Goal: Answer question/provide support

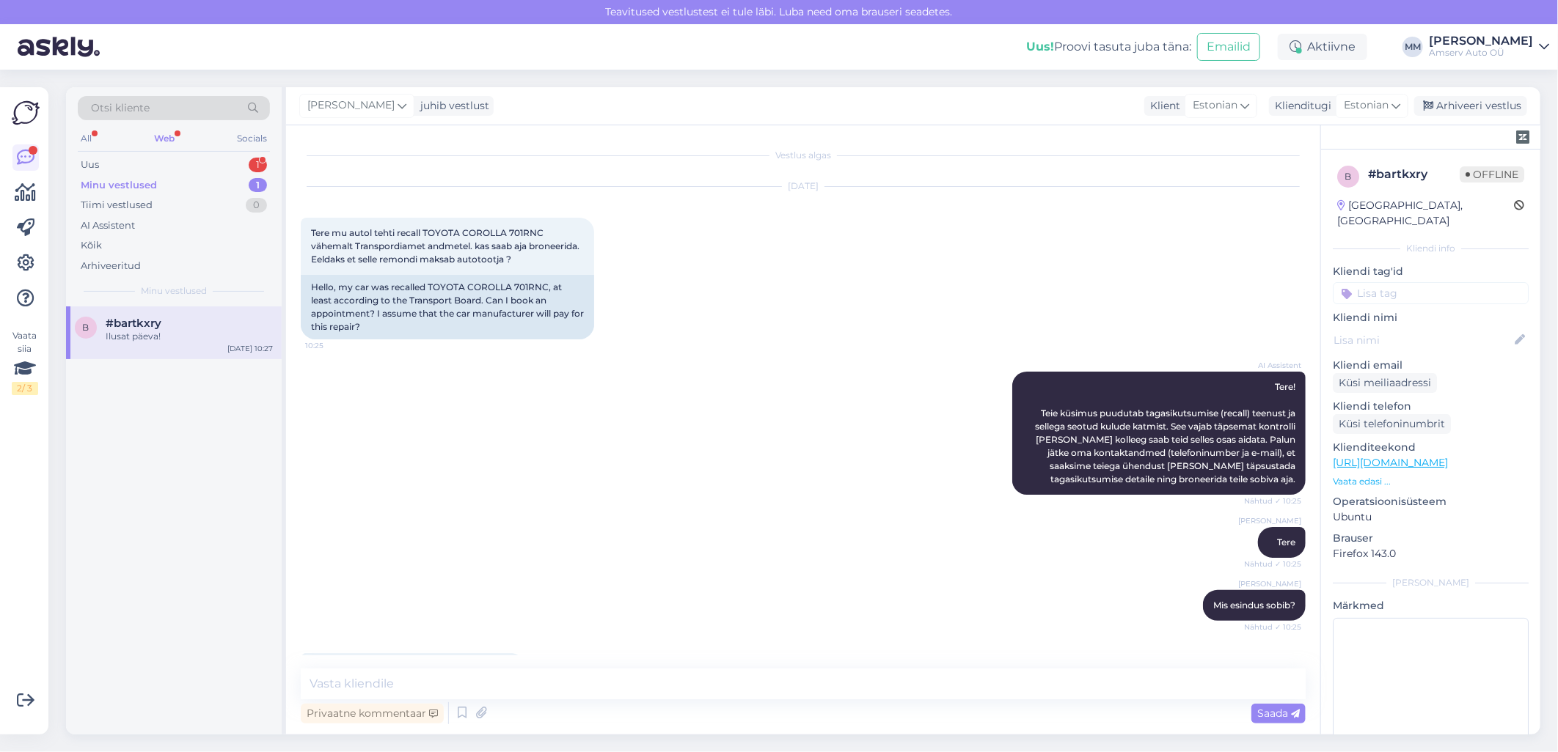
click at [166, 133] on div "Web" at bounding box center [164, 138] width 26 height 19
click at [166, 164] on div "Uus 1" at bounding box center [174, 165] width 192 height 21
click at [172, 342] on div "Tahan aega kokku leppida. Kontrollitud juba" at bounding box center [189, 343] width 167 height 26
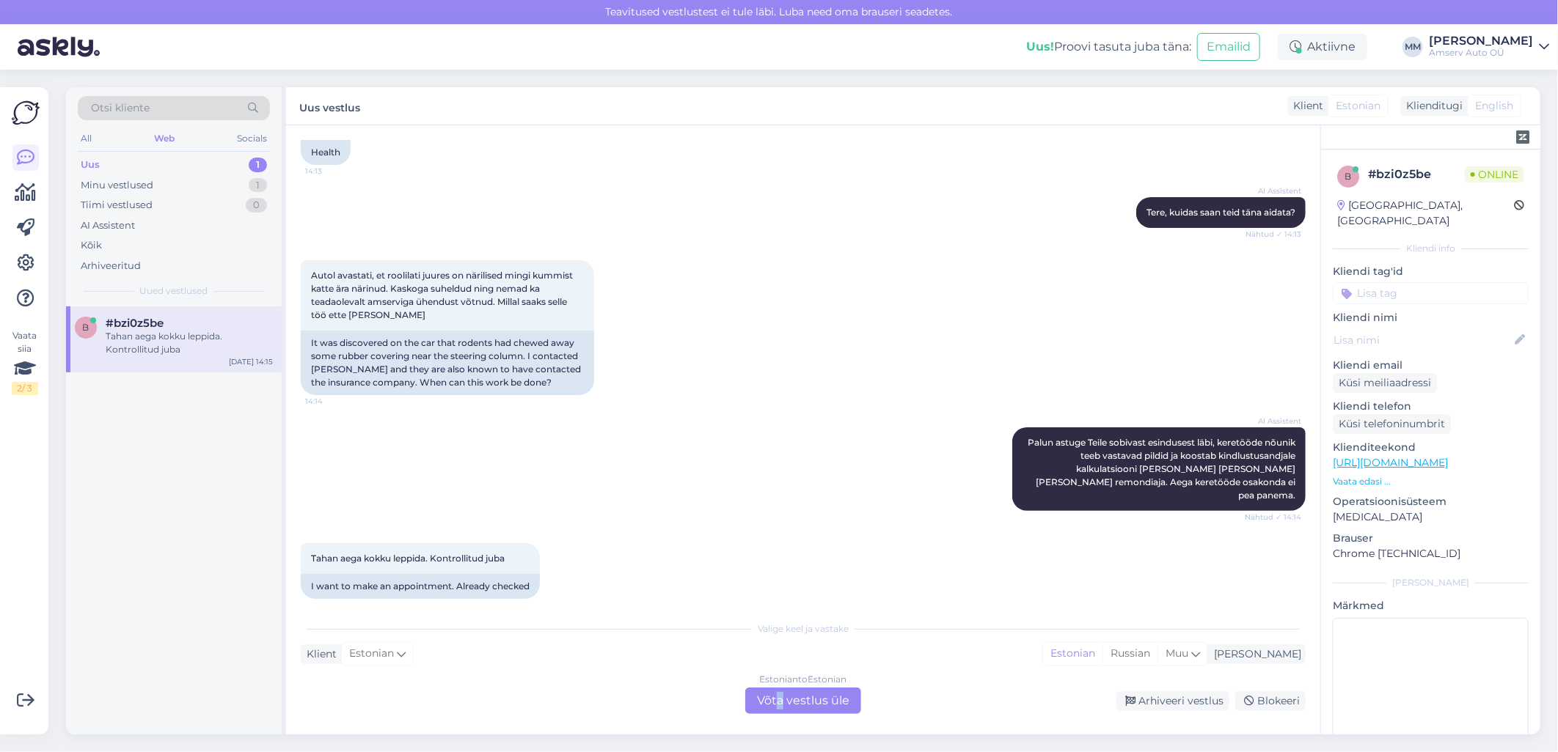
click at [780, 695] on div "Estonian to Estonian Võta vestlus üle" at bounding box center [803, 701] width 116 height 26
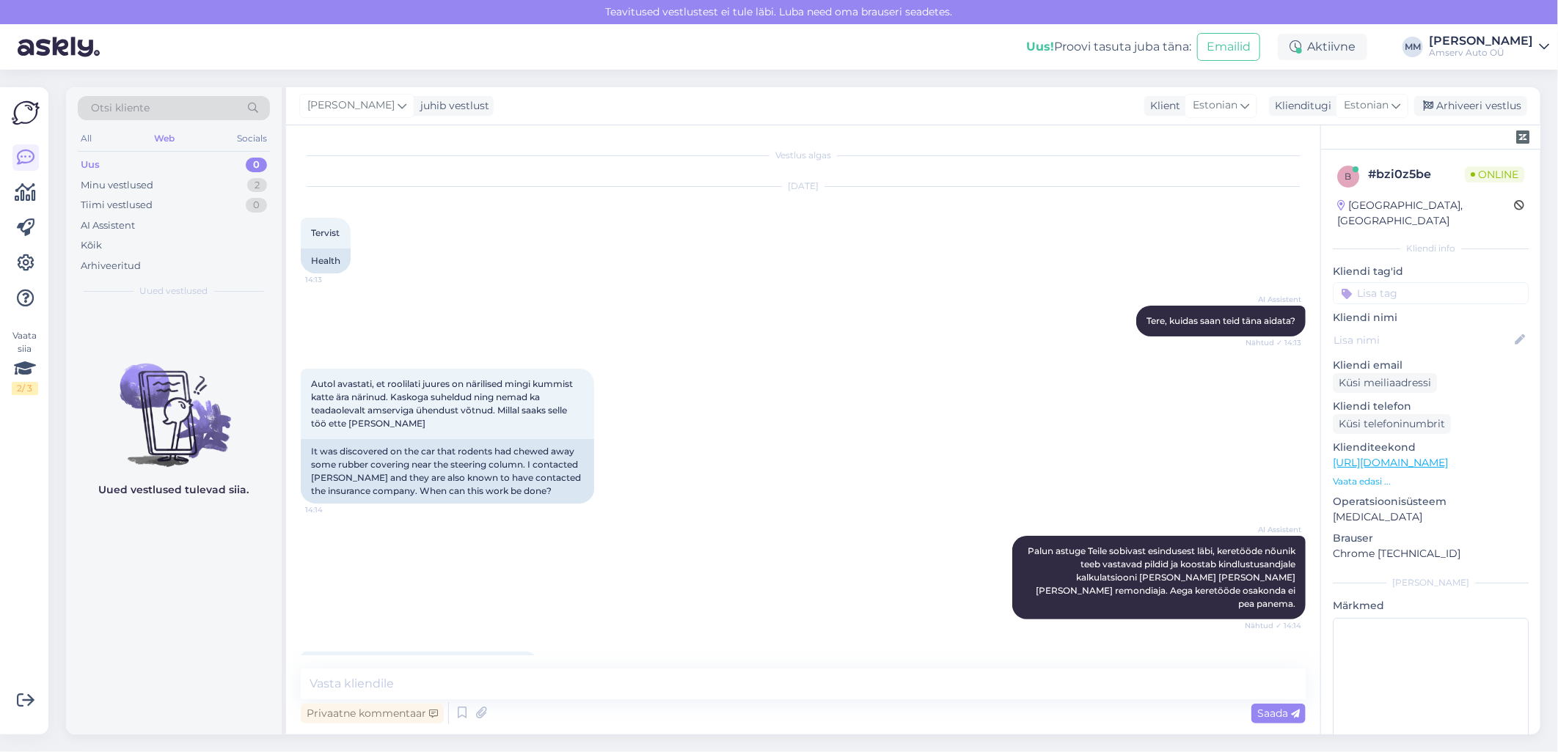
scroll to position [54, 0]
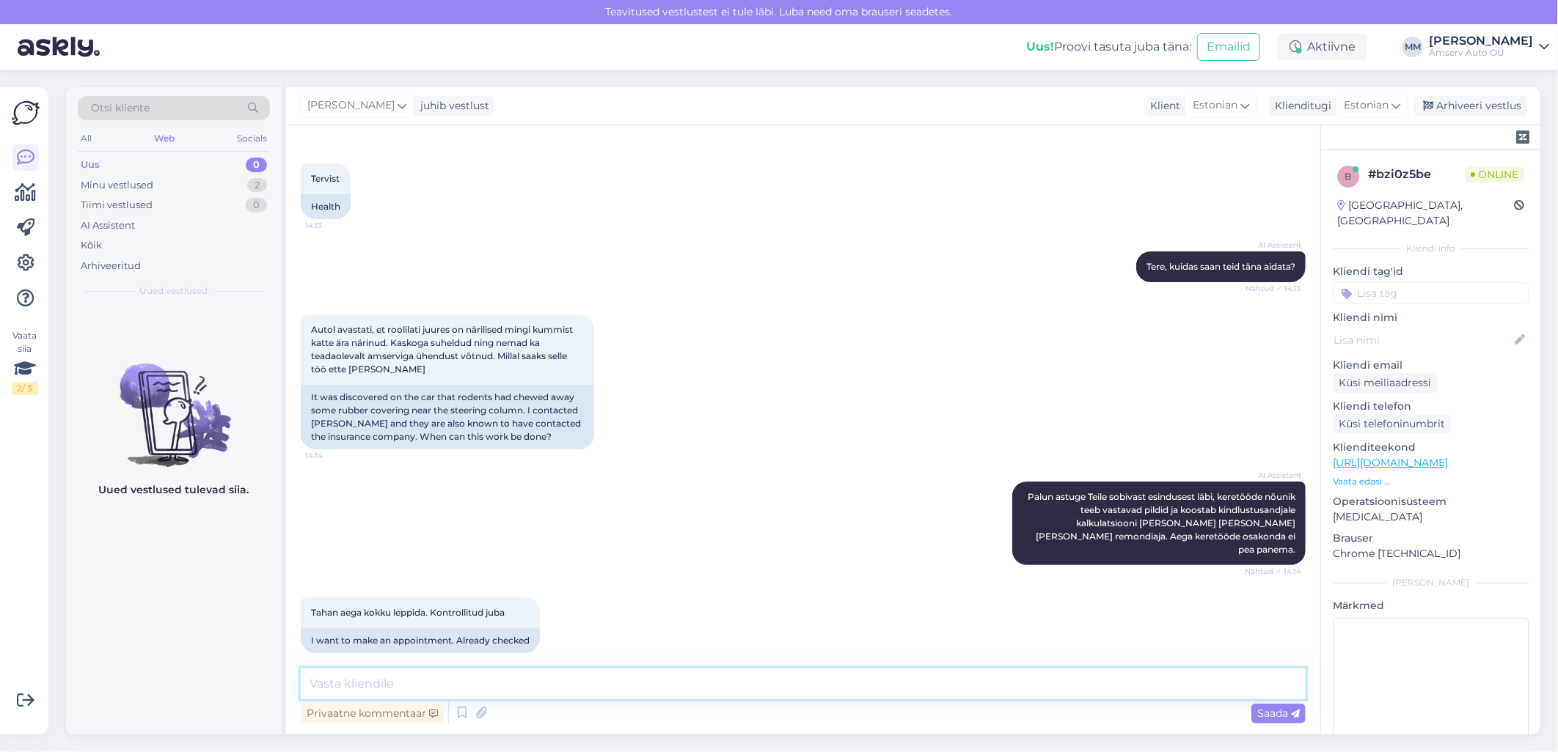
click at [497, 685] on textarea at bounding box center [803, 684] width 1005 height 31
type textarea "Tere"
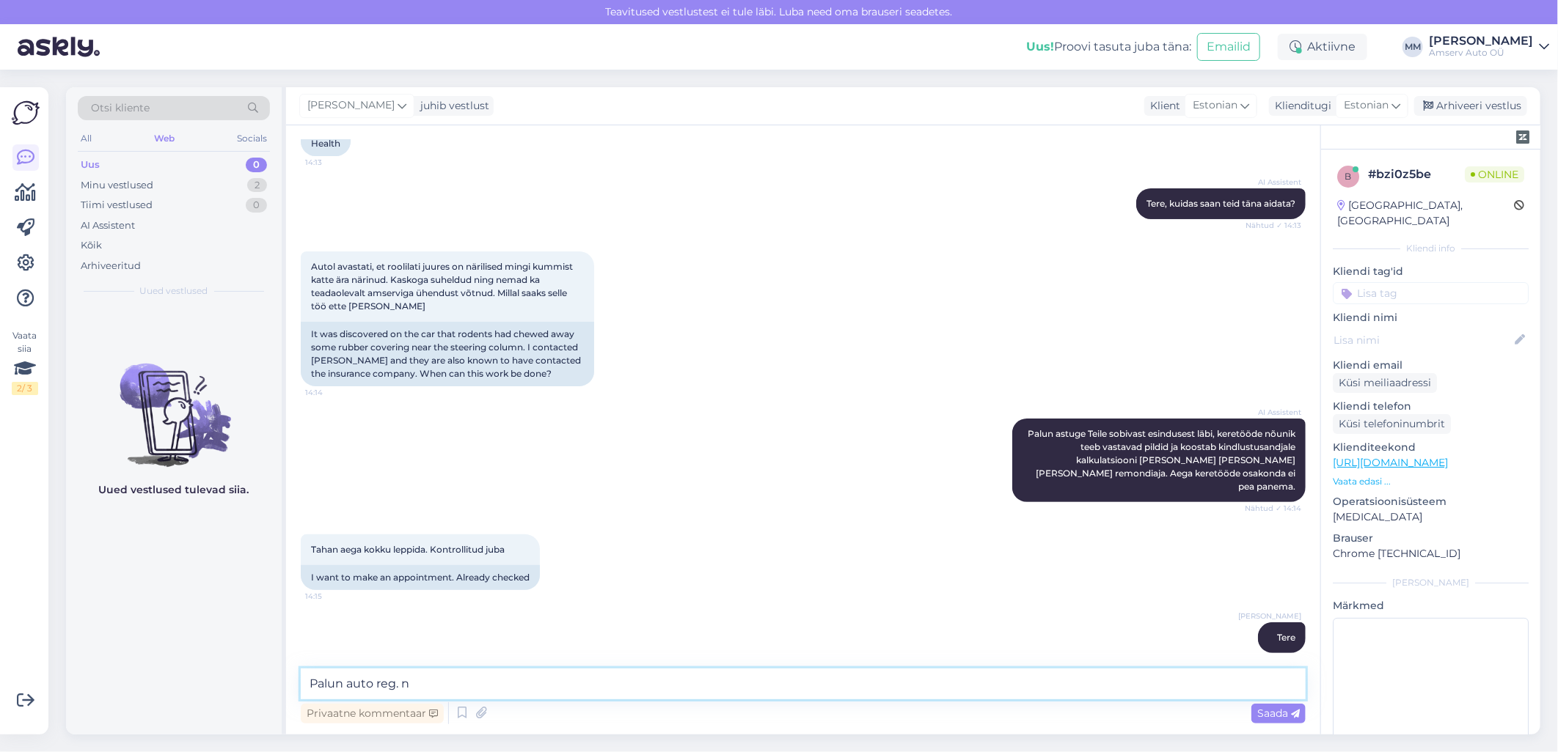
type textarea "Palun auto reg. nr"
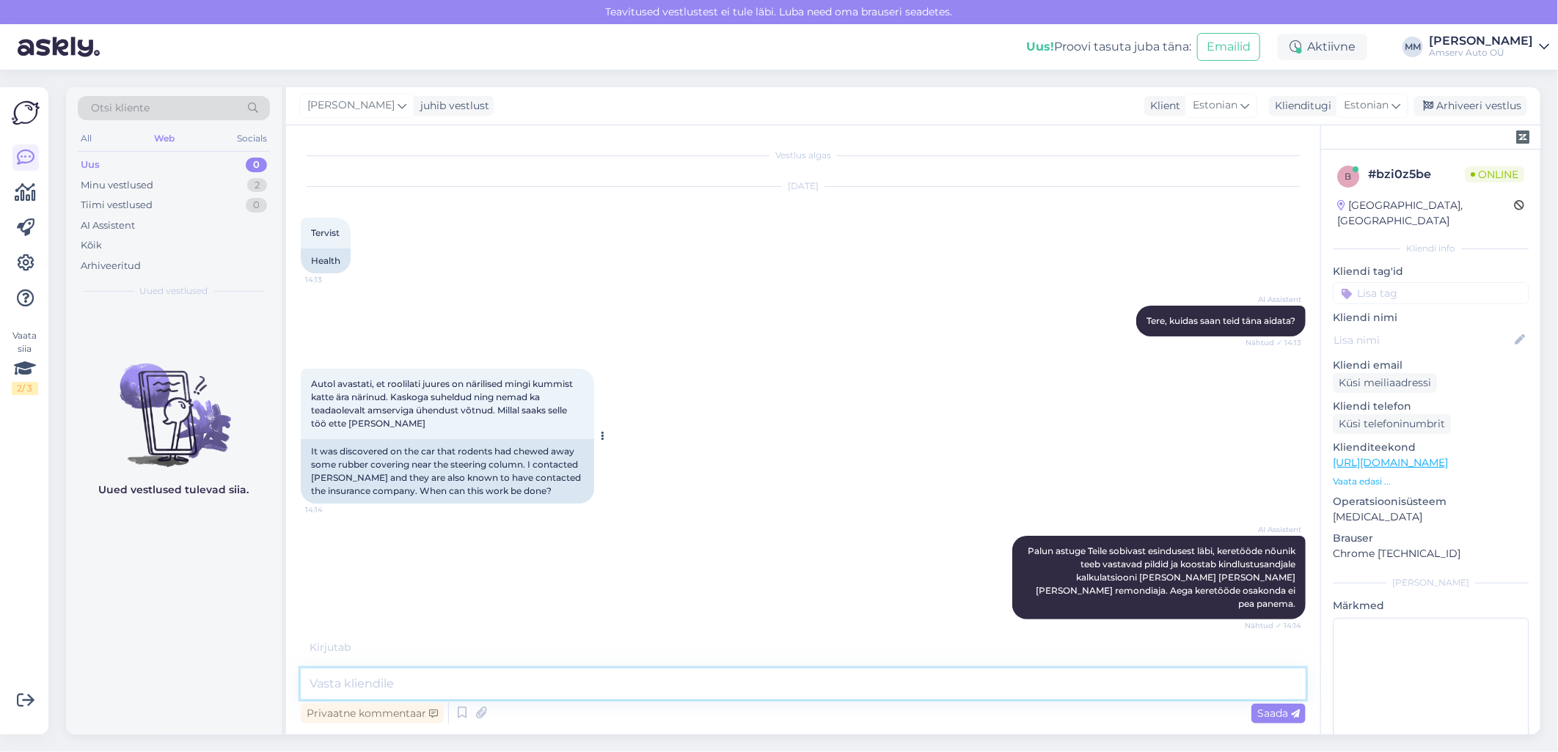
scroll to position [195, 0]
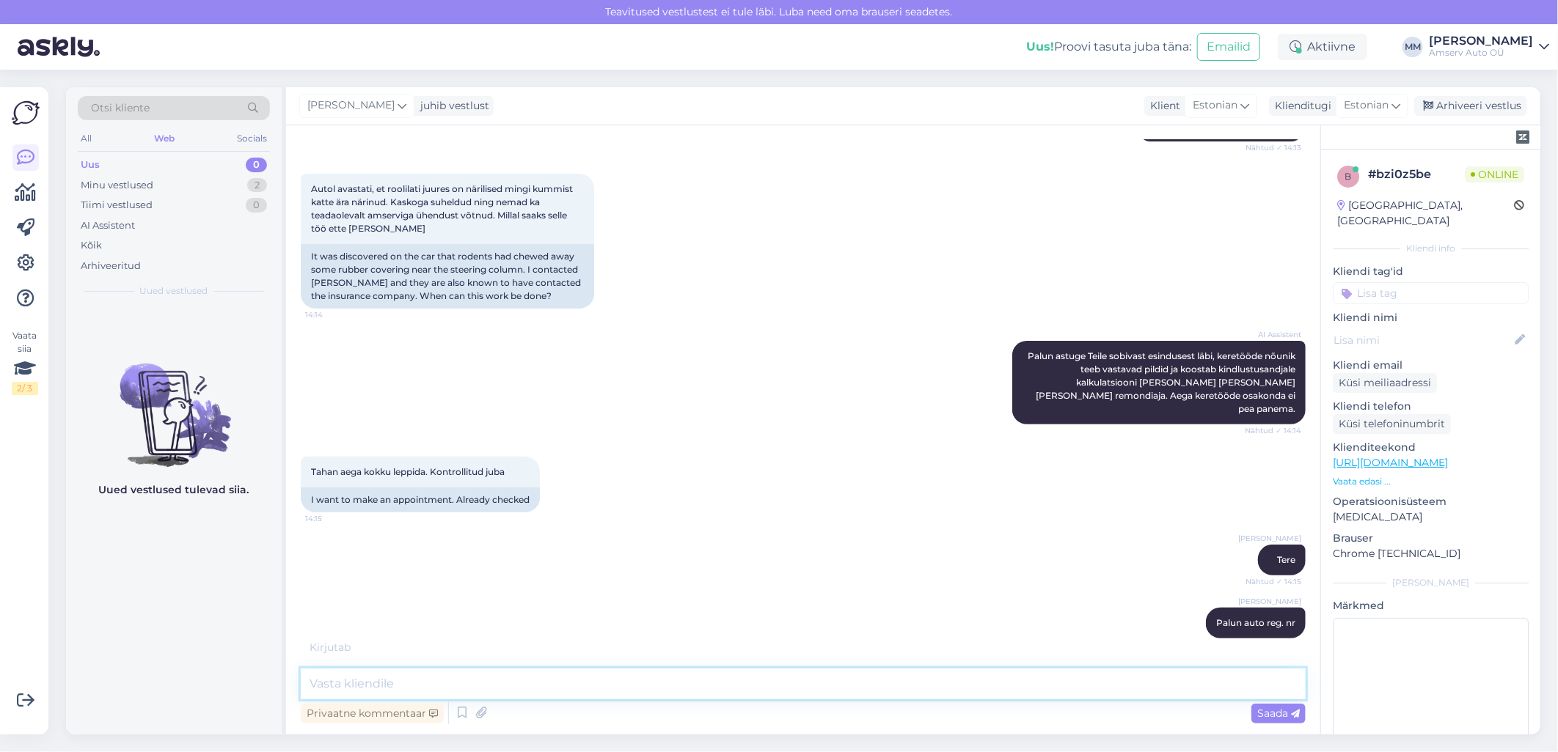
click at [548, 682] on textarea at bounding box center [803, 684] width 1005 height 31
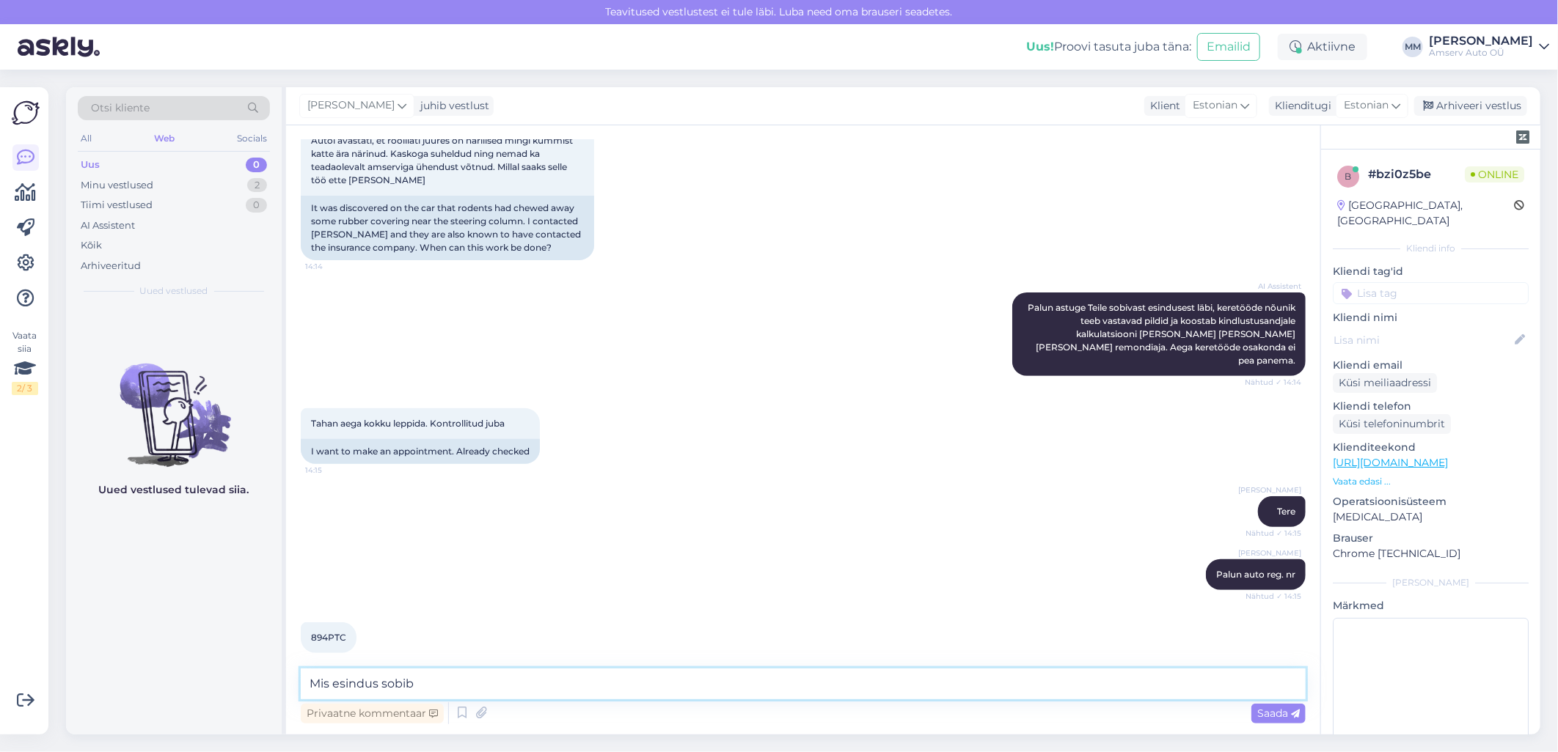
type textarea "Mis esindus sobib?"
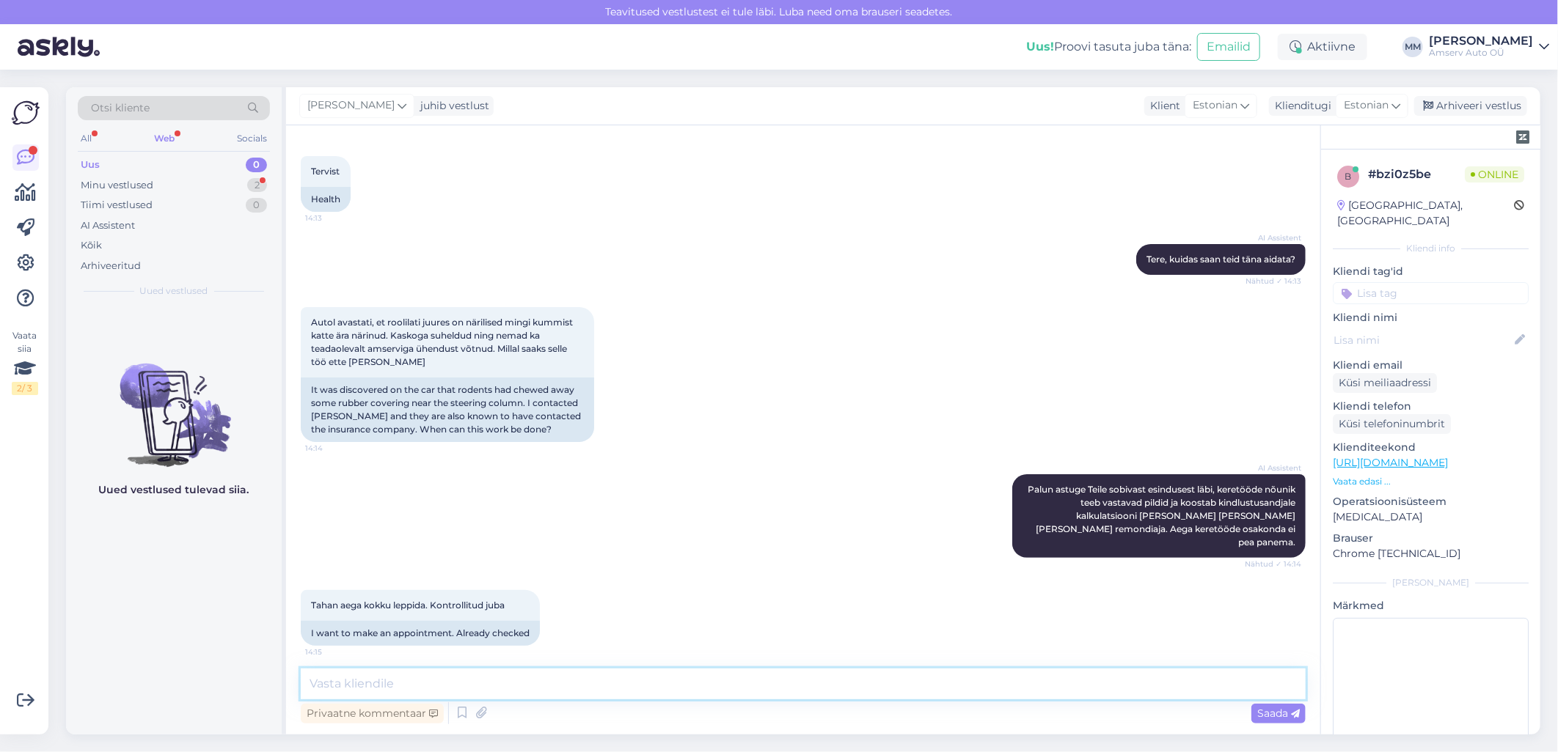
scroll to position [370, 0]
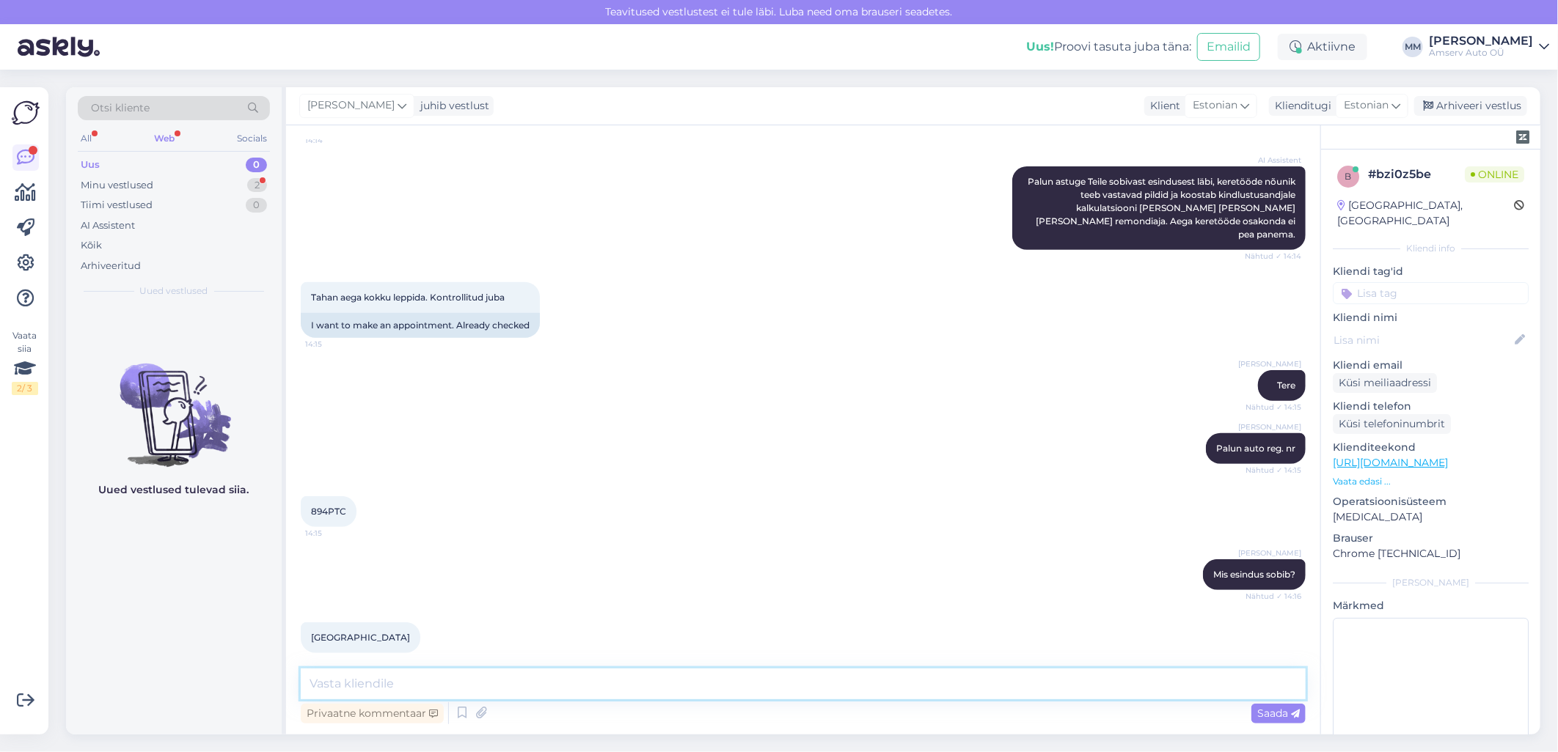
click at [440, 687] on textarea at bounding box center [803, 684] width 1005 height 31
type textarea "üks hetk, palun"
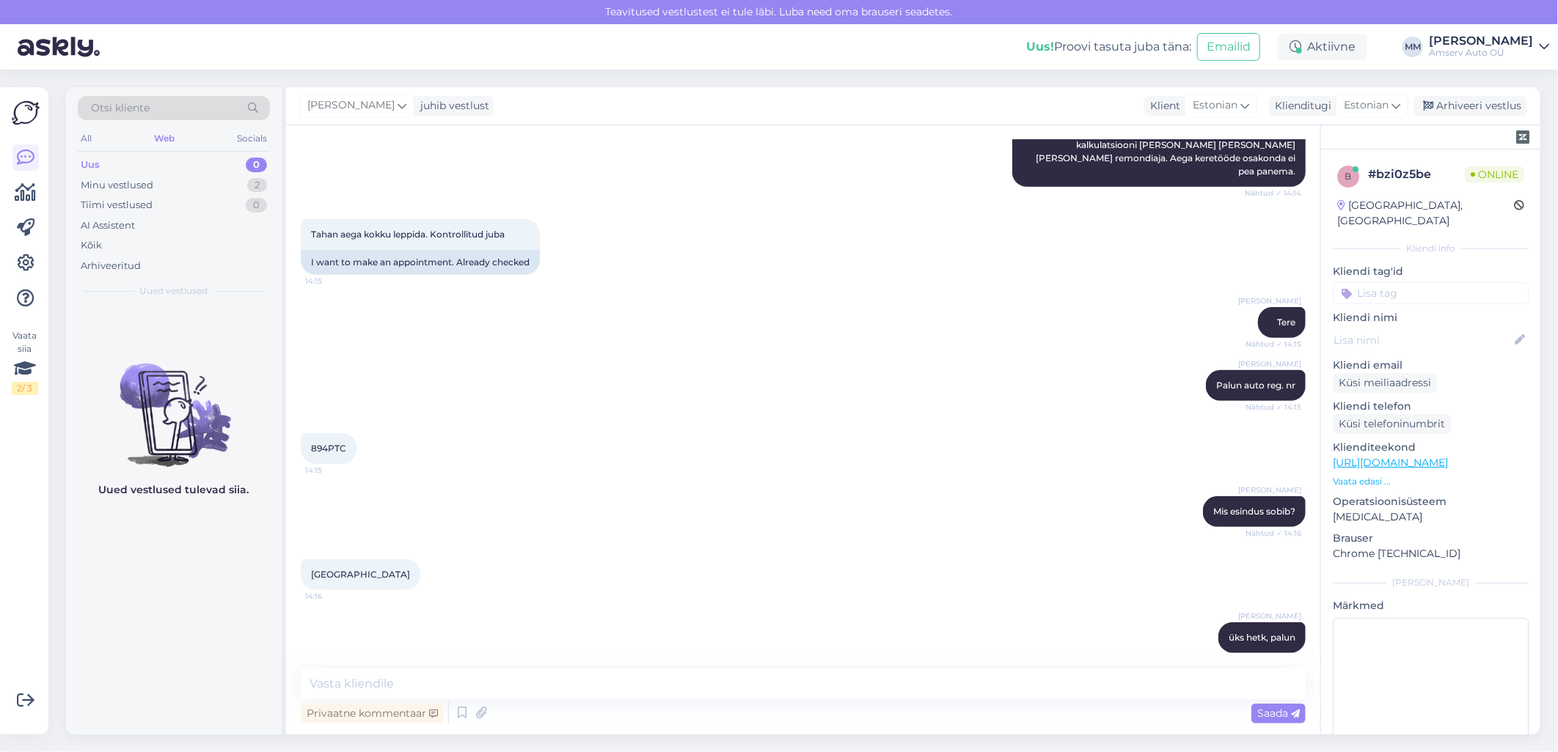
click at [343, 443] on span "894PTC" at bounding box center [328, 448] width 35 height 11
click at [342, 443] on span "894PTC" at bounding box center [328, 448] width 35 height 11
copy div "894PTC 14:15"
click at [612, 686] on textarea at bounding box center [803, 684] width 1005 height 31
type textarea "Ma edastan info Tartu esindusse"
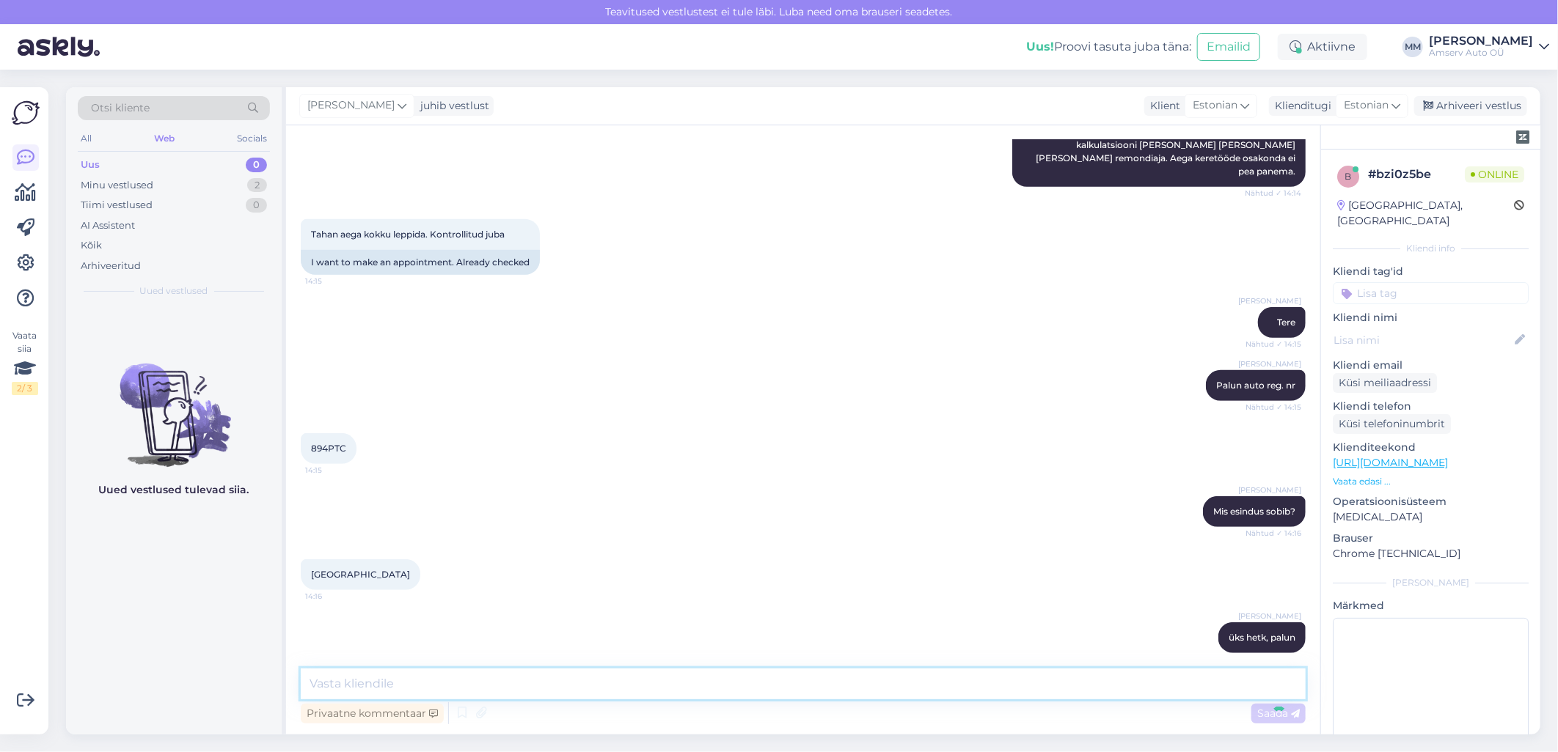
scroll to position [495, 0]
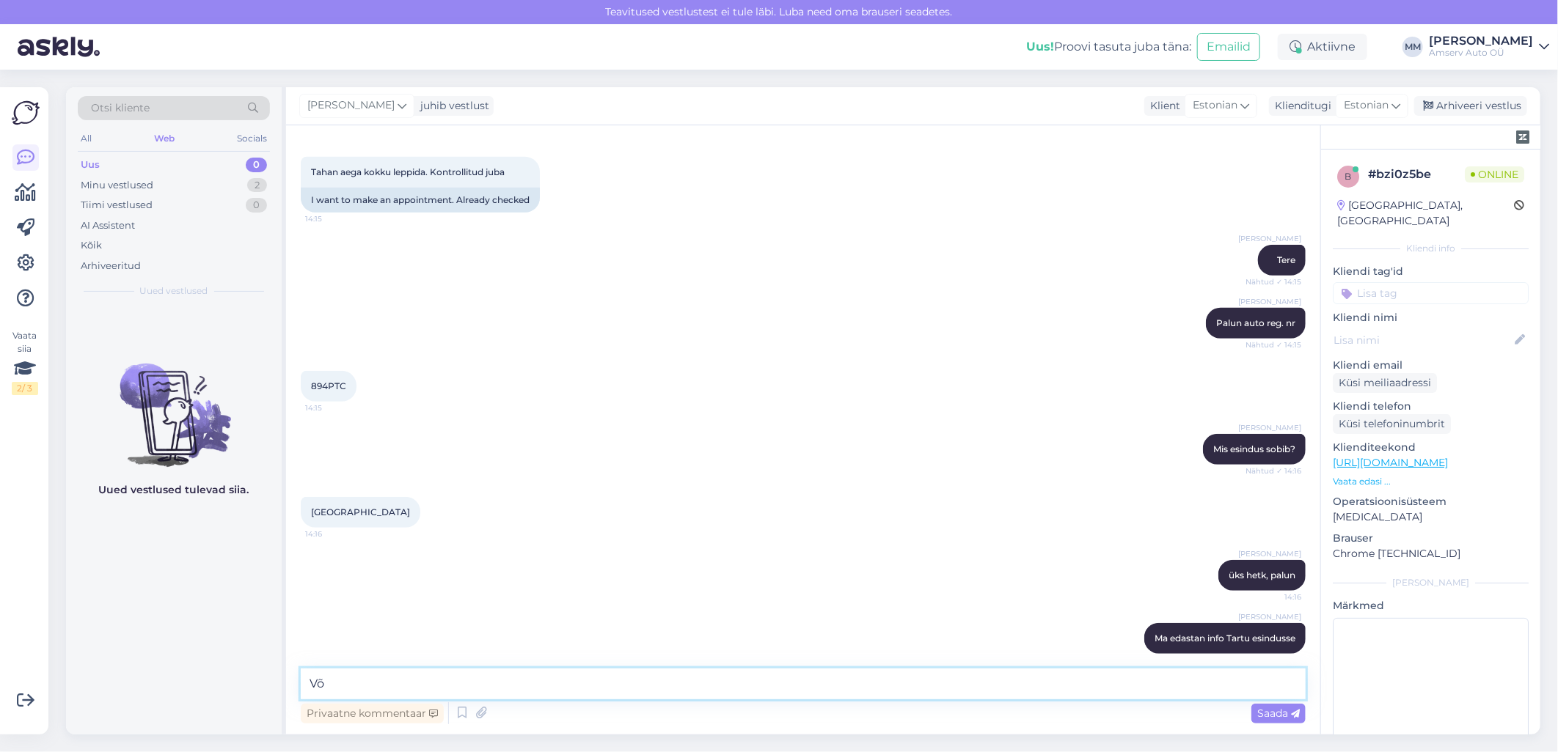
type textarea "V"
click at [523, 686] on textarea "Kas Teie kontakt" at bounding box center [803, 684] width 1005 height 31
paste textarea "[PHONE_NUMBER]"
type textarea "Kas Teie kontakt [PHONE_NUMBER] on õige ?"
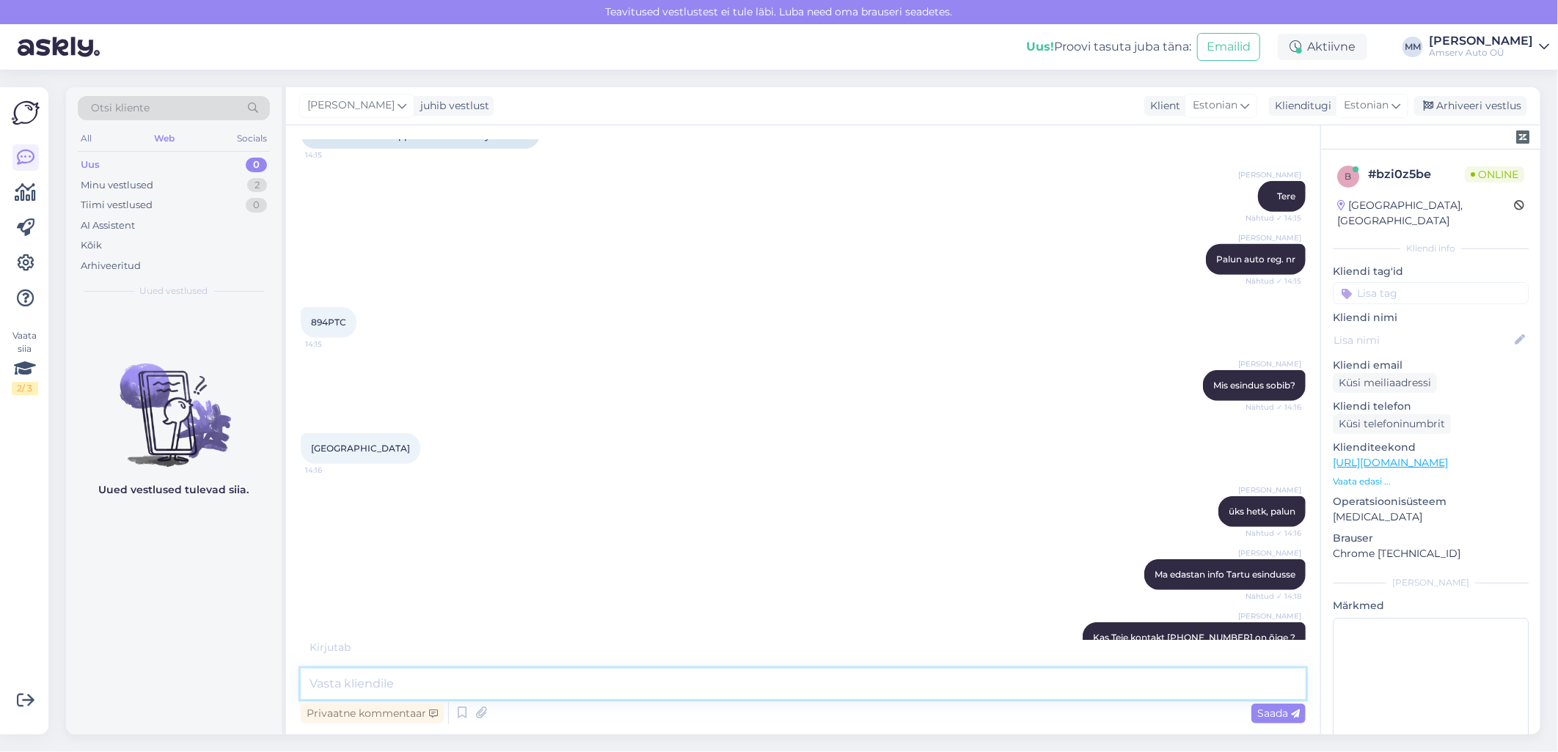
click at [858, 687] on textarea at bounding box center [803, 684] width 1005 height 31
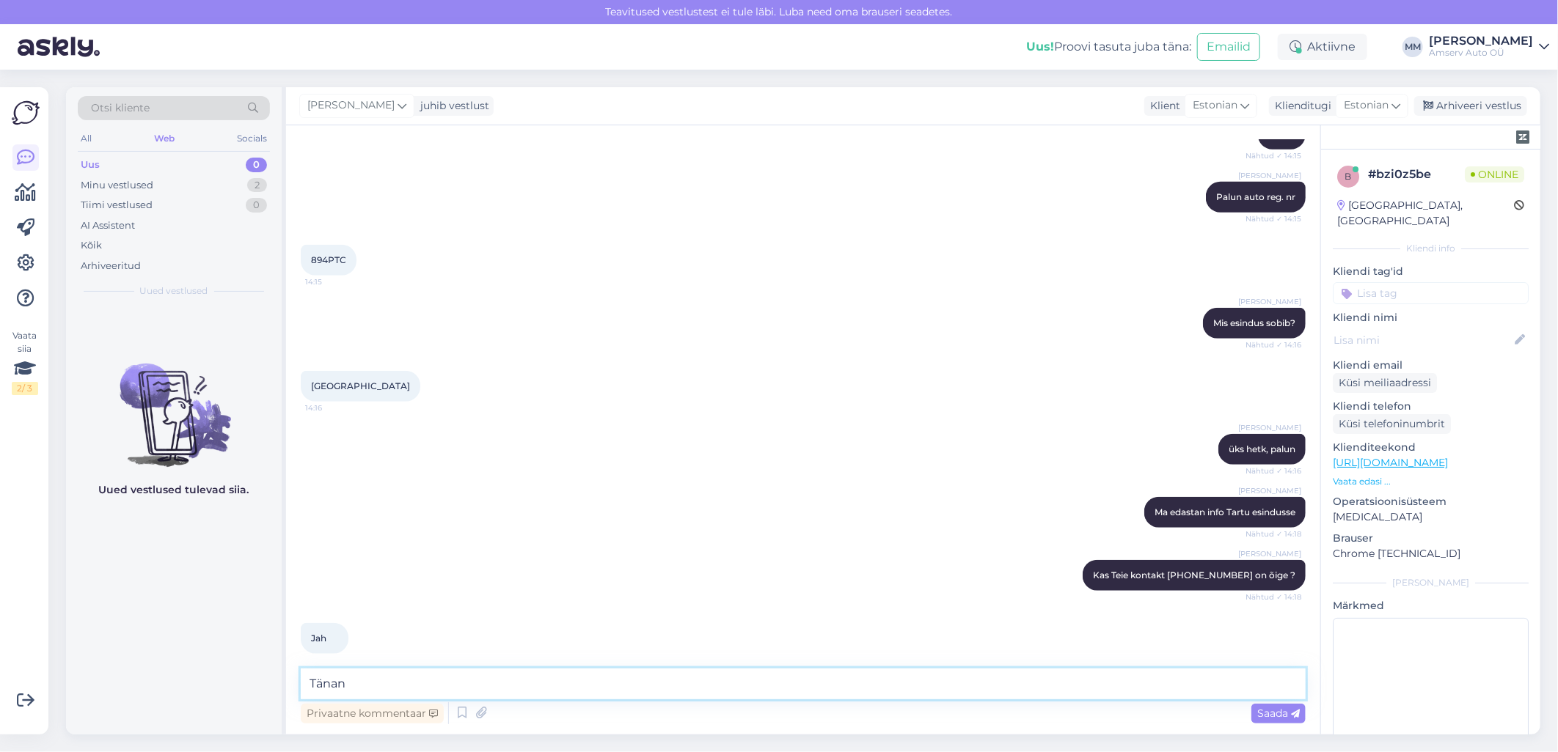
type textarea "Tänan!"
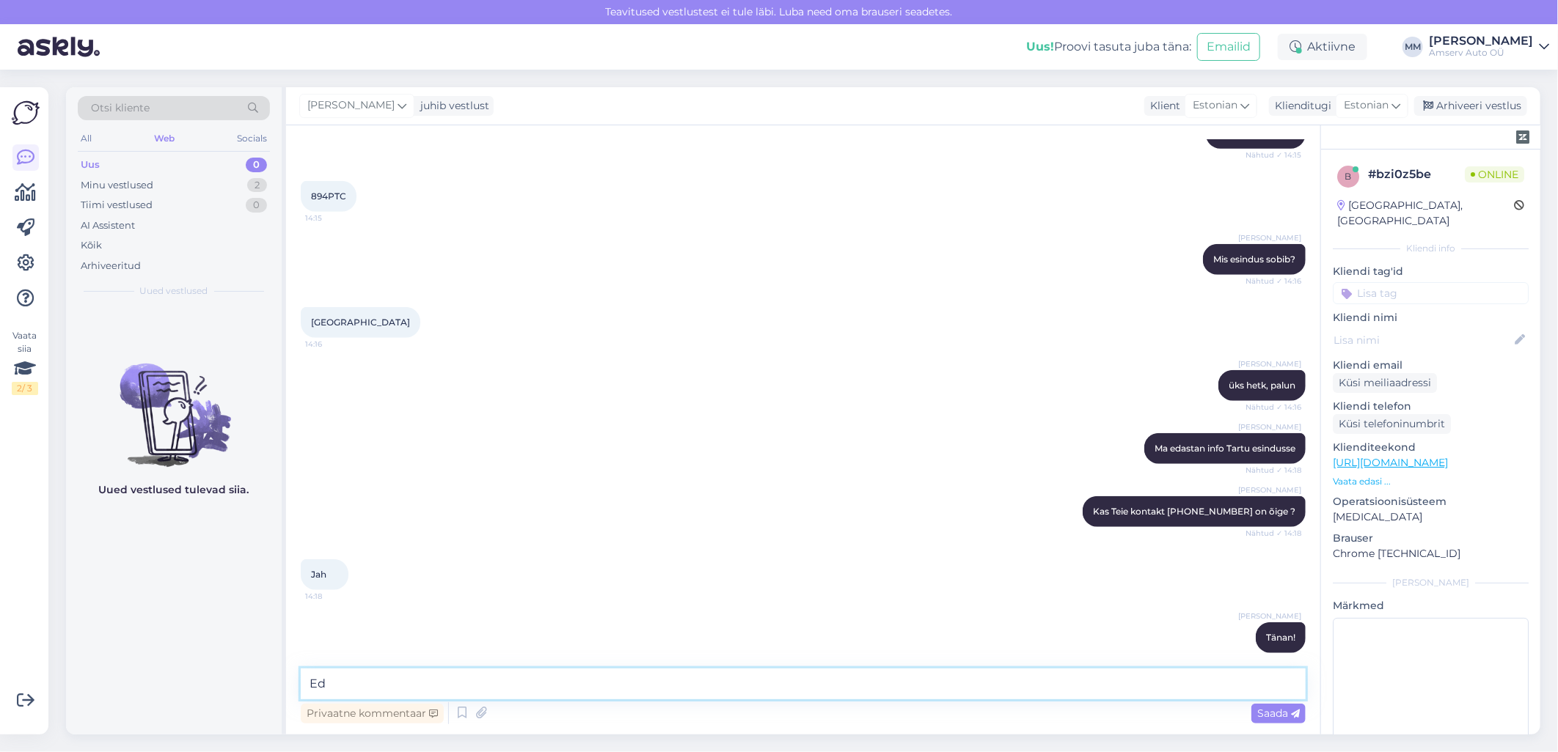
type textarea "E"
type textarea "Võtame Teiega ühendust"
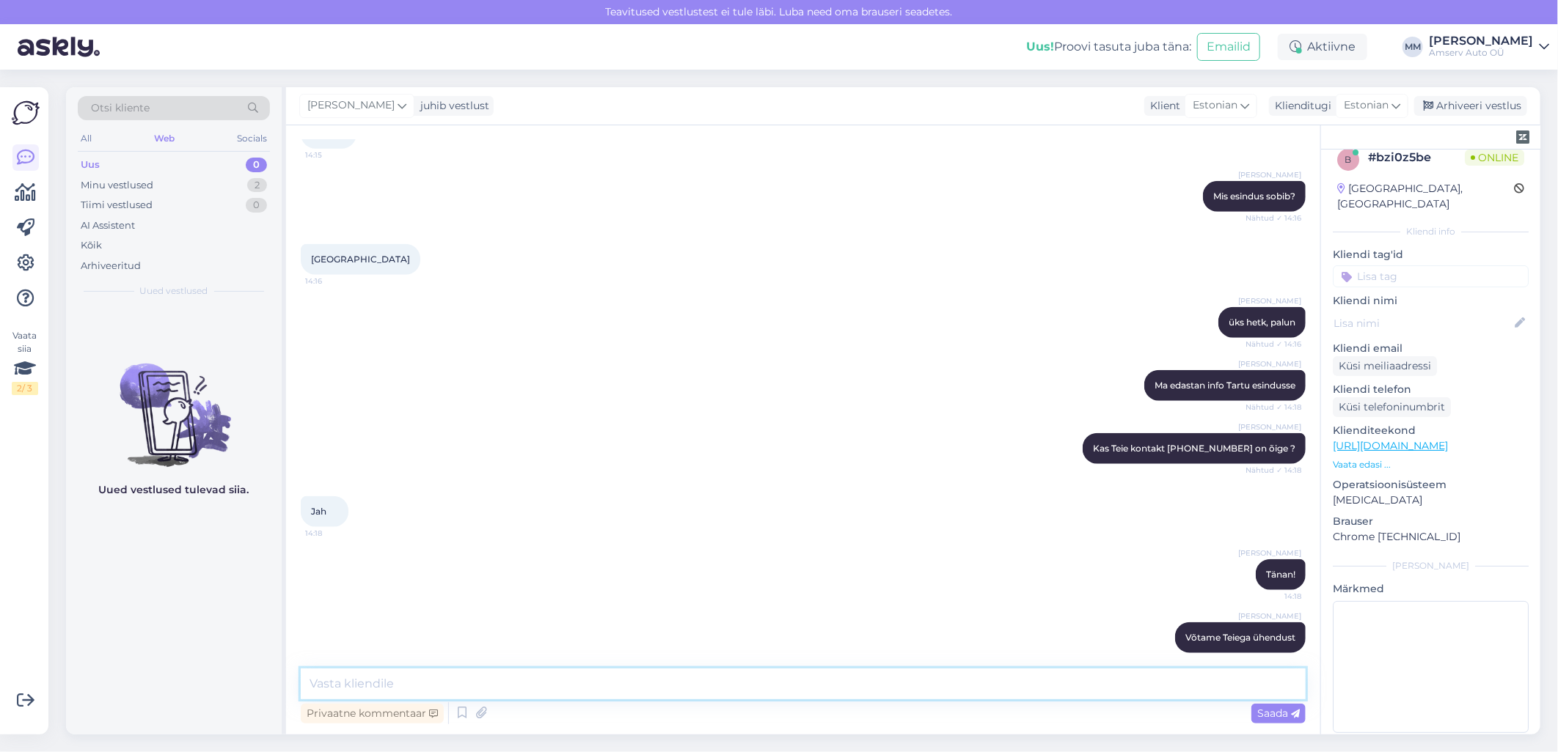
scroll to position [21, 0]
click at [1386, 262] on input at bounding box center [1431, 273] width 196 height 22
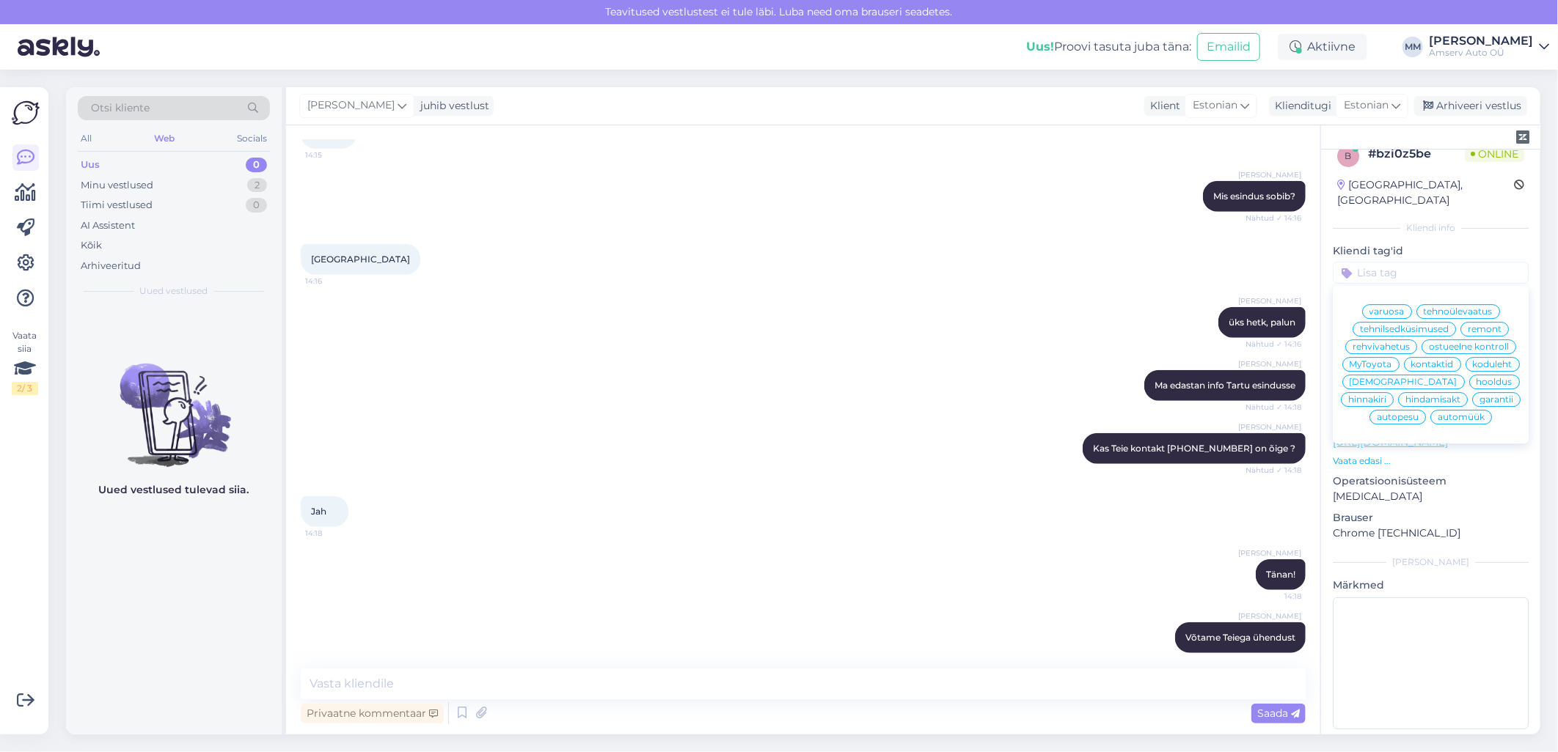
click at [1480, 325] on span "remont" at bounding box center [1484, 329] width 34 height 9
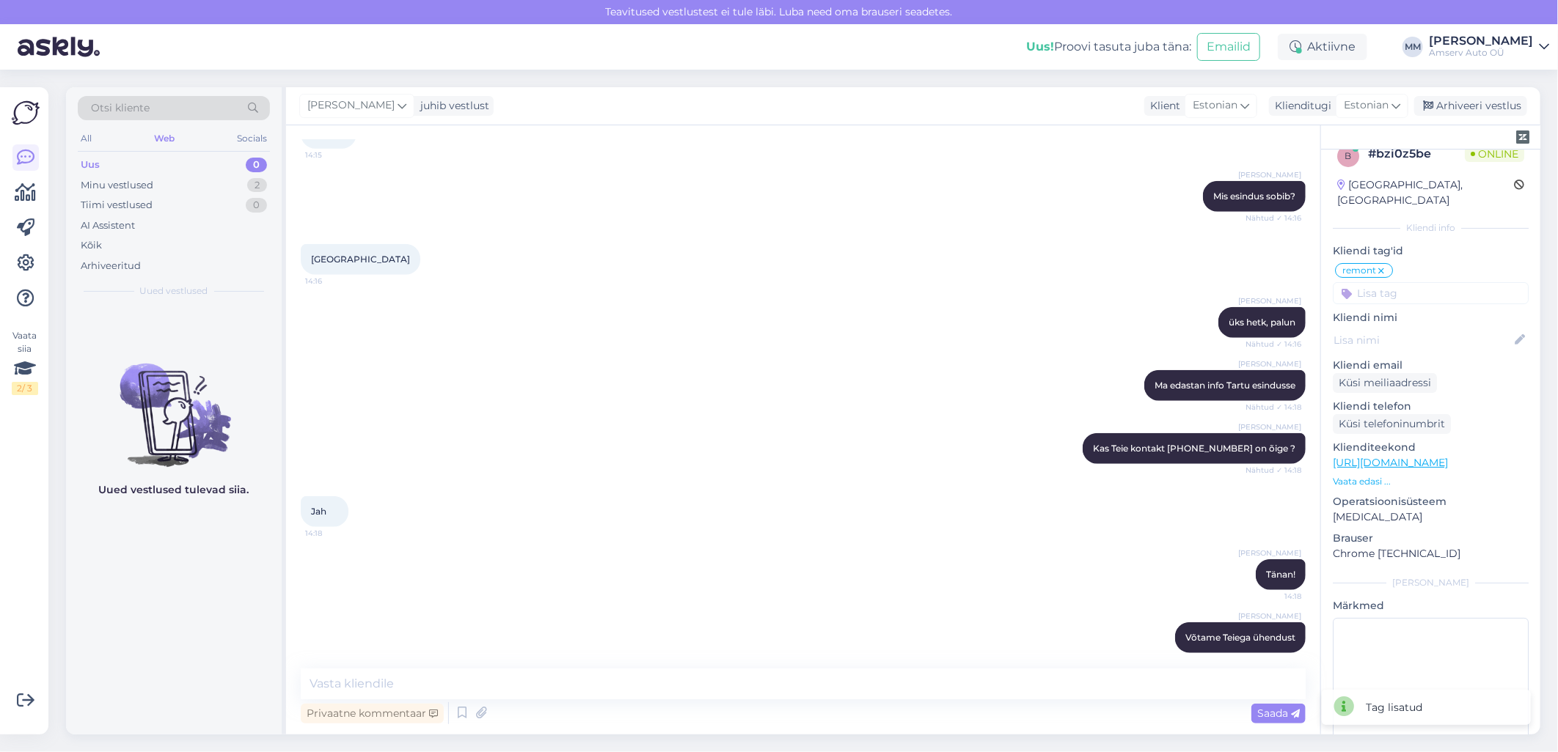
click at [692, 546] on div "[PERSON_NAME] Tänan! 14:18" at bounding box center [803, 574] width 1005 height 63
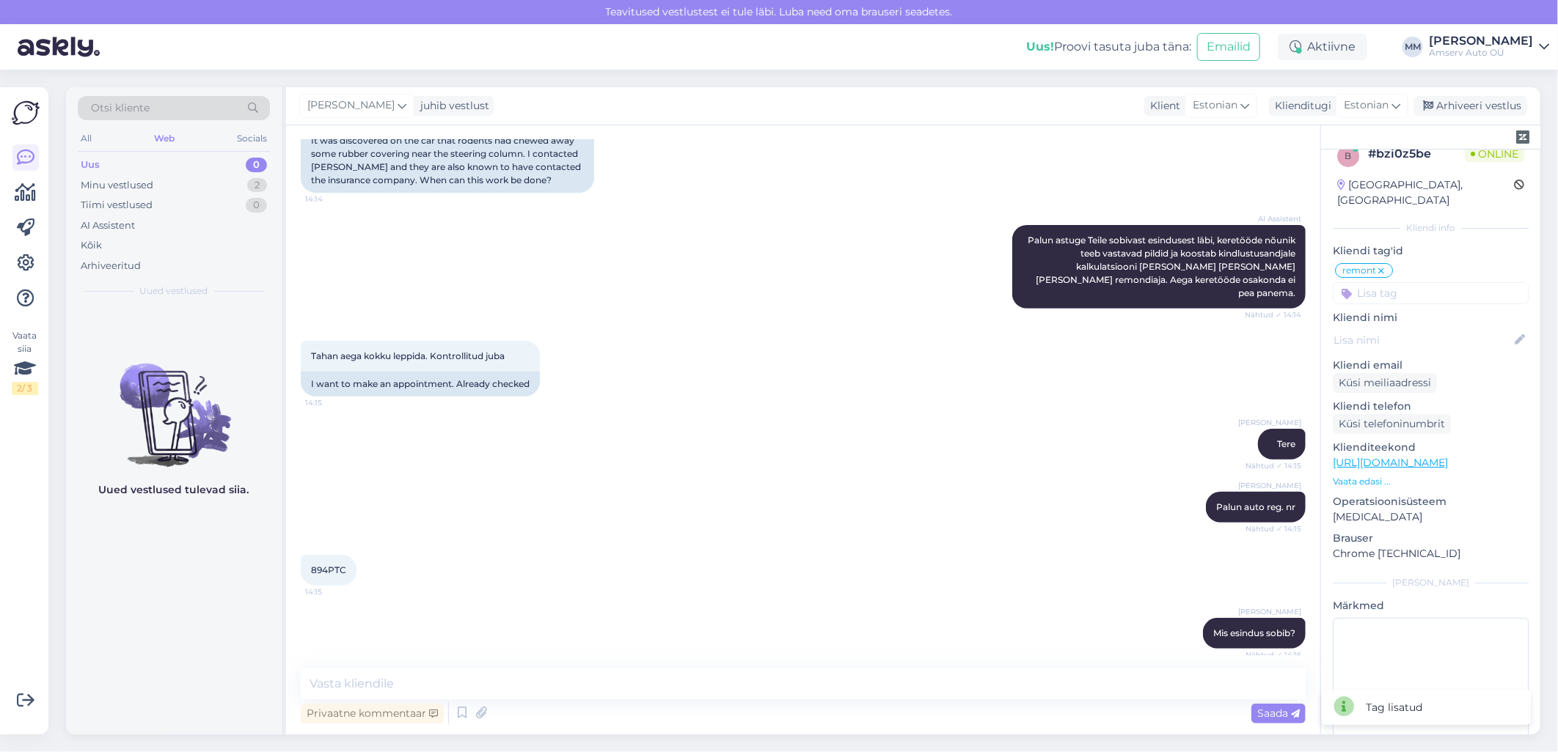
scroll to position [340, 0]
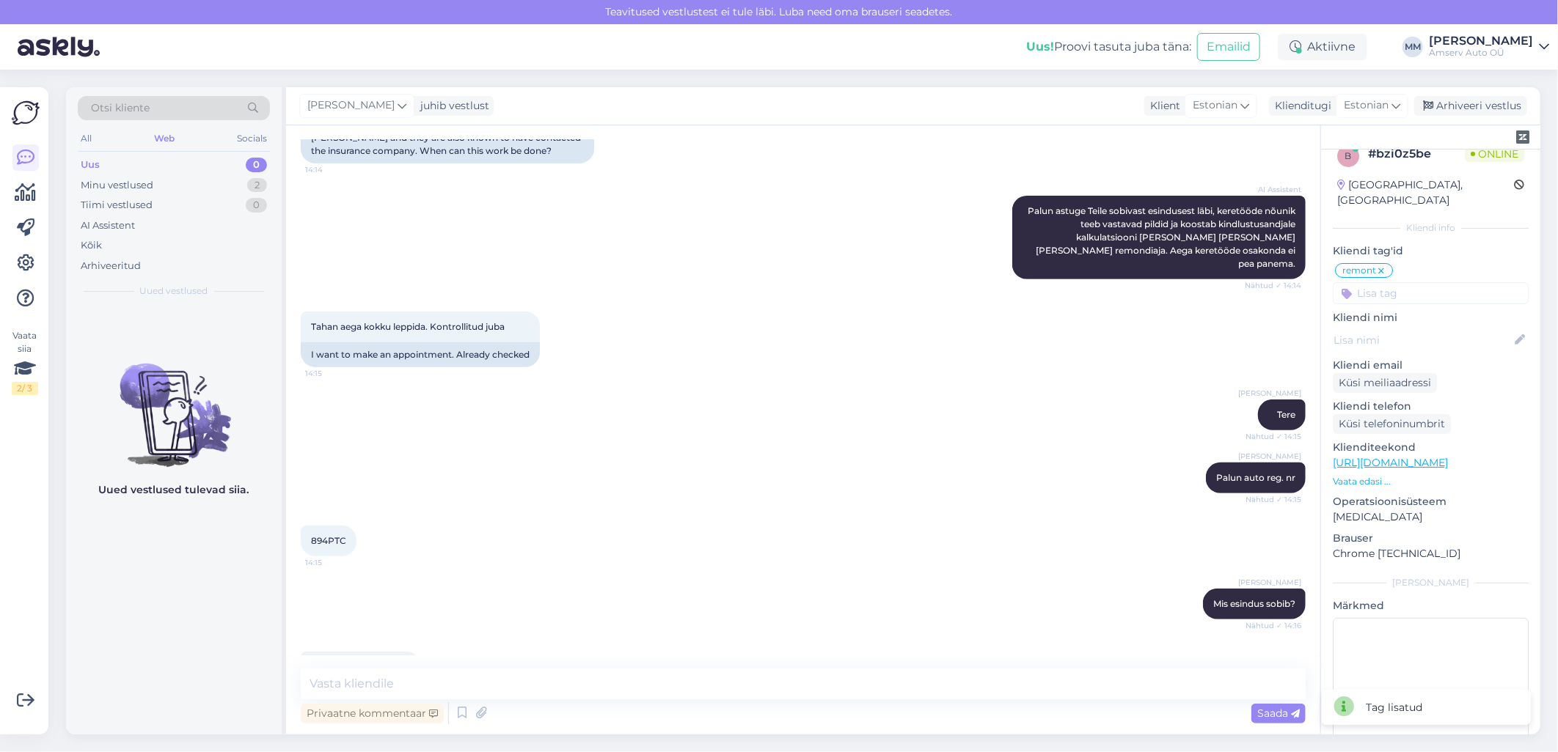
click at [336, 535] on span "894PTC" at bounding box center [328, 540] width 35 height 11
copy div "894PTC 14:15"
click at [598, 657] on div "Vestlus algas [DATE] Tervist 14:13 Health AI Assistent [PERSON_NAME], kuidas sa…" at bounding box center [803, 429] width 1034 height 609
click at [346, 526] on div "894PTC 14:15" at bounding box center [329, 541] width 56 height 31
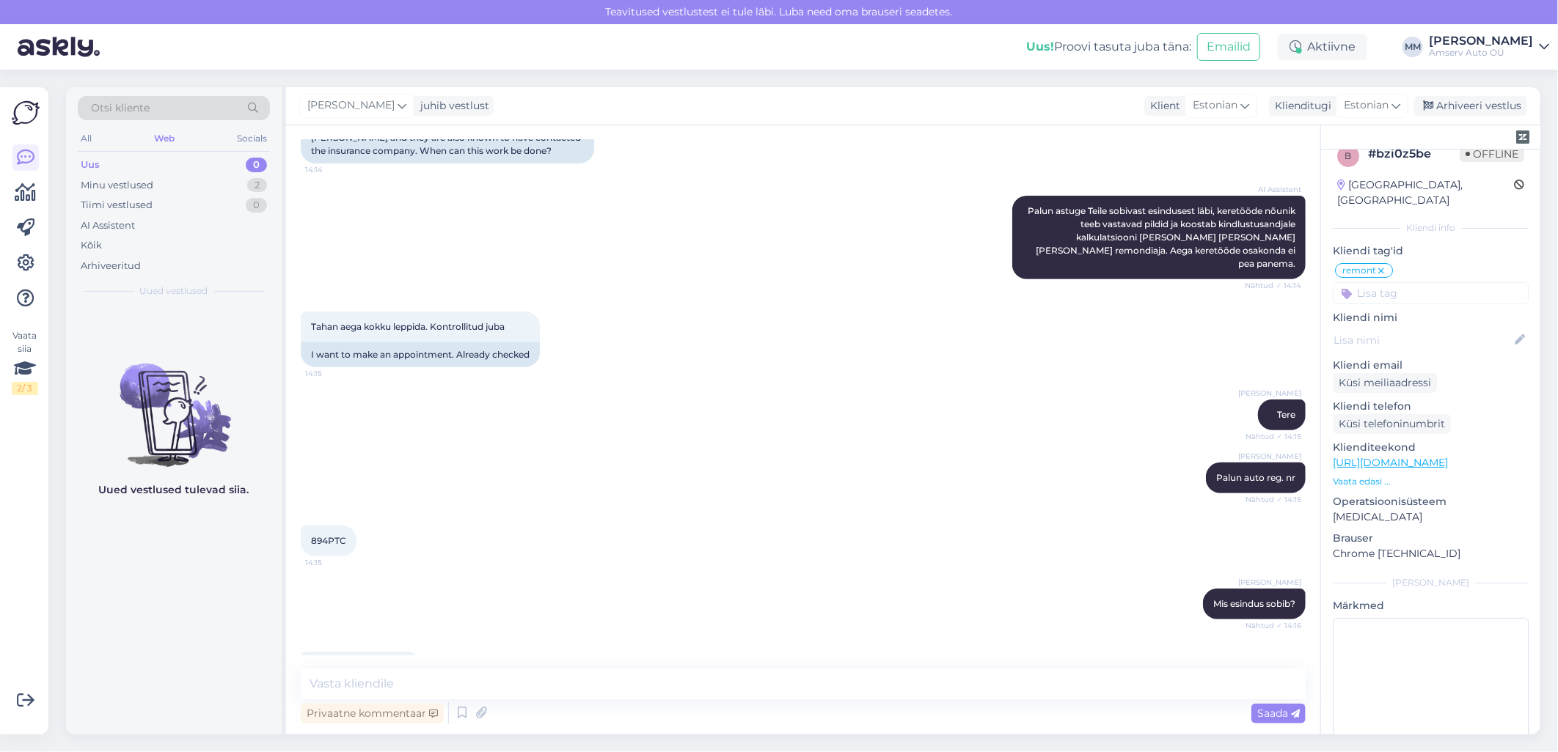
click at [334, 535] on span "894PTC" at bounding box center [328, 540] width 35 height 11
copy div "894PTC 14:15"
click at [679, 636] on div "[GEOGRAPHIC_DATA] 14:16" at bounding box center [803, 667] width 1005 height 63
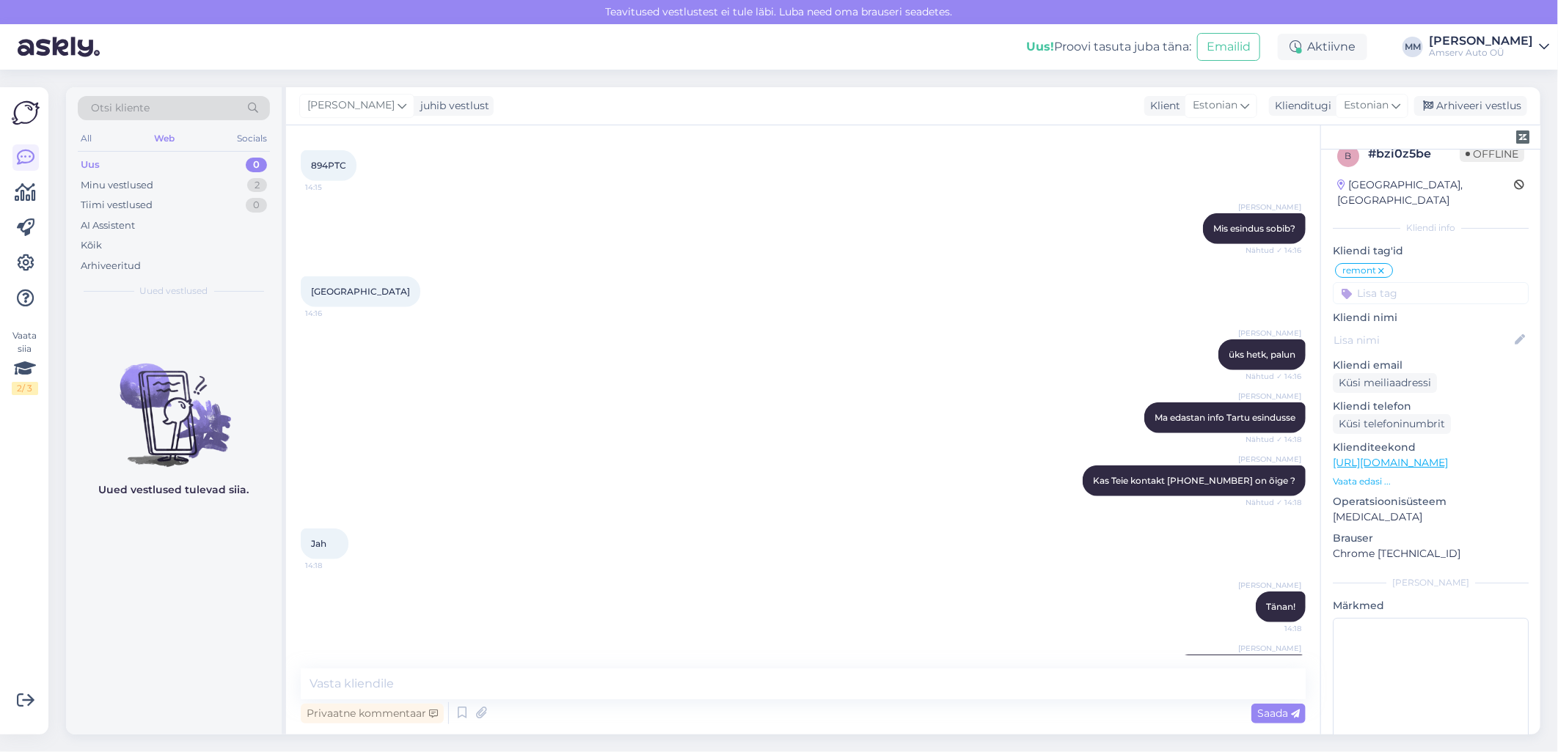
scroll to position [748, 0]
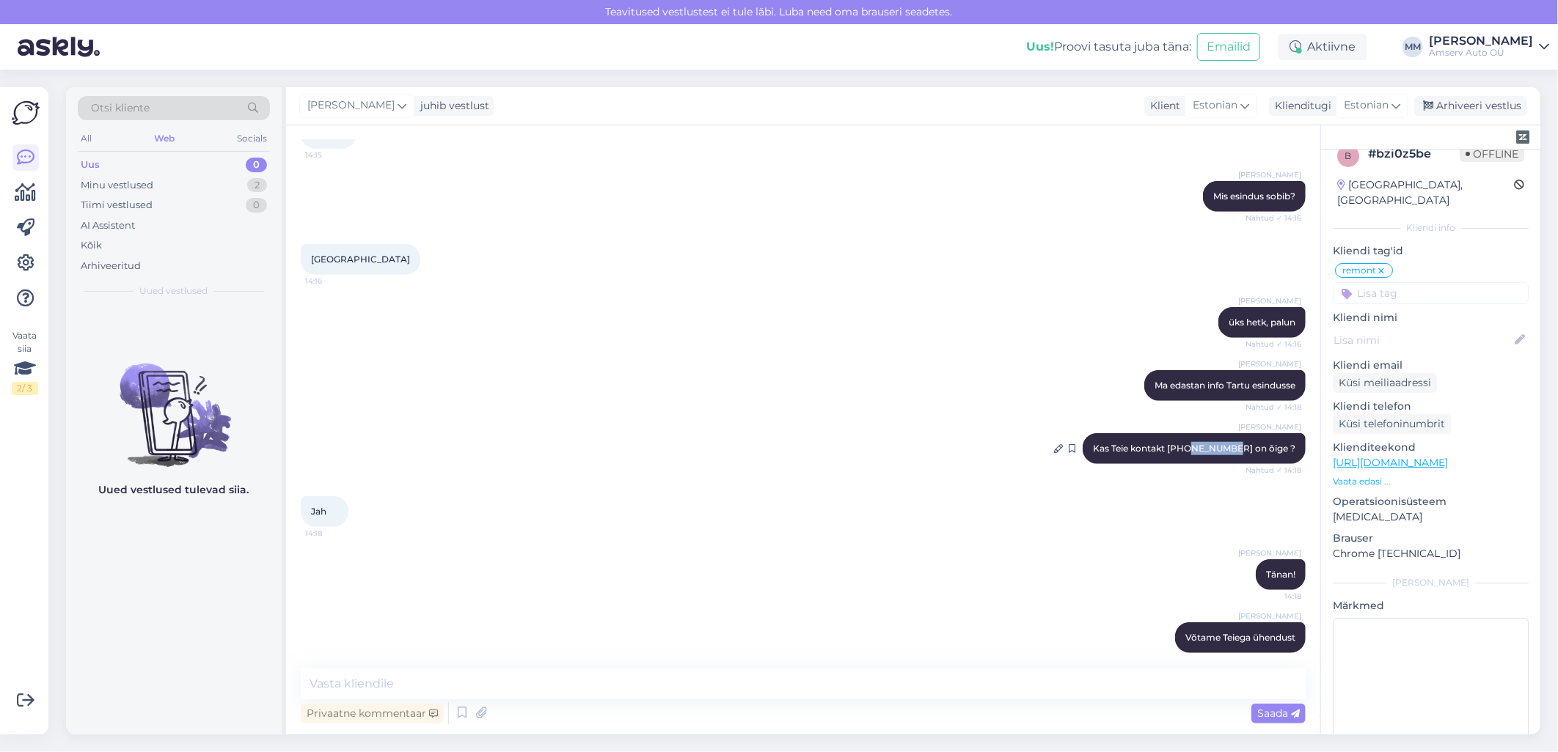
drag, startPoint x: 1240, startPoint y: 433, endPoint x: 1198, endPoint y: 434, distance: 42.6
click at [1198, 443] on span "Kas Teie kontakt [PHONE_NUMBER] on õige ?" at bounding box center [1194, 448] width 202 height 11
copy span "56993787"
click at [490, 606] on div "[PERSON_NAME] Võtame Teiega ühendust 14:18" at bounding box center [803, 637] width 1005 height 63
click at [1460, 111] on div "Arhiveeri vestlus" at bounding box center [1470, 106] width 113 height 20
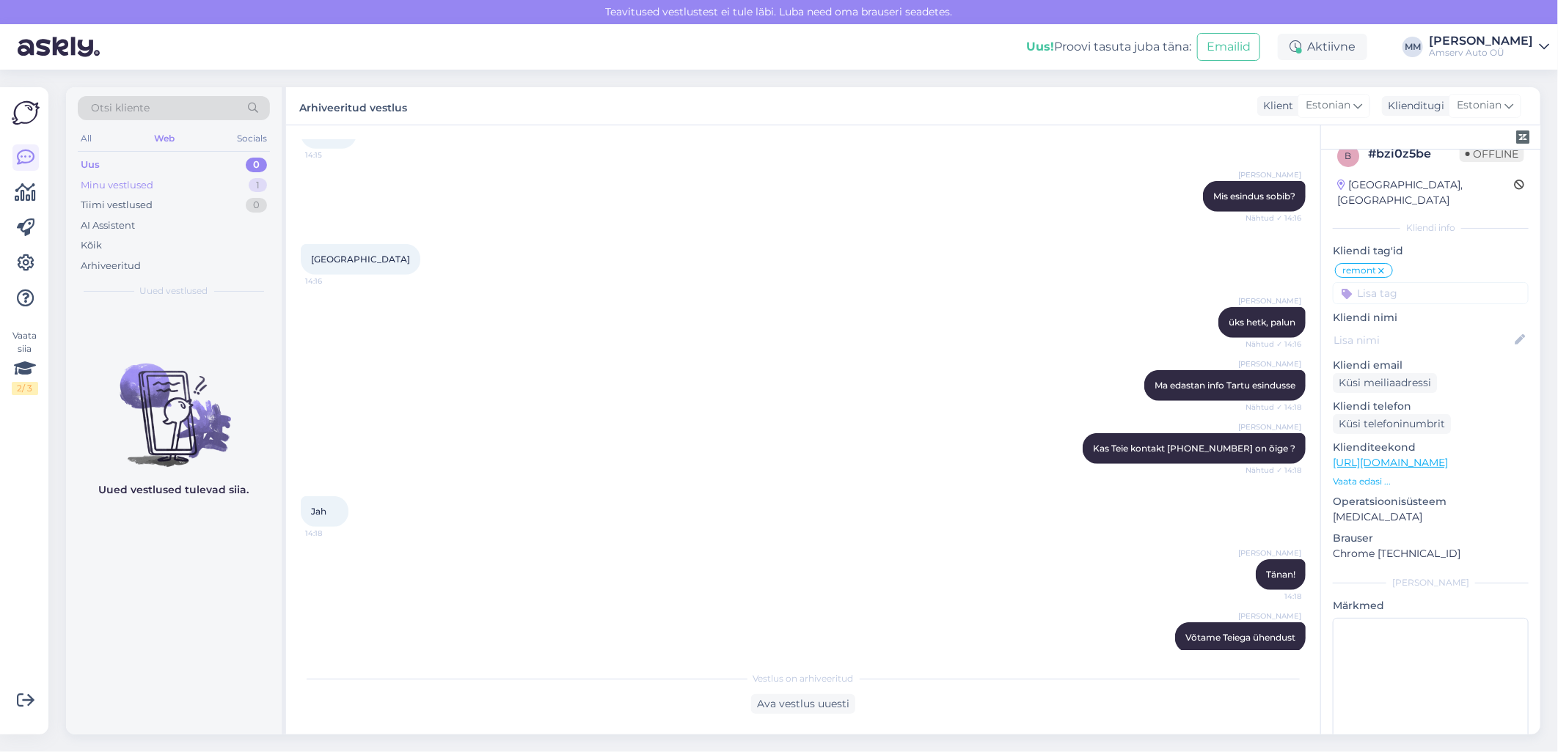
click at [166, 188] on div "Minu vestlused 1" at bounding box center [174, 185] width 192 height 21
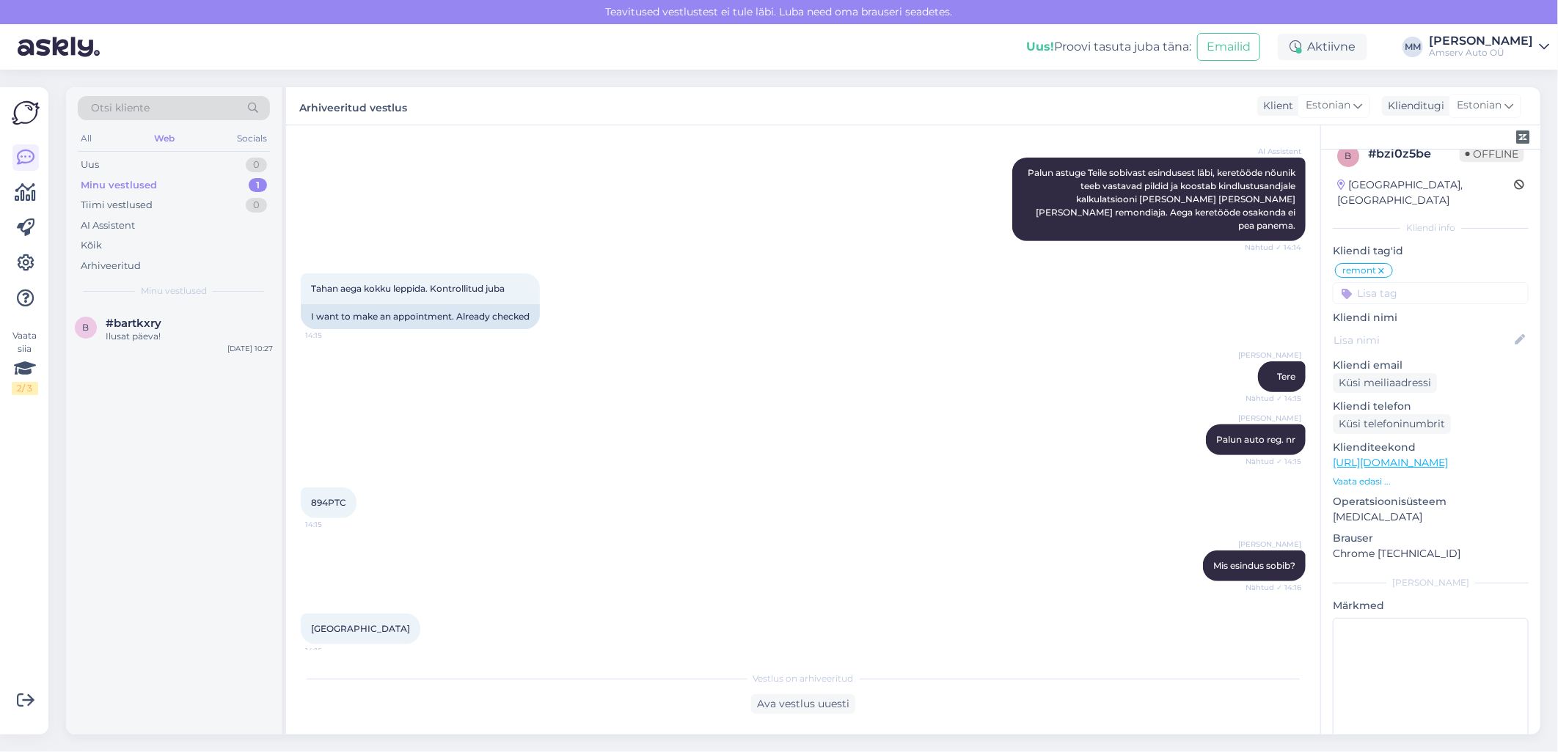
scroll to position [345, 0]
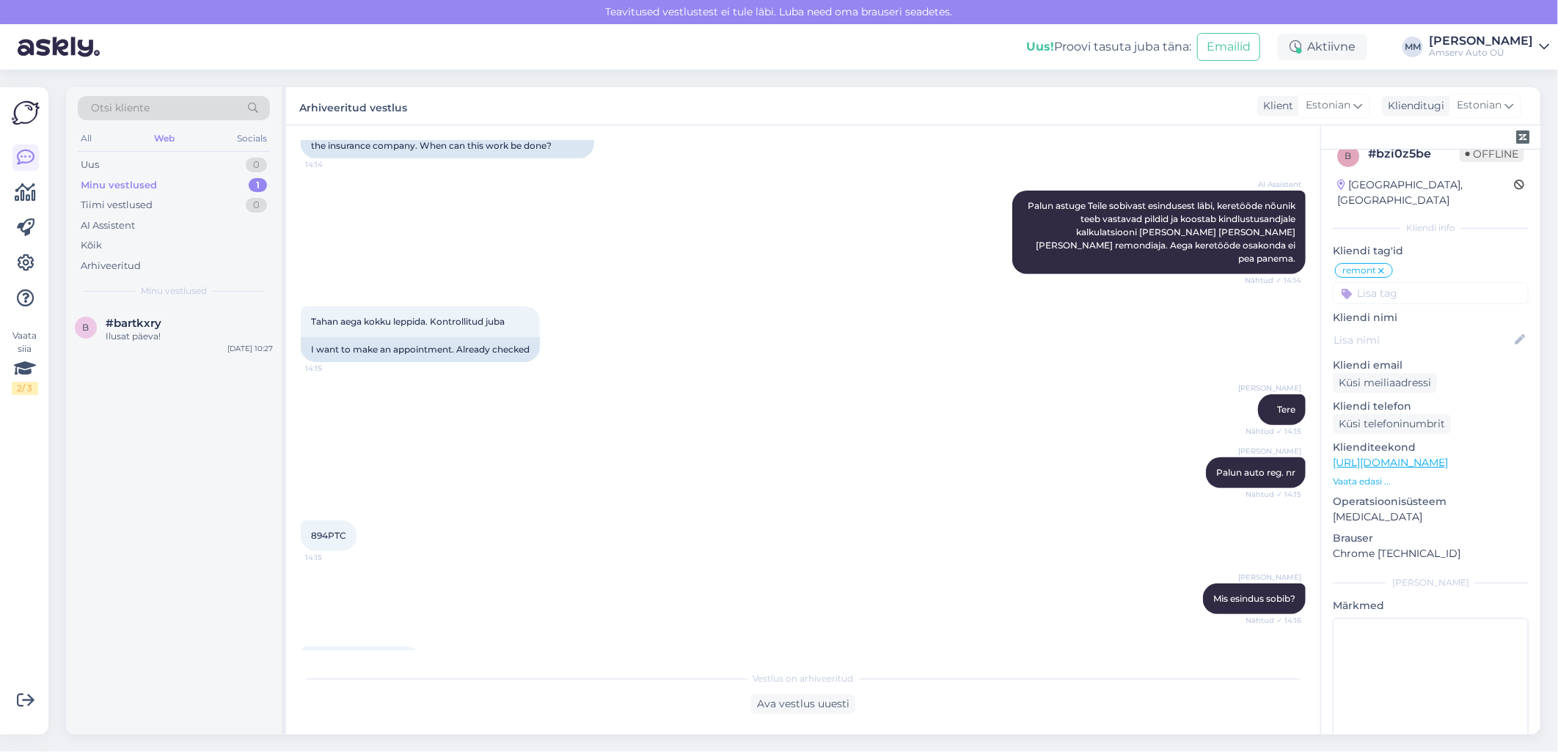
click at [177, 185] on div "Minu vestlused 1" at bounding box center [174, 185] width 192 height 21
click at [22, 262] on icon at bounding box center [26, 263] width 18 height 18
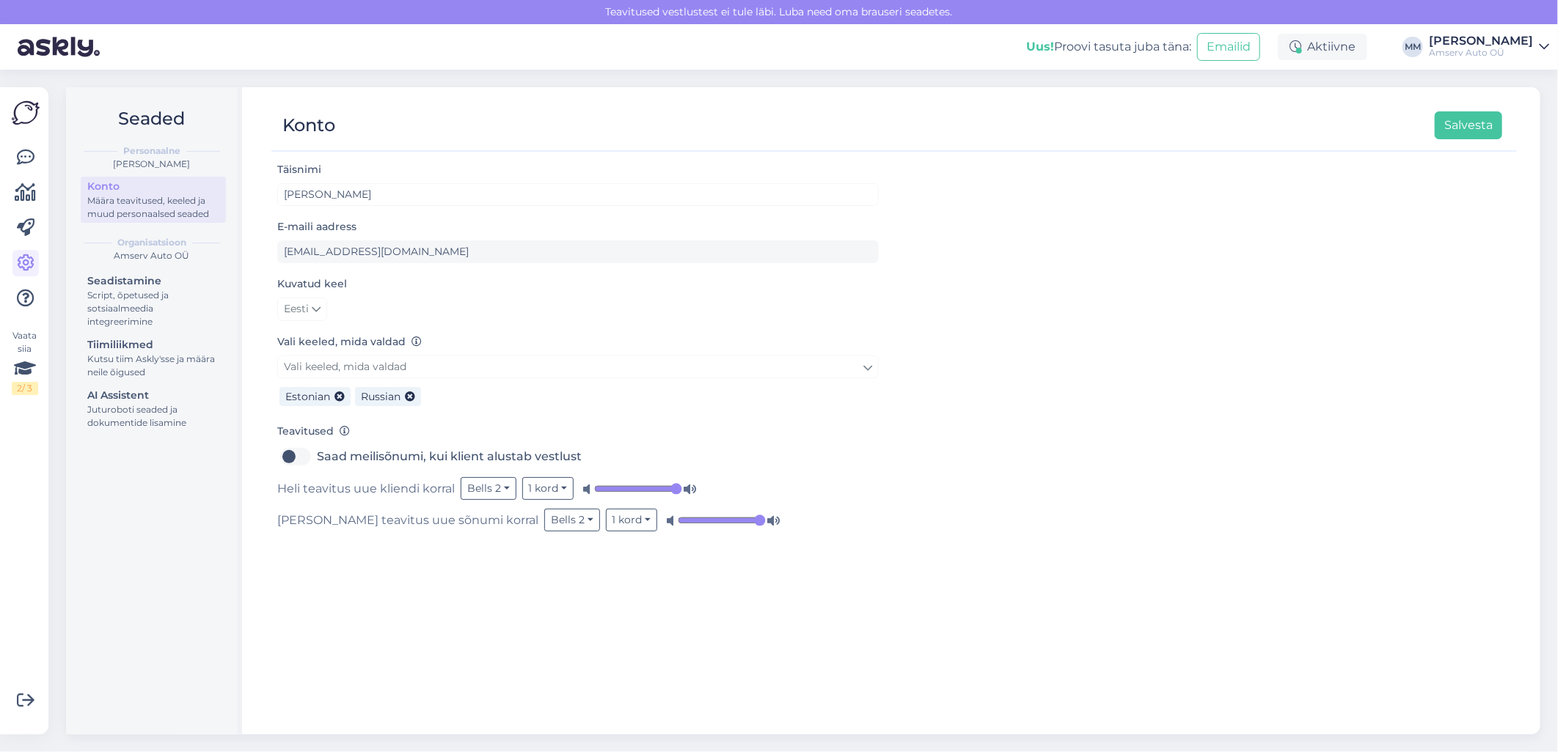
drag, startPoint x: 868, startPoint y: 656, endPoint x: 929, endPoint y: 650, distance: 61.2
click at [871, 656] on div "Täisnimi [PERSON_NAME] E-maili aadress [EMAIL_ADDRESS][DOMAIN_NAME] Kuvatud kee…" at bounding box center [893, 441] width 1245 height 561
click at [562, 610] on div "Täisnimi [PERSON_NAME] E-maili aadress [EMAIL_ADDRESS][DOMAIN_NAME] Kuvatud kee…" at bounding box center [893, 441] width 1245 height 561
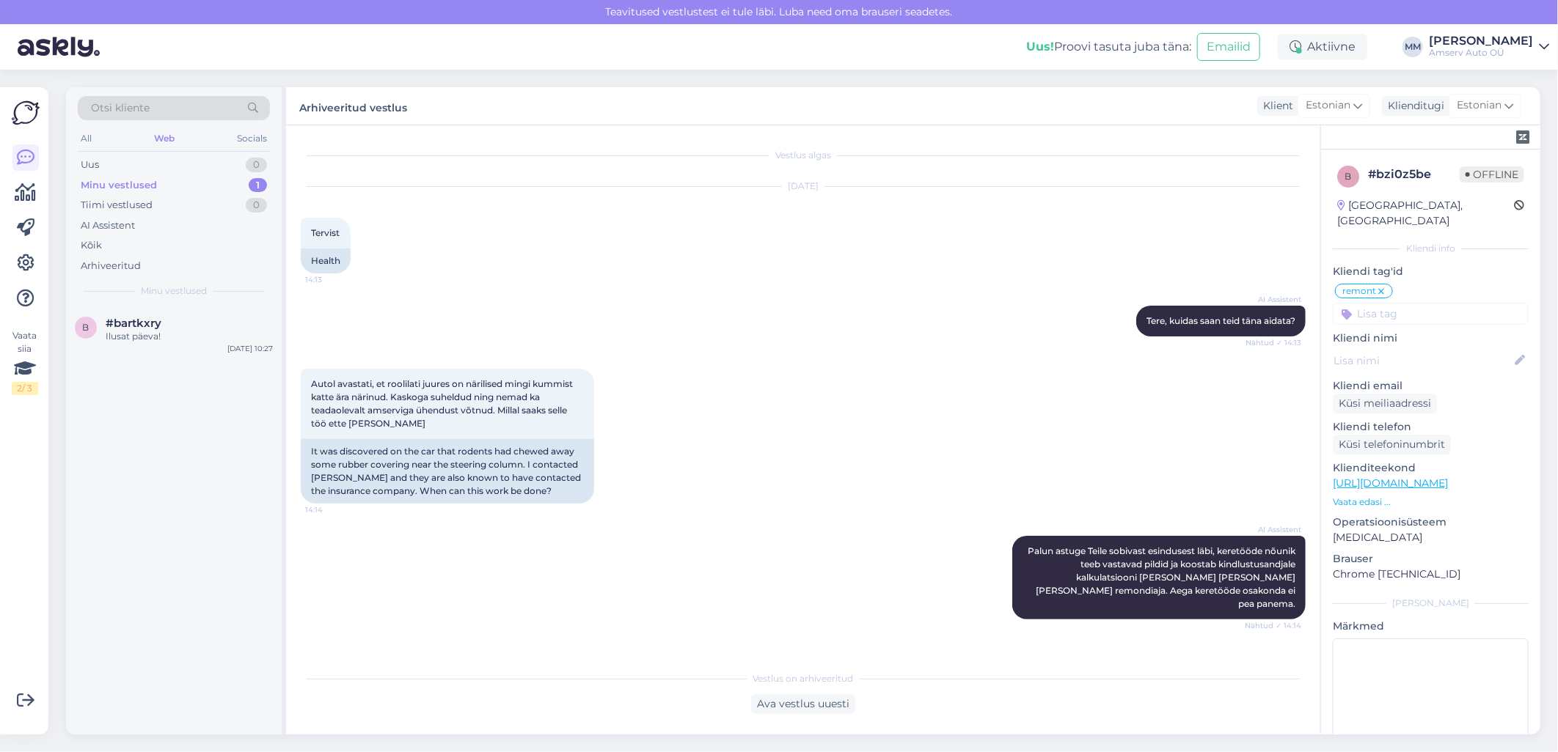
scroll to position [482, 0]
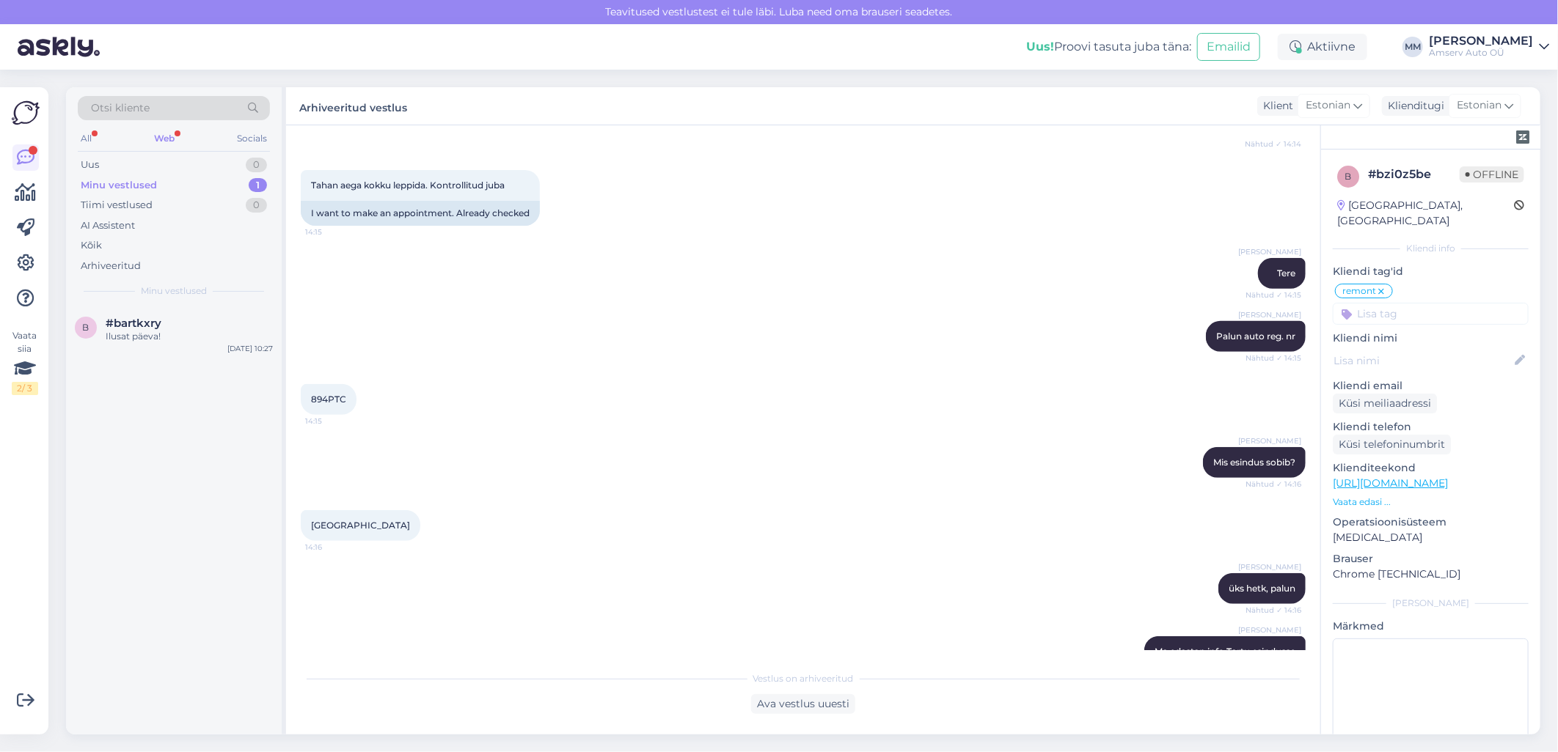
click at [167, 133] on div "Web" at bounding box center [164, 138] width 26 height 19
click at [210, 167] on div "Uus 1" at bounding box center [174, 165] width 192 height 21
click at [766, 706] on div "Ava vestlus uuesti" at bounding box center [803, 705] width 104 height 20
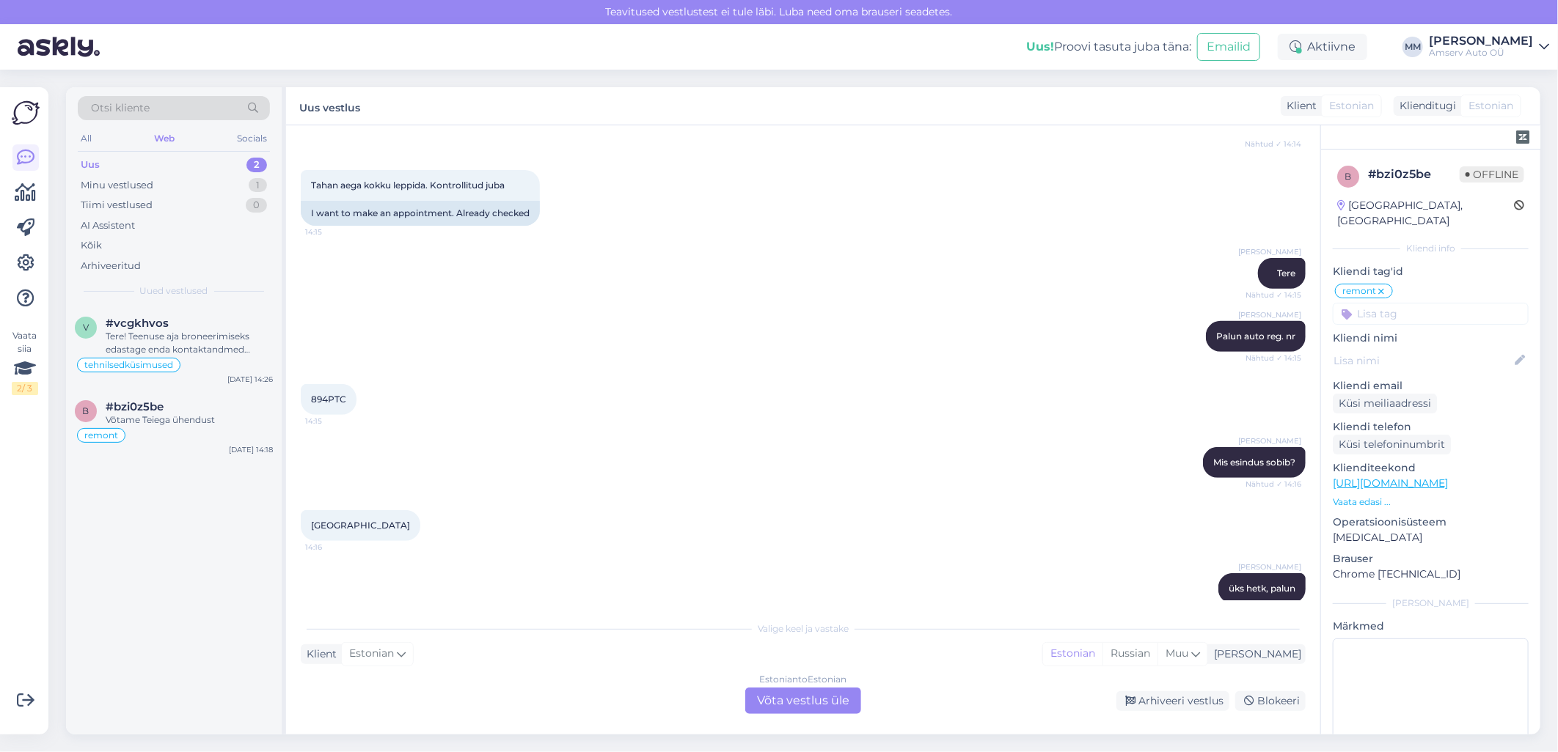
click at [211, 156] on div "Uus 2" at bounding box center [174, 165] width 192 height 21
click at [180, 345] on div "Tere! Teenuse aja broneerimiseks edastage enda kontaktandmed (telefoninumber ja…" at bounding box center [189, 343] width 167 height 26
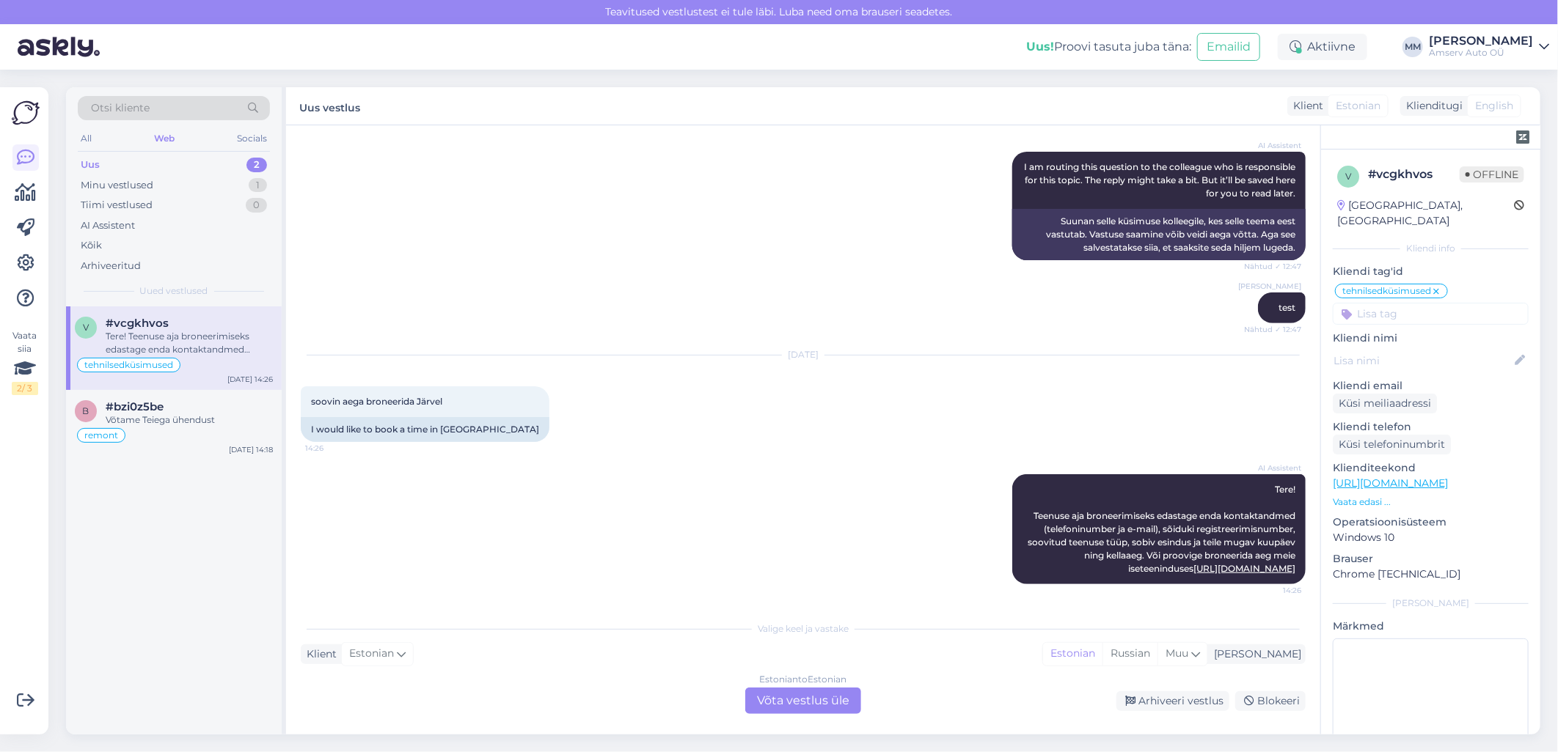
click at [783, 705] on div "Estonian to Estonian Võta vestlus üle" at bounding box center [803, 701] width 116 height 26
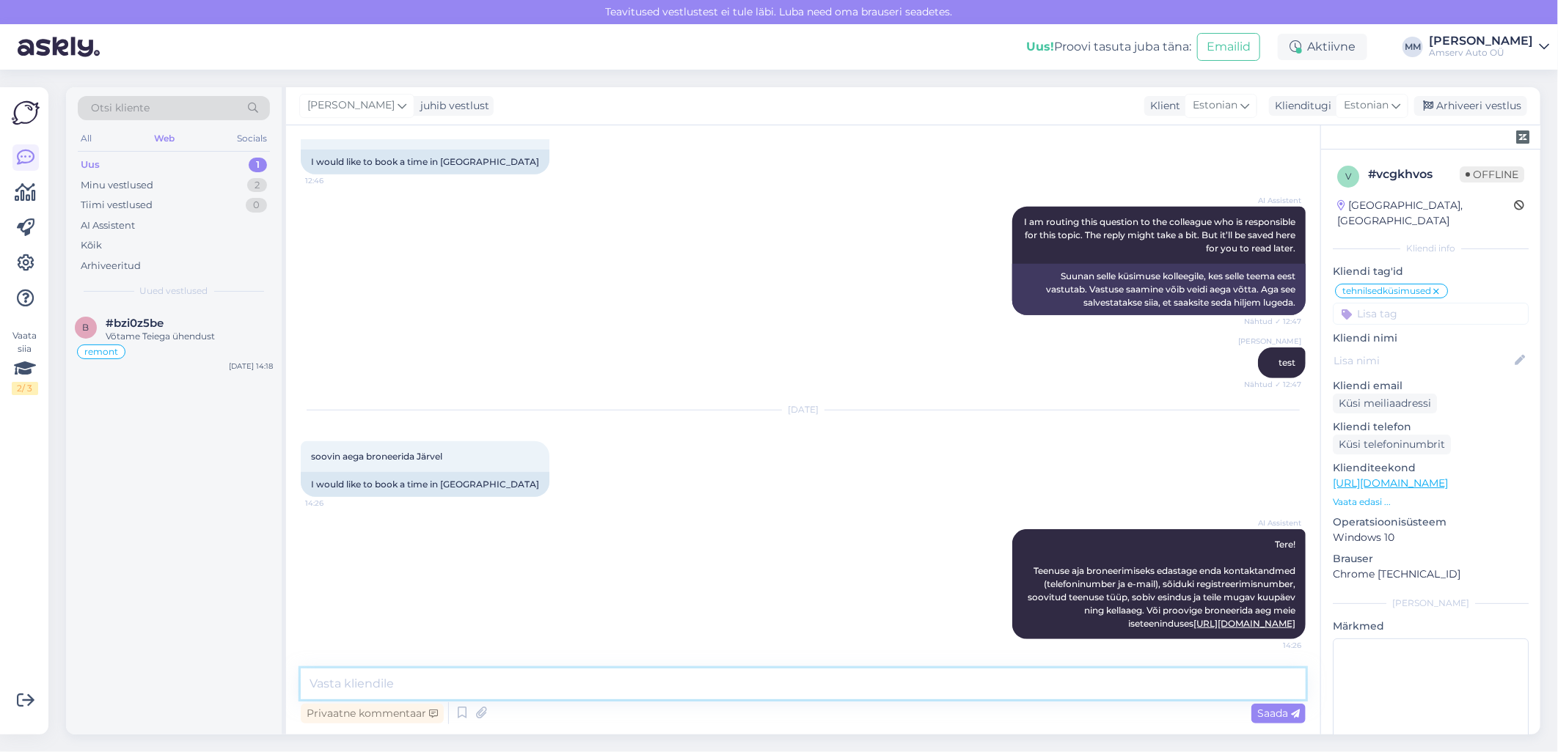
click at [629, 684] on textarea at bounding box center [803, 684] width 1005 height 31
type textarea "test"
drag, startPoint x: 1476, startPoint y: 111, endPoint x: 896, endPoint y: 494, distance: 694.4
click at [895, 431] on div "[PERSON_NAME] juhib vestlust Klient [DEMOGRAPHIC_DATA] Klienditugi Estonian Arh…" at bounding box center [913, 411] width 1254 height 648
click at [1264, 709] on span "Saada" at bounding box center [1278, 713] width 43 height 13
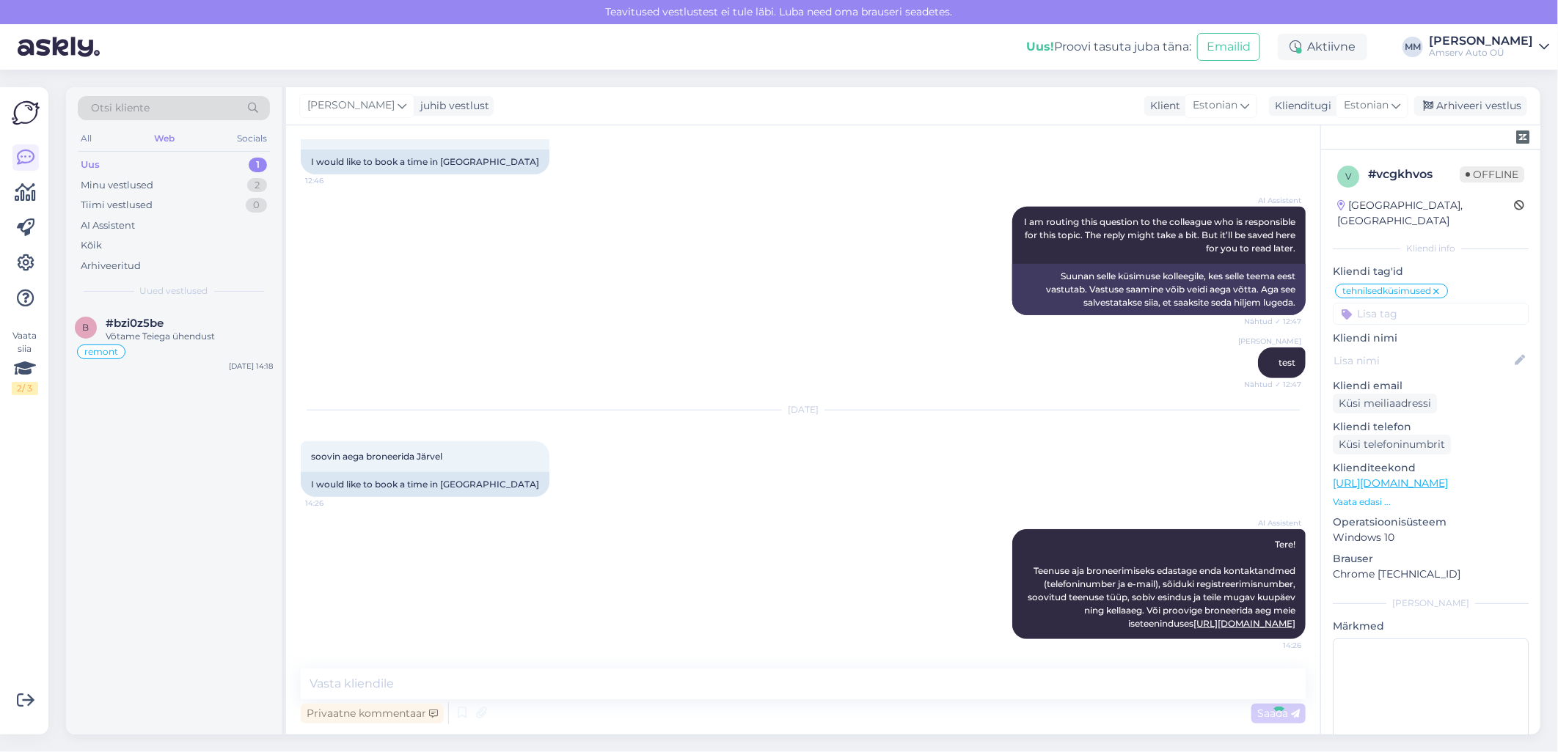
scroll to position [489, 0]
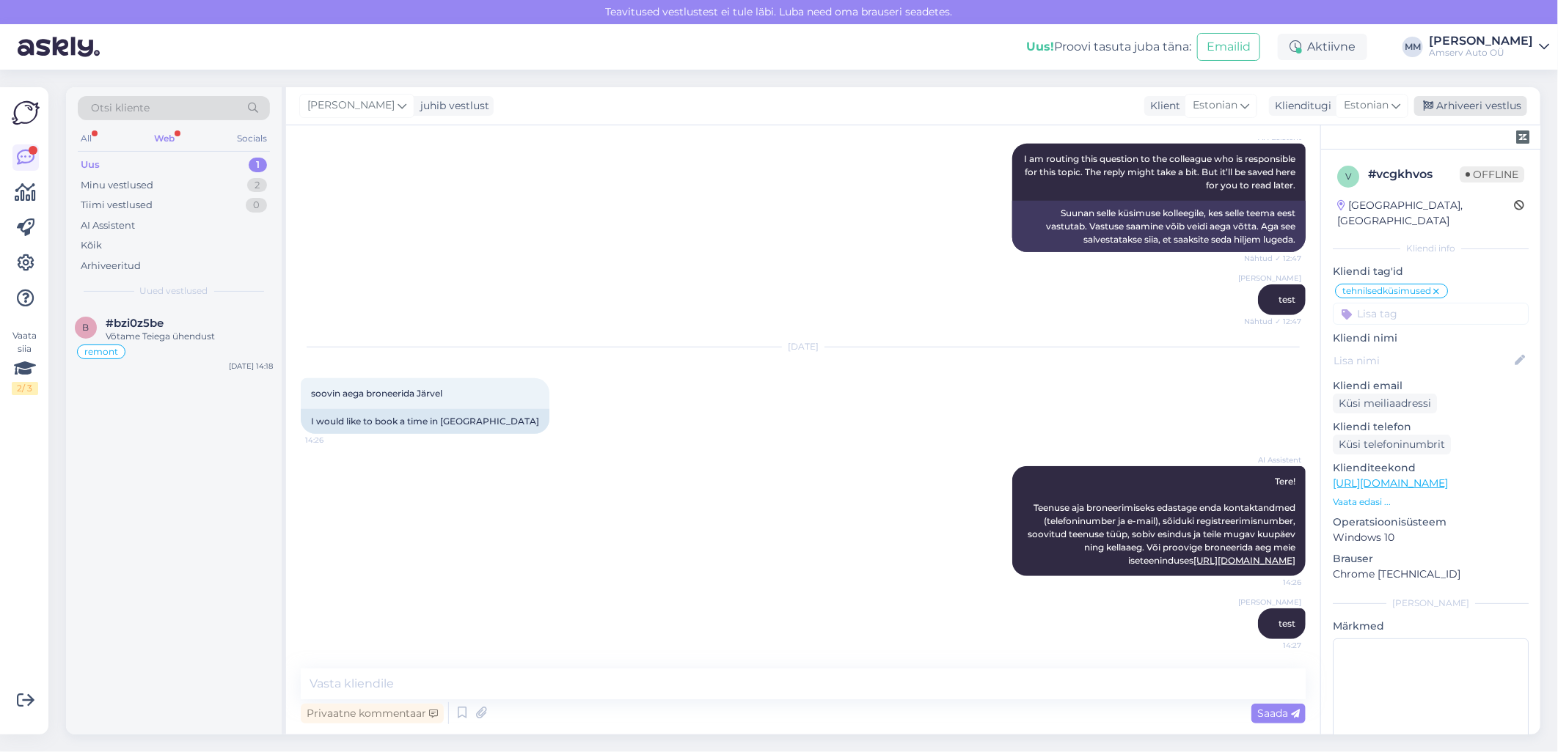
click at [1442, 101] on div "Arhiveeri vestlus" at bounding box center [1470, 106] width 113 height 20
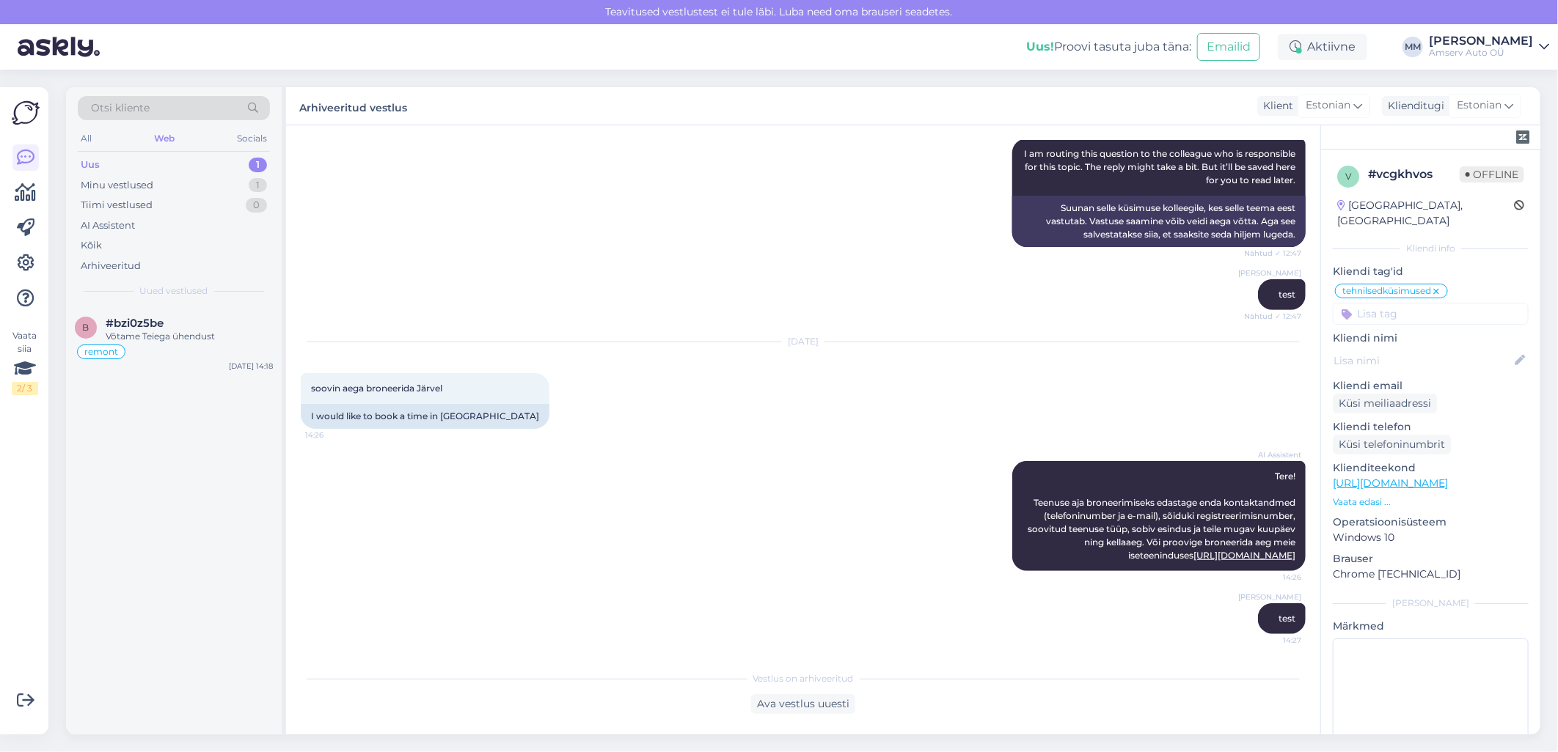
click at [186, 166] on div "Uus 1" at bounding box center [174, 165] width 192 height 21
click at [488, 463] on div "AI Assistent Tere! Teenuse aja broneerimiseks edastage enda kontaktandmed (tele…" at bounding box center [803, 516] width 1005 height 142
click at [134, 164] on div "Uus 1" at bounding box center [174, 165] width 192 height 21
click at [1539, 48] on icon at bounding box center [1544, 47] width 10 height 12
click at [1399, 155] on div "Logi välja" at bounding box center [1418, 149] width 261 height 26
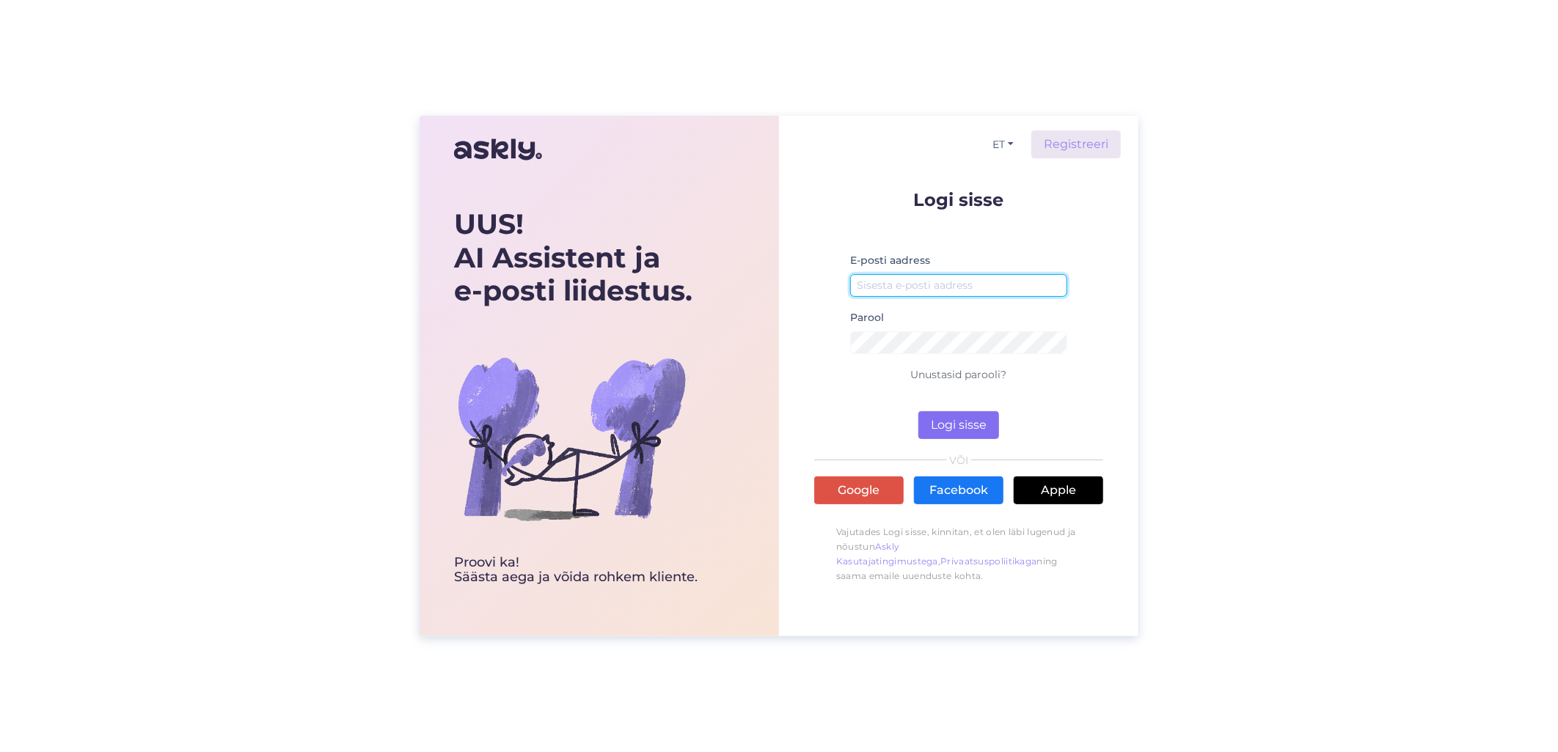
type input "[EMAIL_ADDRESS][DOMAIN_NAME]"
click at [957, 431] on button "Logi sisse" at bounding box center [958, 425] width 81 height 28
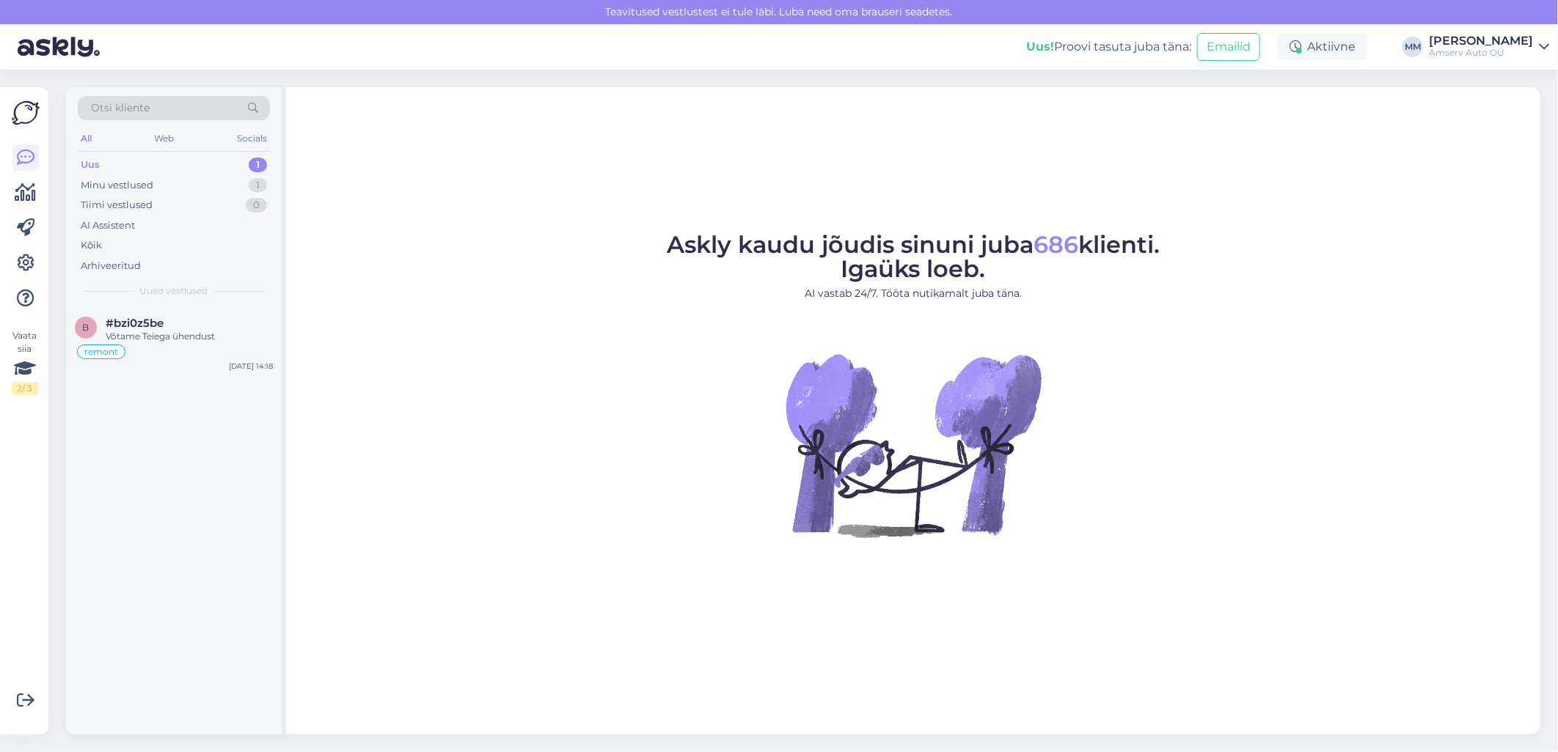
click at [169, 163] on div "Uus 1" at bounding box center [174, 165] width 192 height 21
click at [186, 186] on div "Minu vestlused 1" at bounding box center [174, 185] width 192 height 21
drag, startPoint x: 110, startPoint y: 157, endPoint x: 131, endPoint y: 188, distance: 37.0
click at [111, 157] on div "Uus 1" at bounding box center [174, 165] width 192 height 21
click at [183, 343] on div "remont" at bounding box center [174, 352] width 198 height 18
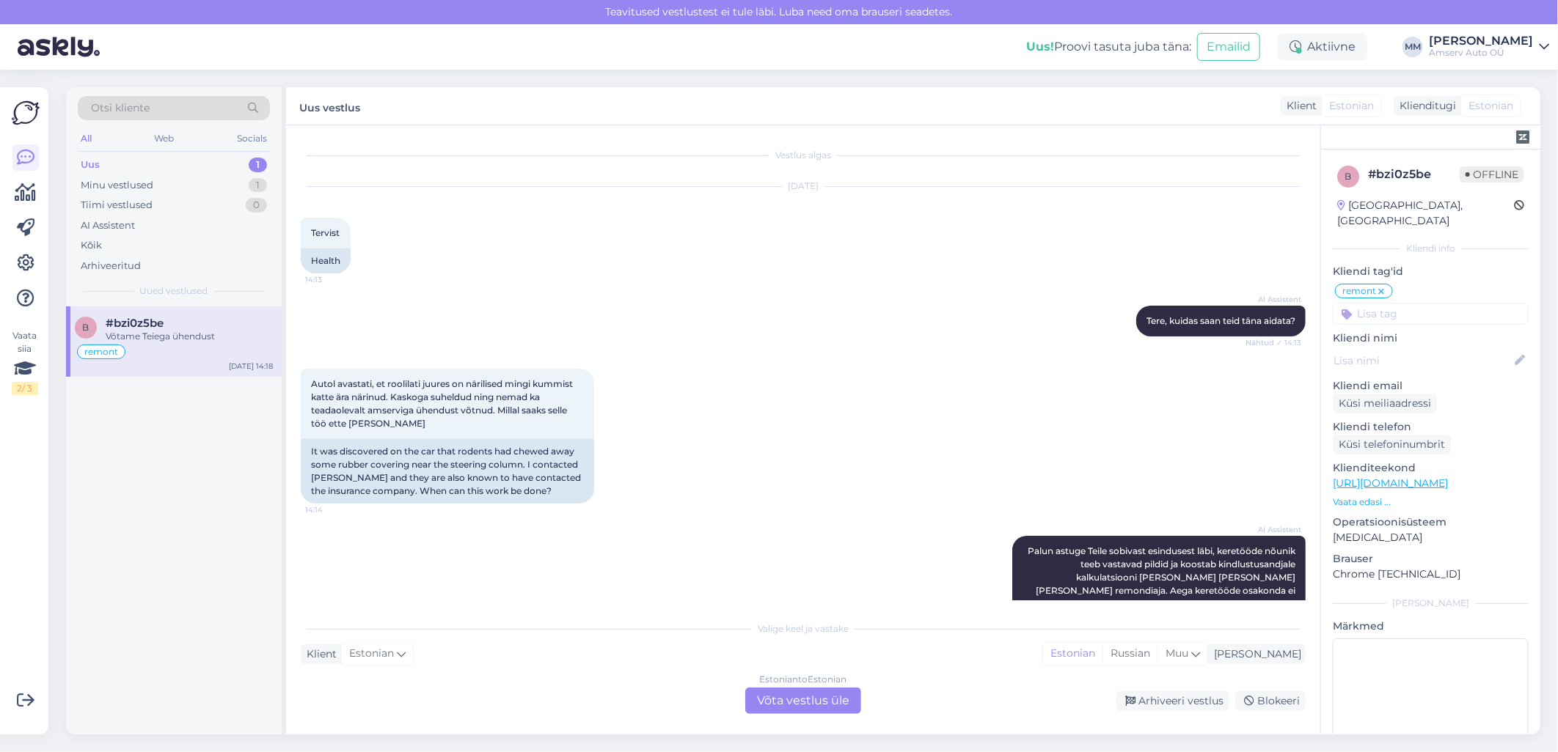
scroll to position [802, 0]
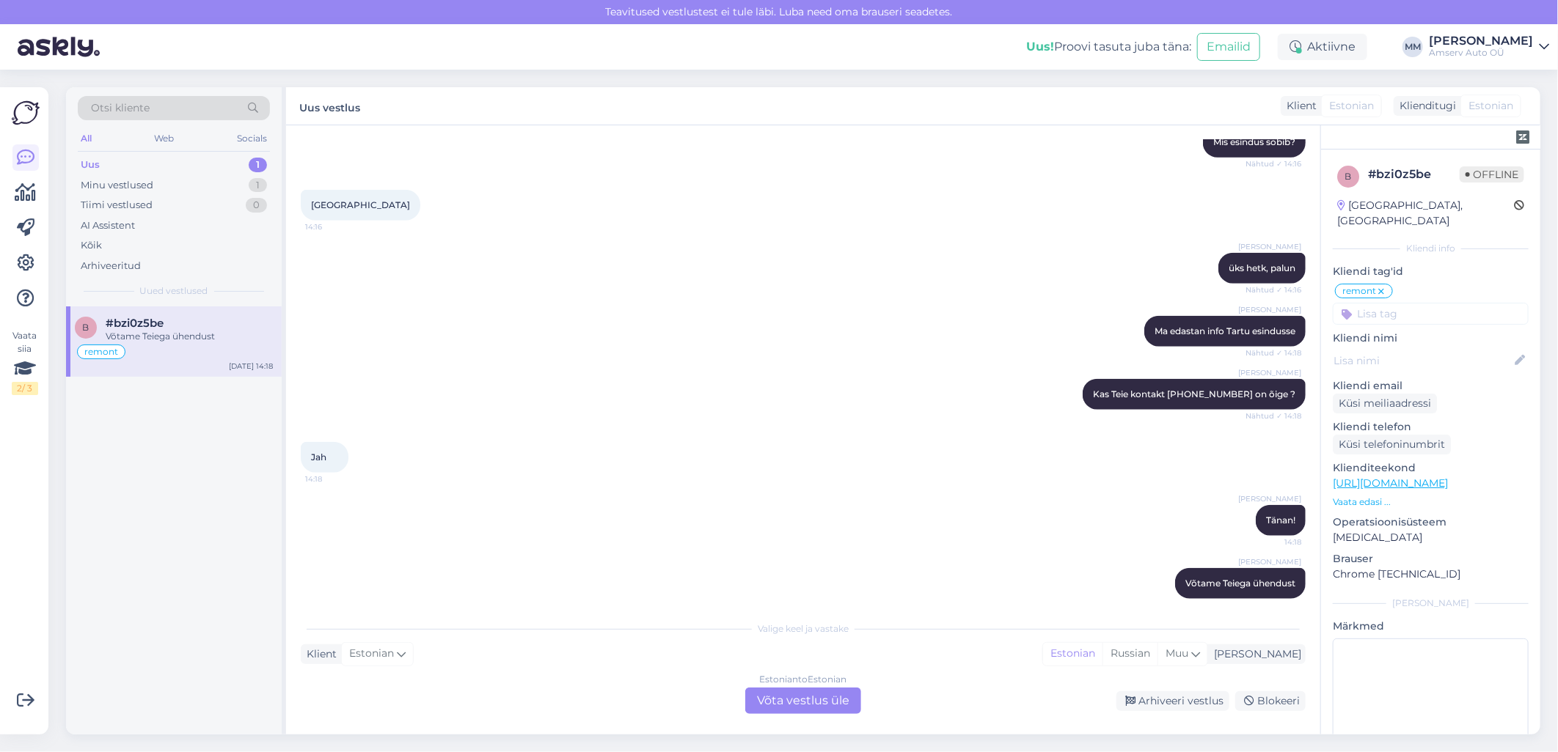
click at [206, 164] on div "Uus 1" at bounding box center [174, 165] width 192 height 21
click at [184, 337] on div "Võtame Teiega ühendust" at bounding box center [189, 336] width 167 height 13
click at [179, 169] on div "Uus 1" at bounding box center [174, 165] width 192 height 21
click at [188, 166] on div "Uus 1" at bounding box center [174, 165] width 192 height 21
click at [162, 334] on div "Võtame Teiega ühendust" at bounding box center [189, 336] width 167 height 13
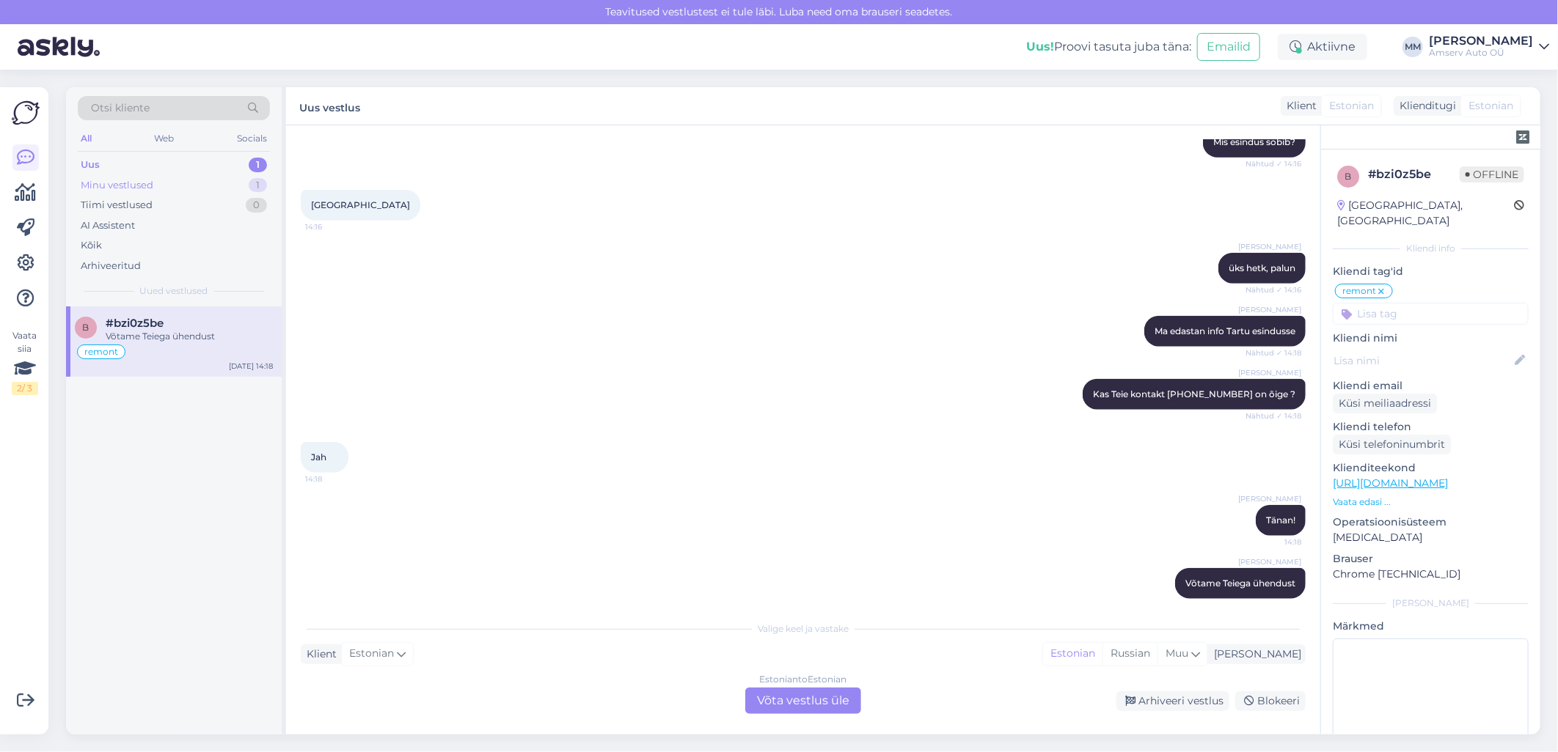
click at [164, 189] on div "Minu vestlused 1" at bounding box center [174, 185] width 192 height 21
click at [1167, 706] on div "Arhiveeri vestlus" at bounding box center [1172, 702] width 113 height 20
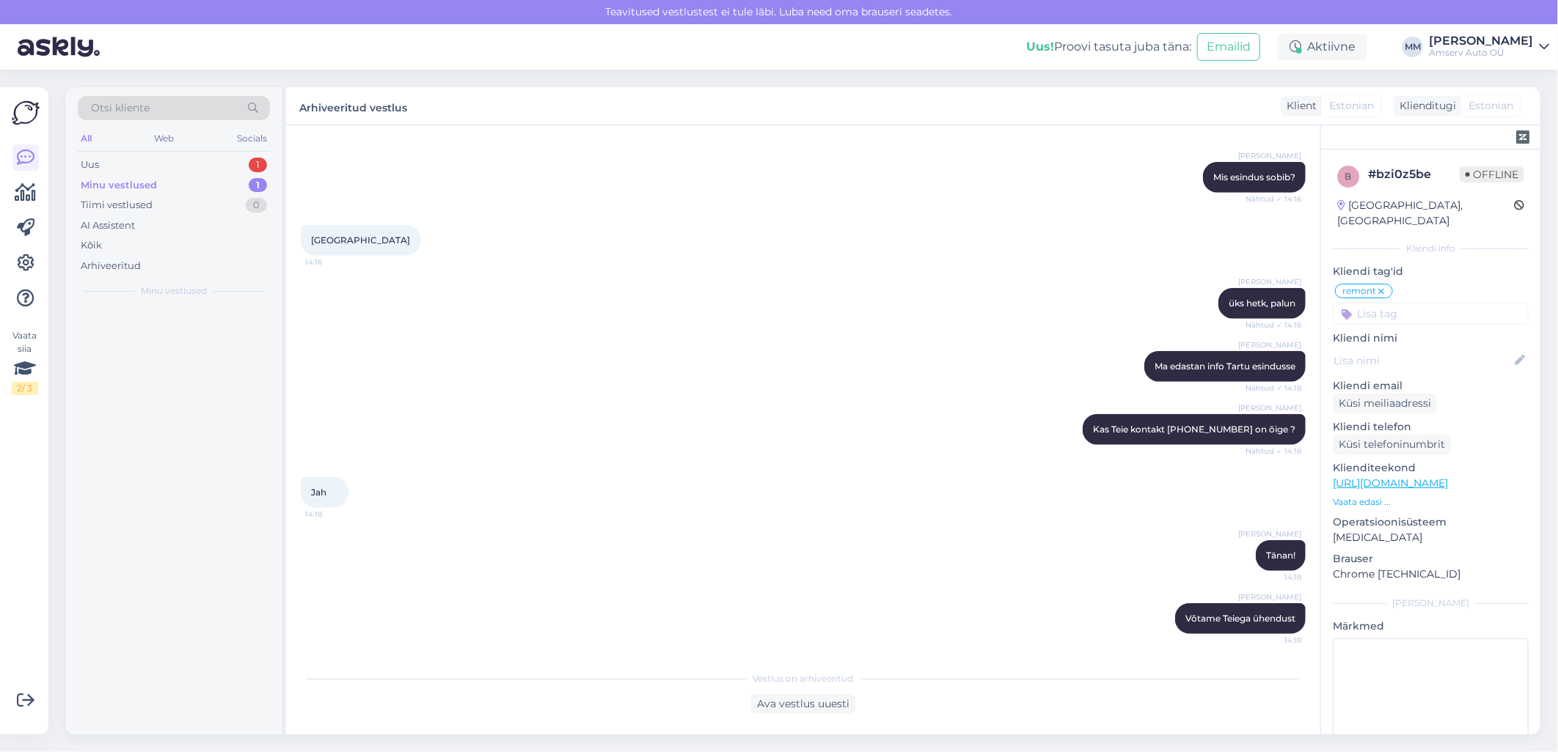
scroll to position [752, 0]
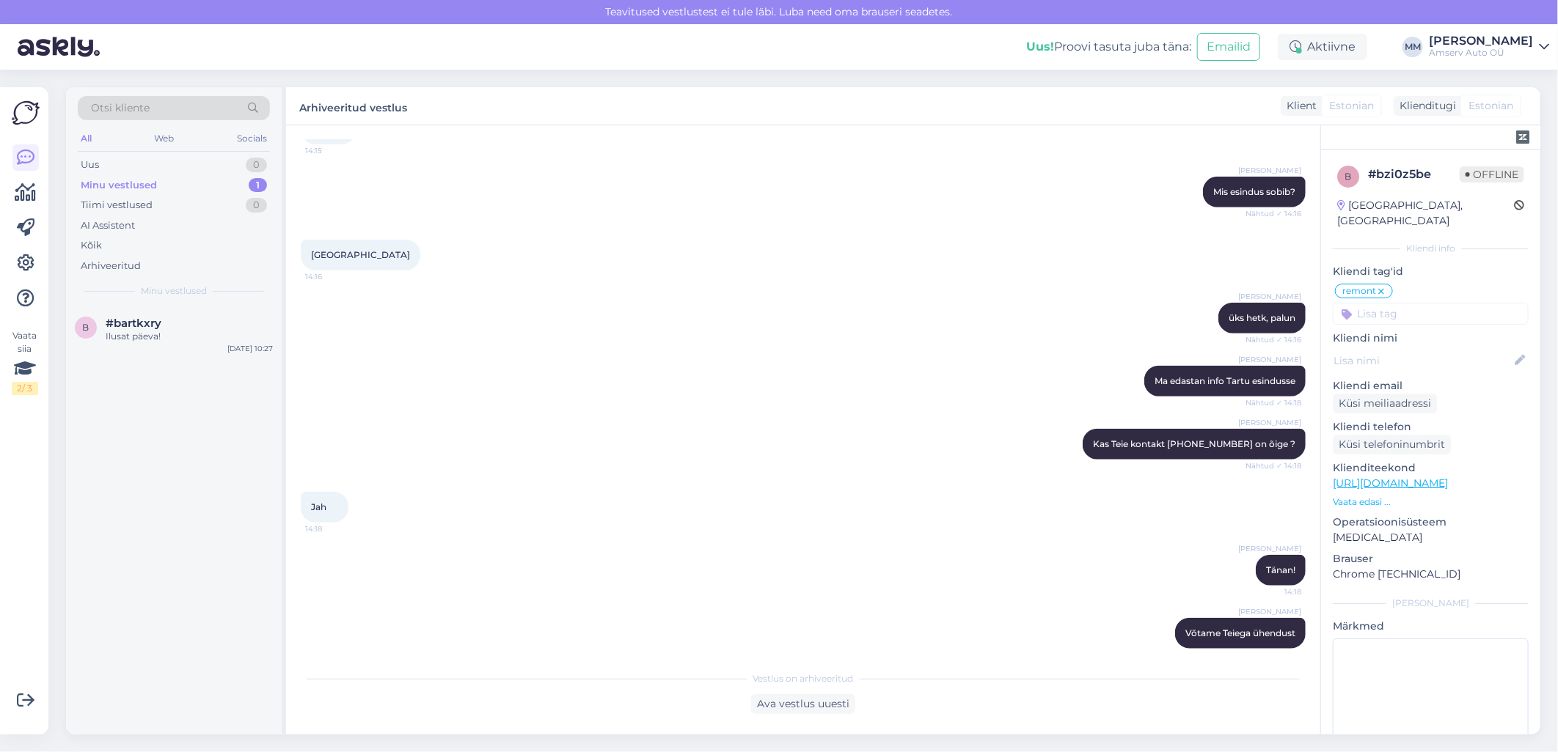
click at [185, 182] on div "Minu vestlused 1" at bounding box center [174, 185] width 192 height 21
click at [166, 138] on div "Web" at bounding box center [165, 138] width 26 height 19
click at [162, 185] on div "Minu vestlused 1" at bounding box center [174, 185] width 192 height 21
click at [164, 342] on div "Ilusat päeva!" at bounding box center [189, 336] width 167 height 13
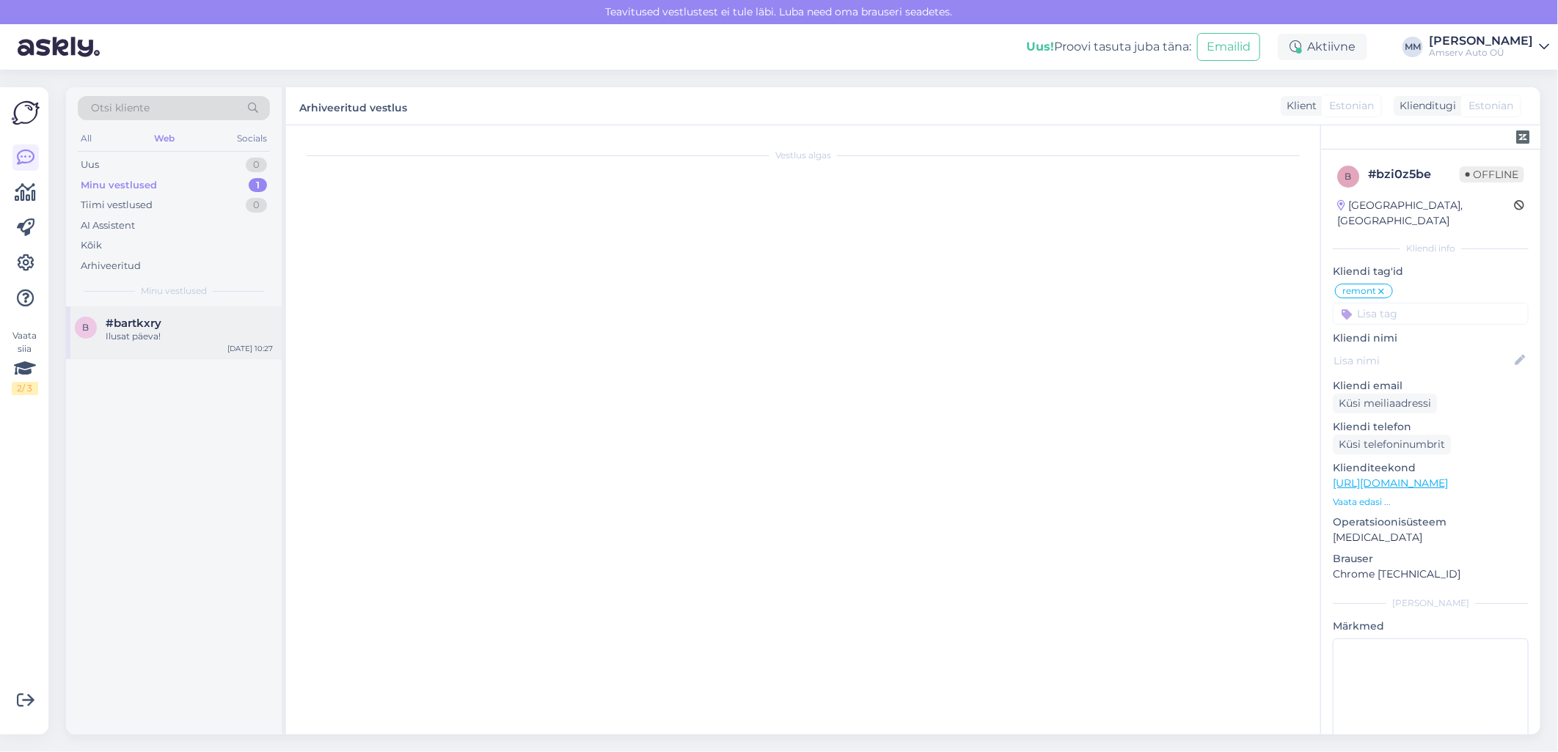
scroll to position [296, 0]
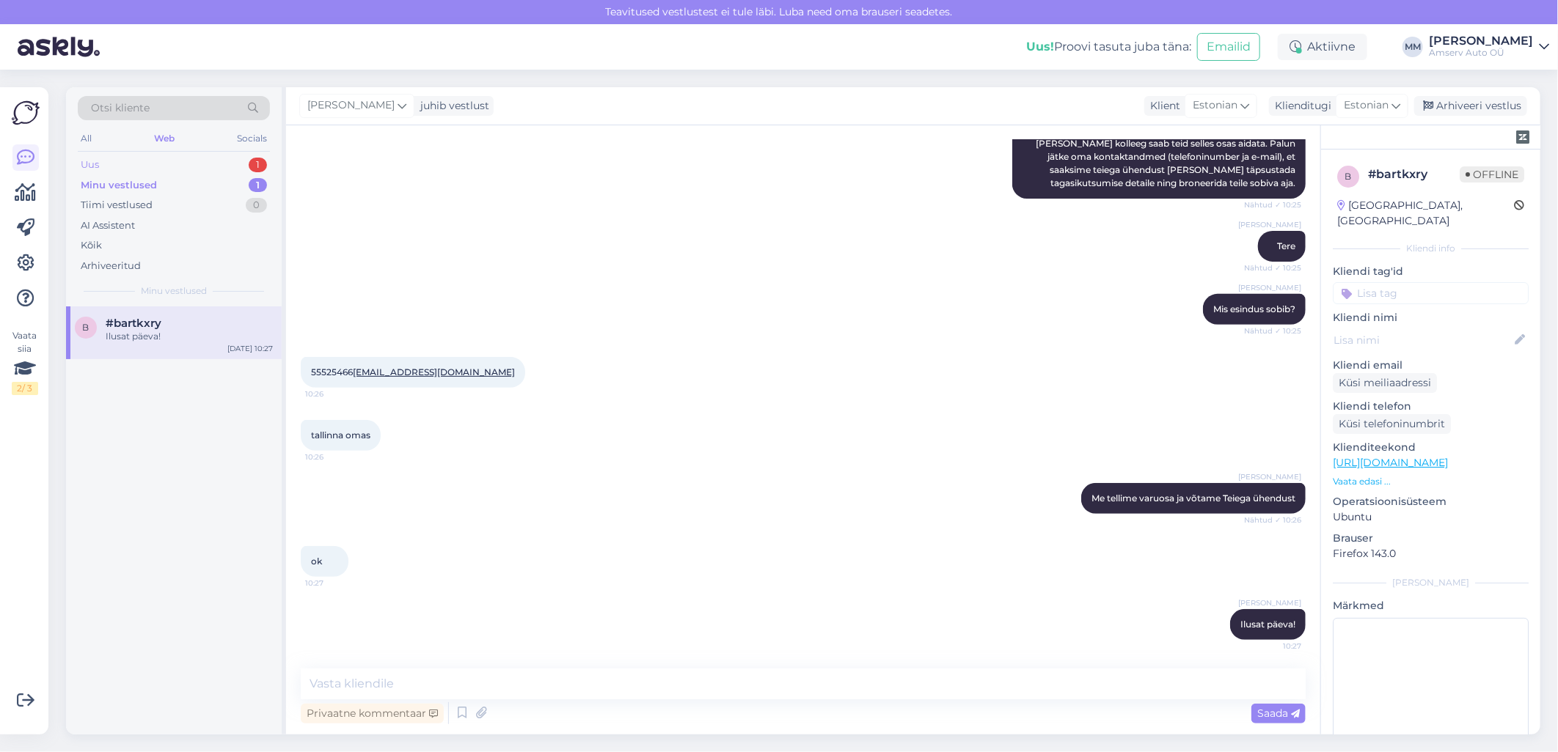
click at [208, 166] on div "Uus 1" at bounding box center [174, 165] width 192 height 21
click at [26, 265] on icon at bounding box center [26, 263] width 18 height 18
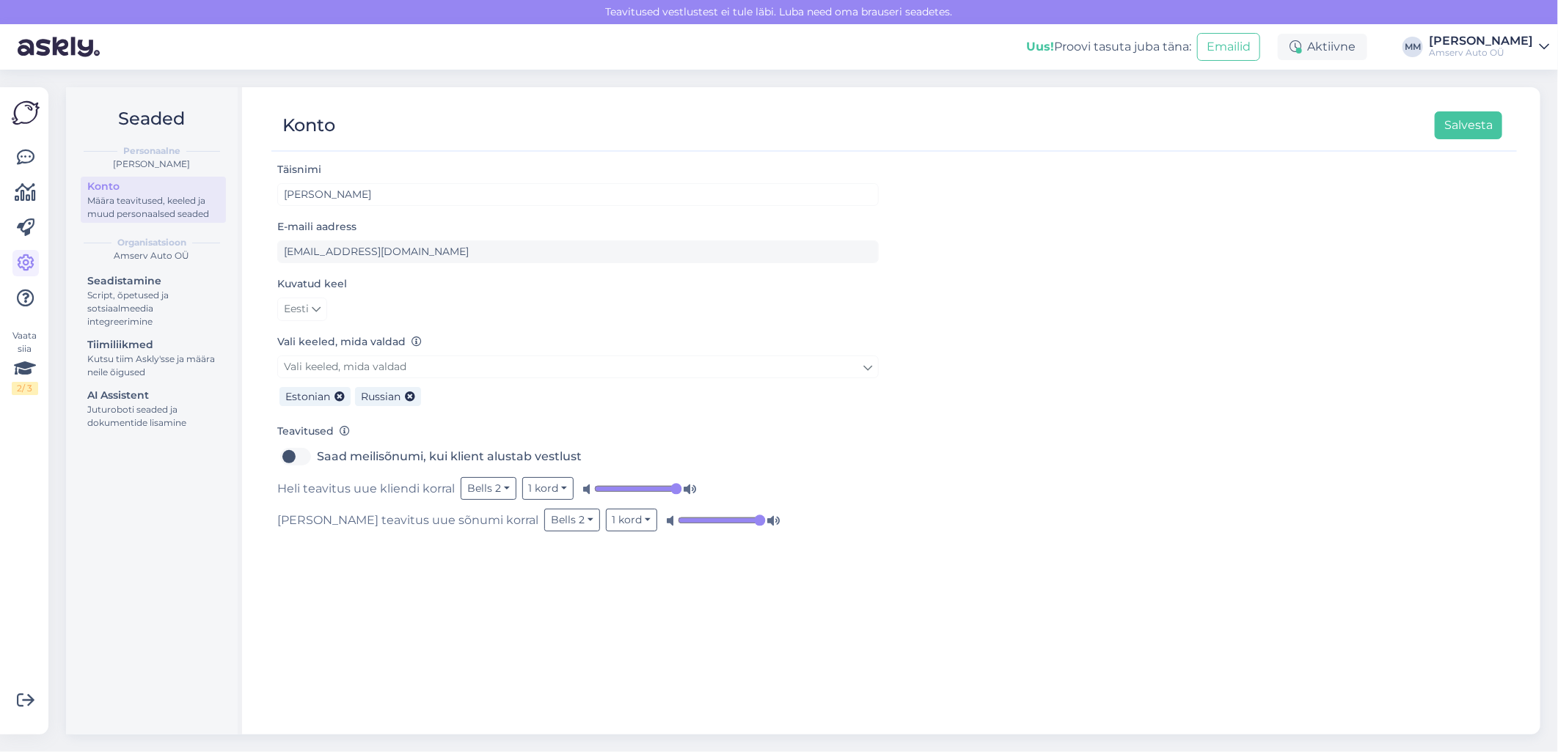
click at [993, 613] on div "Täisnimi [PERSON_NAME] E-maili aadress [EMAIL_ADDRESS][DOMAIN_NAME] Kuvatud kee…" at bounding box center [893, 441] width 1245 height 561
click at [1487, 130] on button "Salvesta" at bounding box center [1467, 125] width 67 height 28
click at [24, 152] on icon at bounding box center [26, 158] width 18 height 18
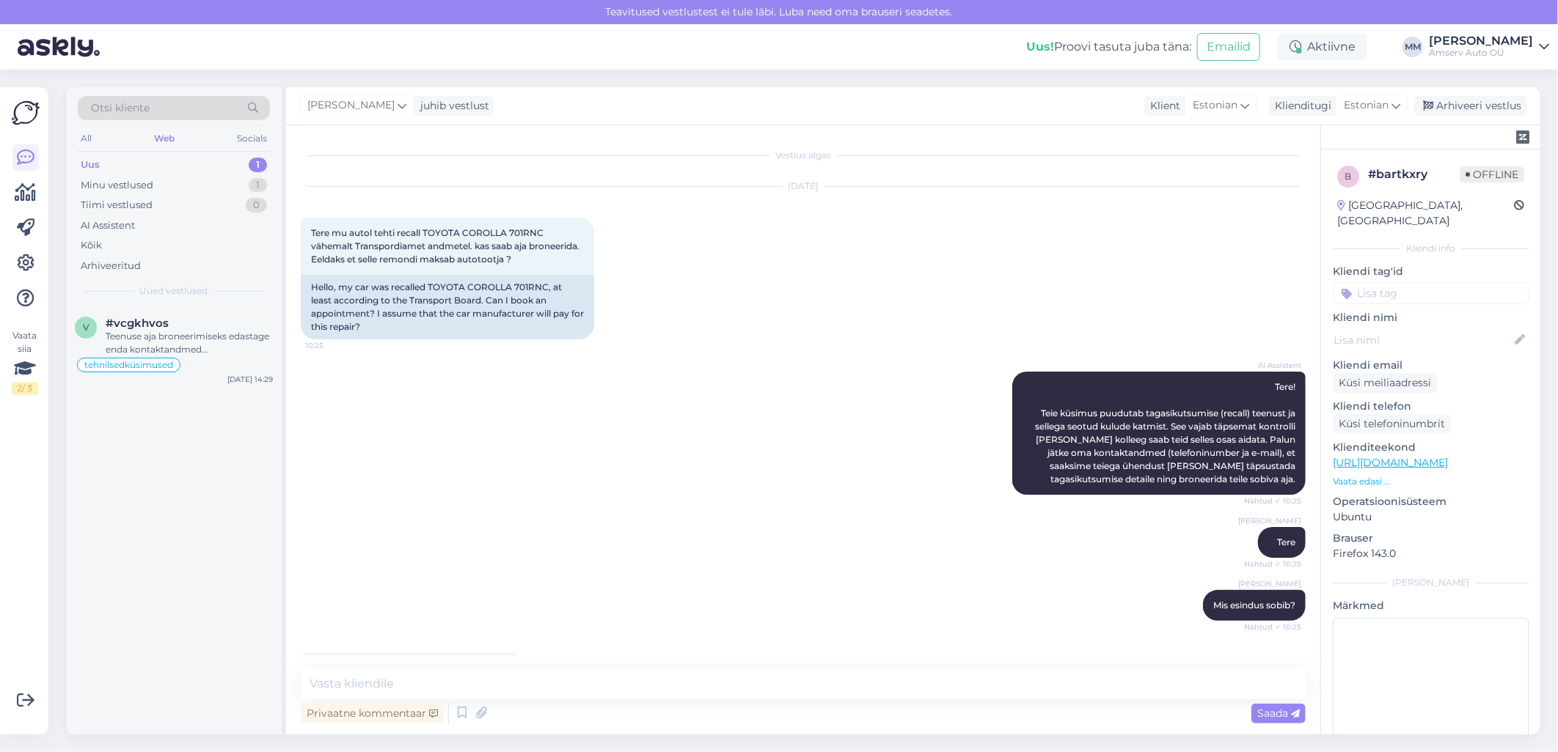
scroll to position [296, 0]
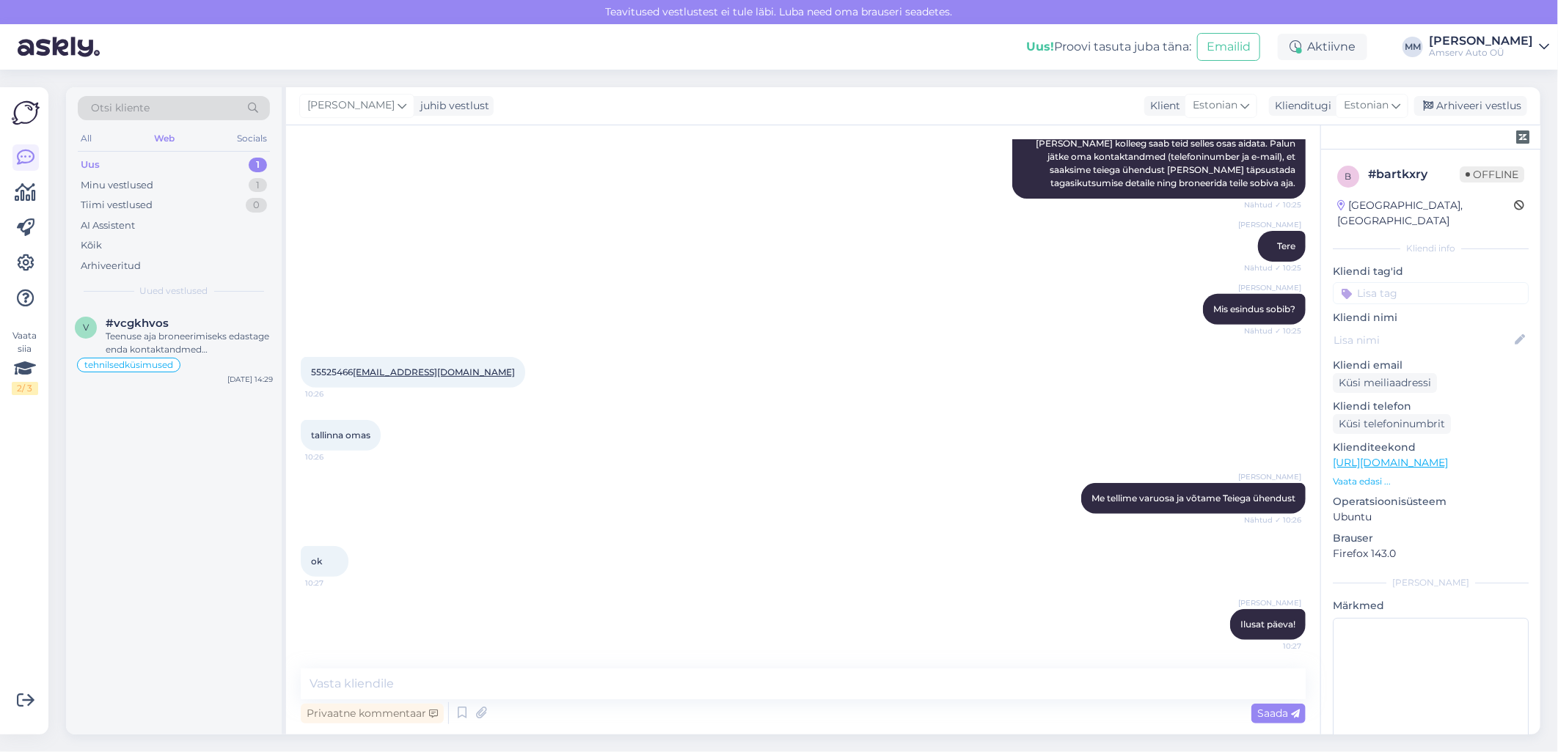
click at [205, 166] on div "Uus 1" at bounding box center [174, 165] width 192 height 21
click at [188, 323] on div "#vcgkhvos" at bounding box center [189, 323] width 167 height 13
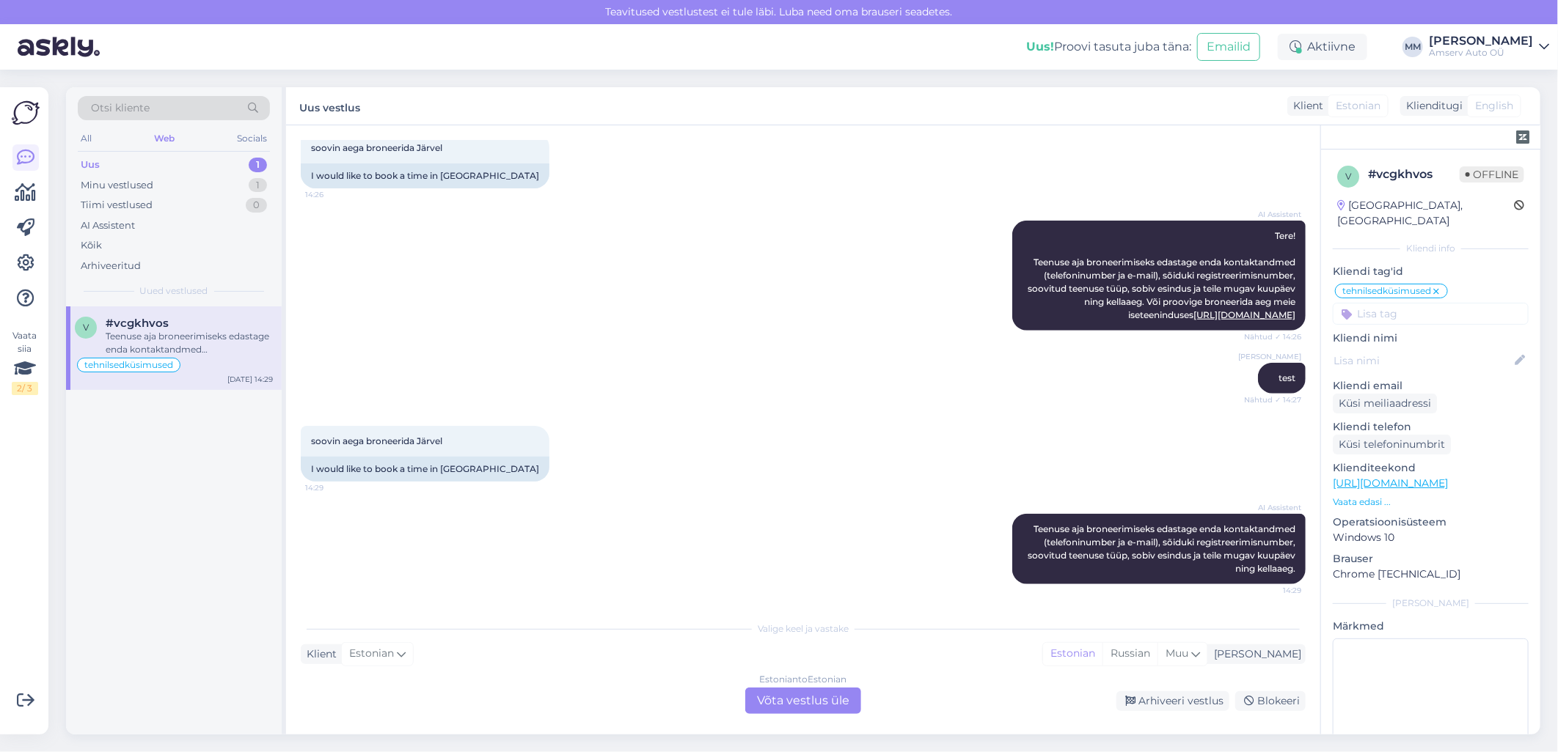
click at [793, 700] on div "Estonian to Estonian Võta vestlus üle" at bounding box center [803, 701] width 116 height 26
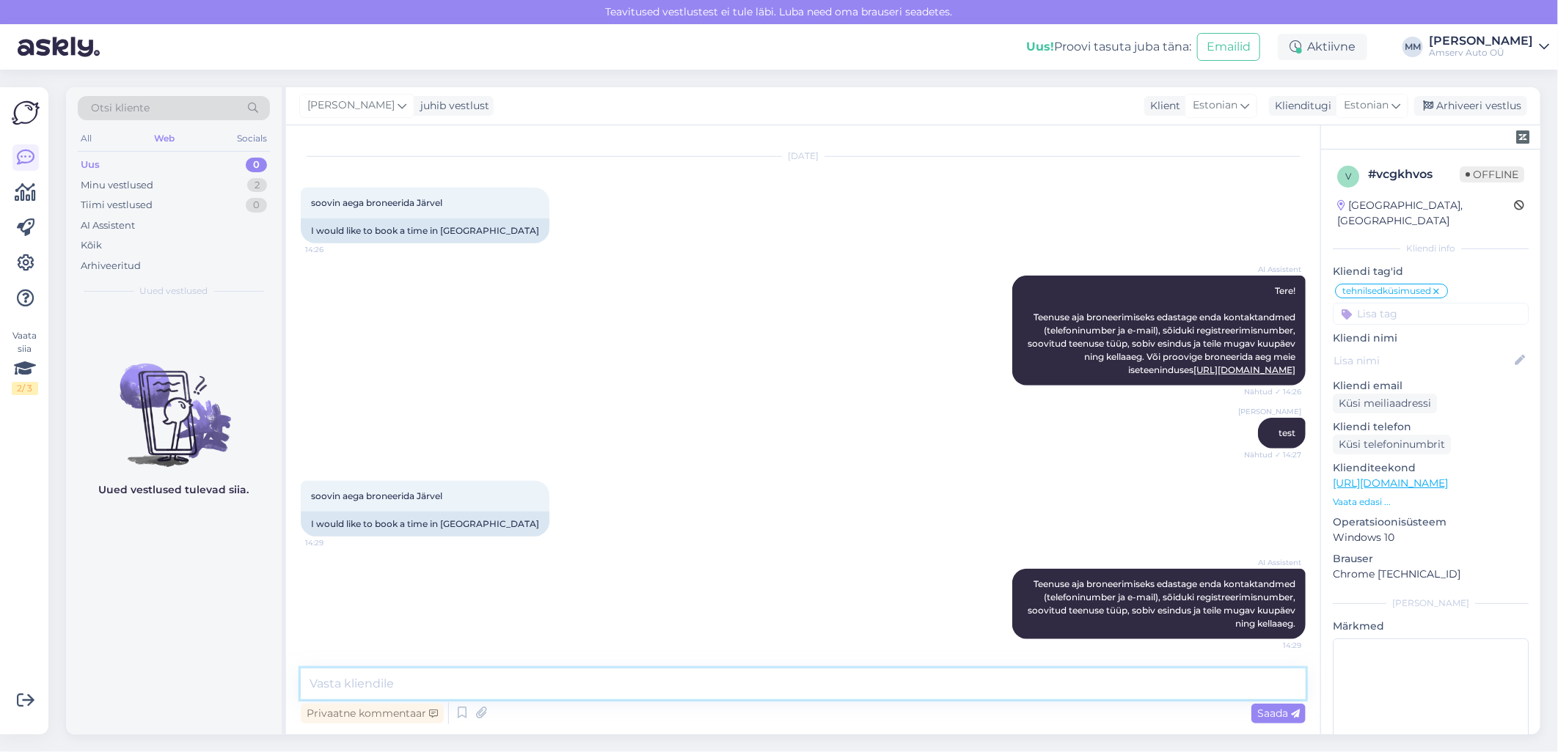
click at [745, 685] on textarea at bounding box center [803, 684] width 1005 height 31
type textarea "test"
click at [1267, 706] on div "Saada" at bounding box center [1278, 714] width 54 height 20
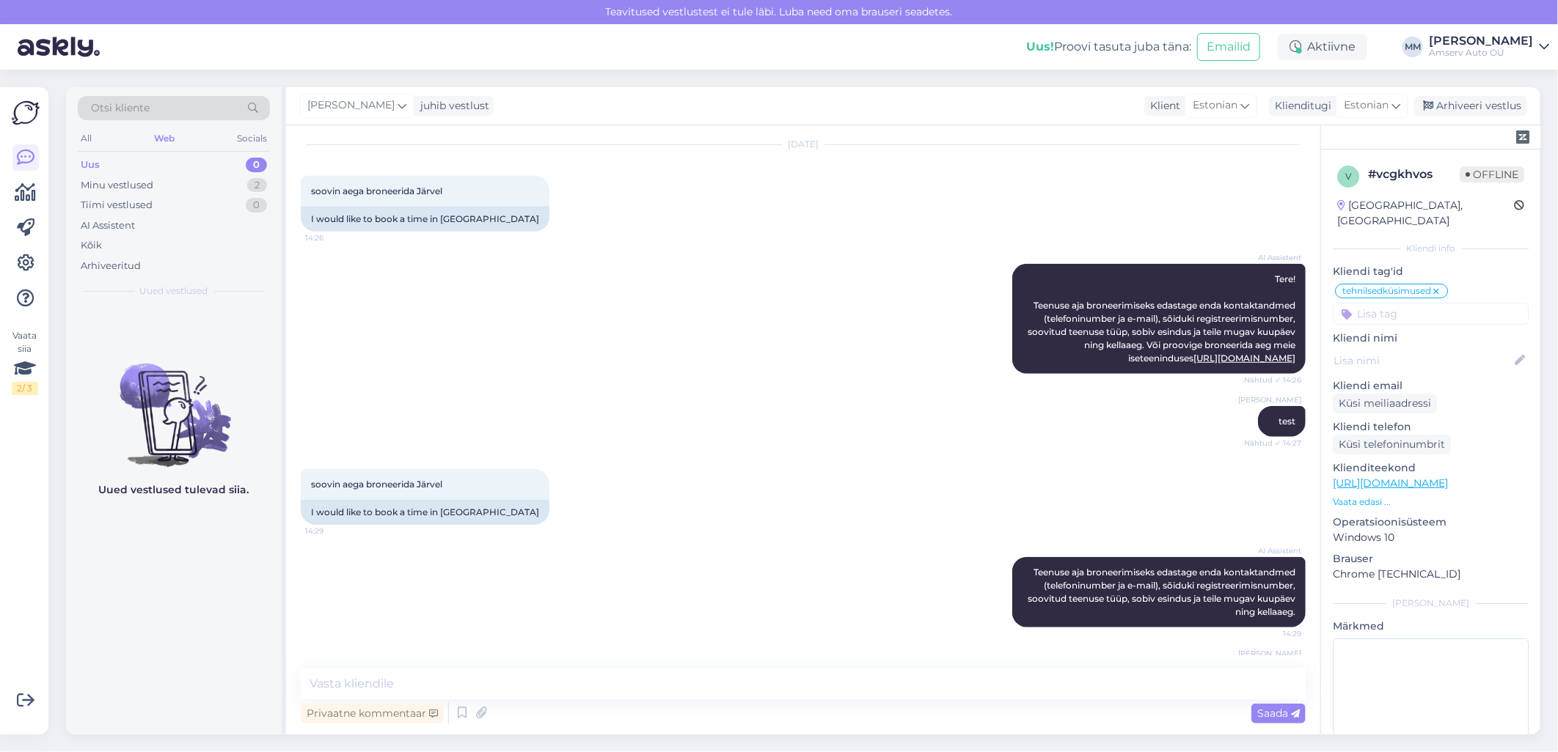
scroll to position [743, 0]
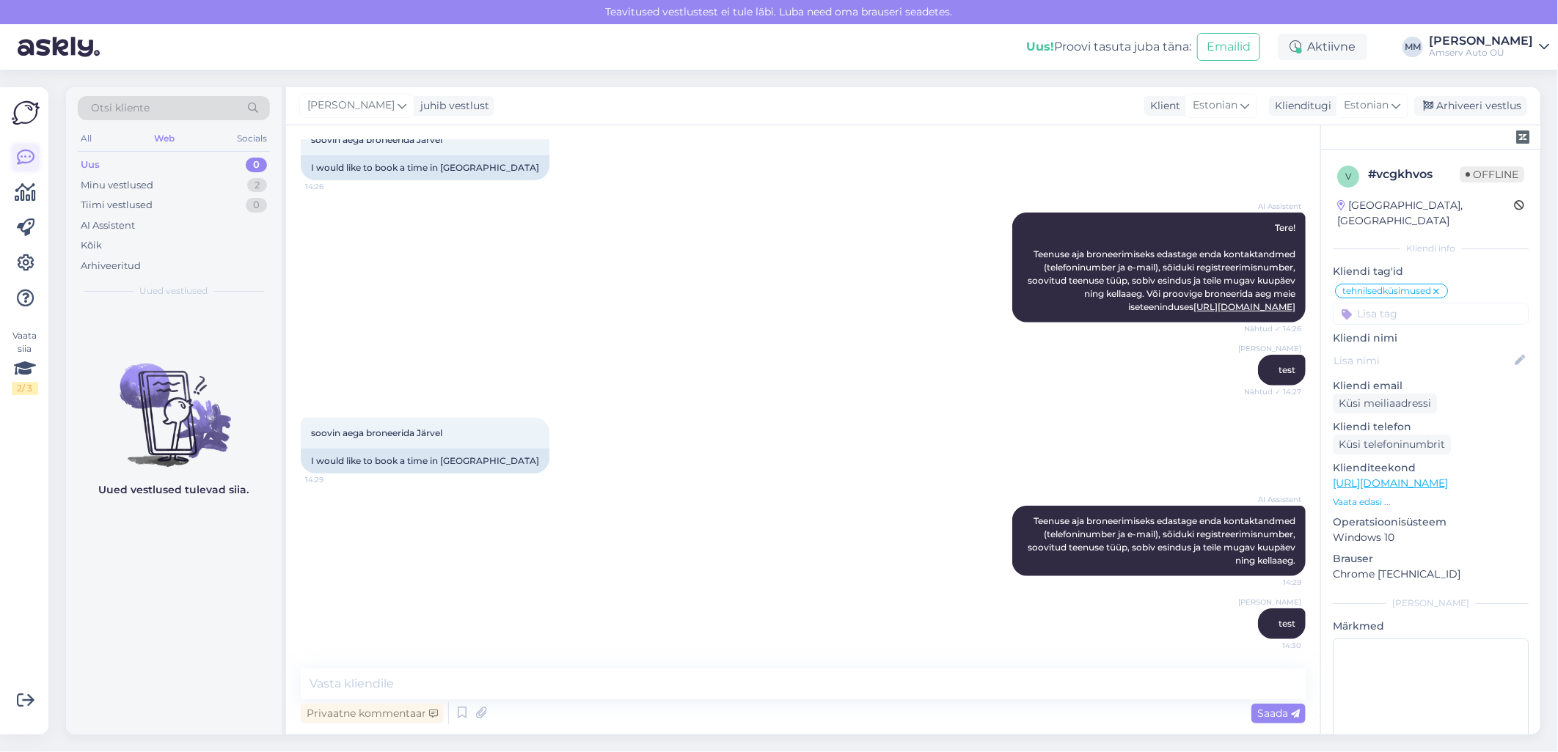
click at [23, 158] on icon at bounding box center [26, 158] width 18 height 18
click at [21, 263] on icon at bounding box center [26, 263] width 18 height 18
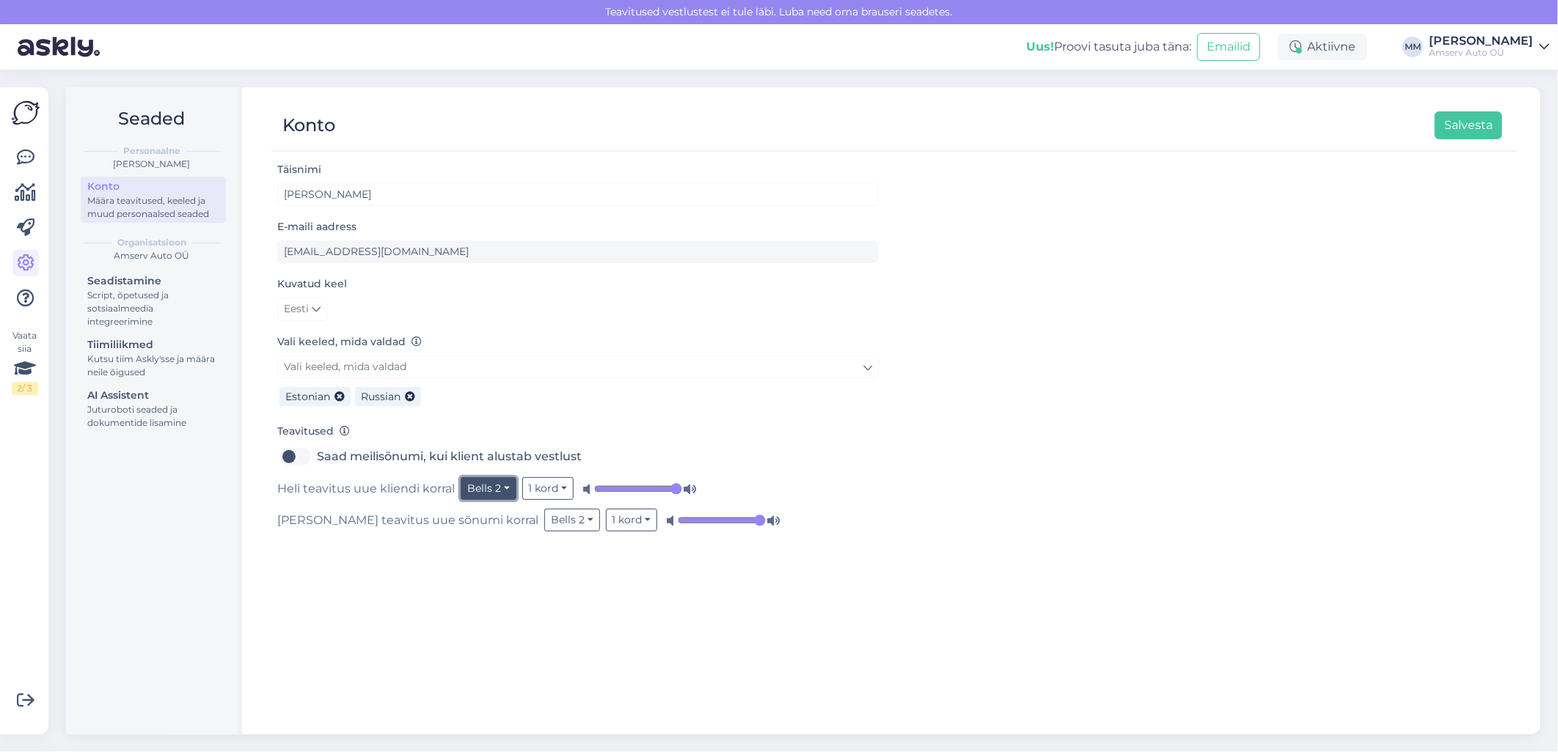
click at [502, 493] on button "Bells 2" at bounding box center [489, 488] width 56 height 23
click at [510, 558] on div "Täisnimi Marina Mamutina E-maili aadress marina.mamutina@amserv.ee Kuvatud keel…" at bounding box center [893, 441] width 1245 height 561
click at [1465, 120] on button "Salvesta" at bounding box center [1467, 125] width 67 height 28
click at [560, 488] on button "1 kord" at bounding box center [548, 488] width 52 height 23
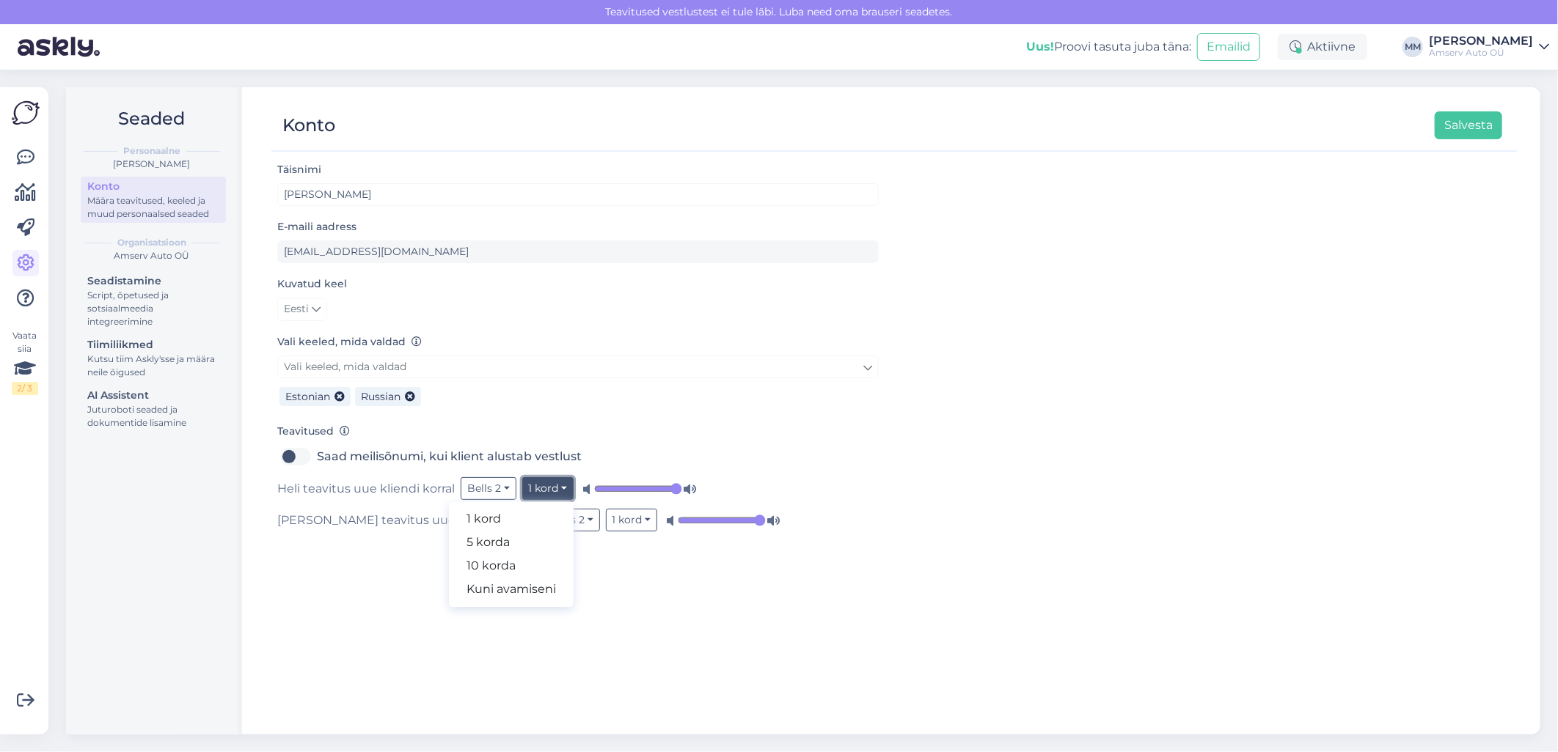
click at [560, 488] on button "1 kord" at bounding box center [548, 488] width 52 height 23
click at [547, 560] on div "Täisnimi Marina Mamutina E-maili aadress marina.mamutina@amserv.ee Kuvatud keel…" at bounding box center [893, 441] width 1245 height 561
click at [507, 490] on button "Bells 2" at bounding box center [489, 488] width 56 height 23
click at [573, 610] on div "Täisnimi Marina Mamutina E-maili aadress marina.mamutina@amserv.ee Kuvatud keel…" at bounding box center [893, 441] width 1245 height 561
drag, startPoint x: 675, startPoint y: 485, endPoint x: 686, endPoint y: 486, distance: 11.8
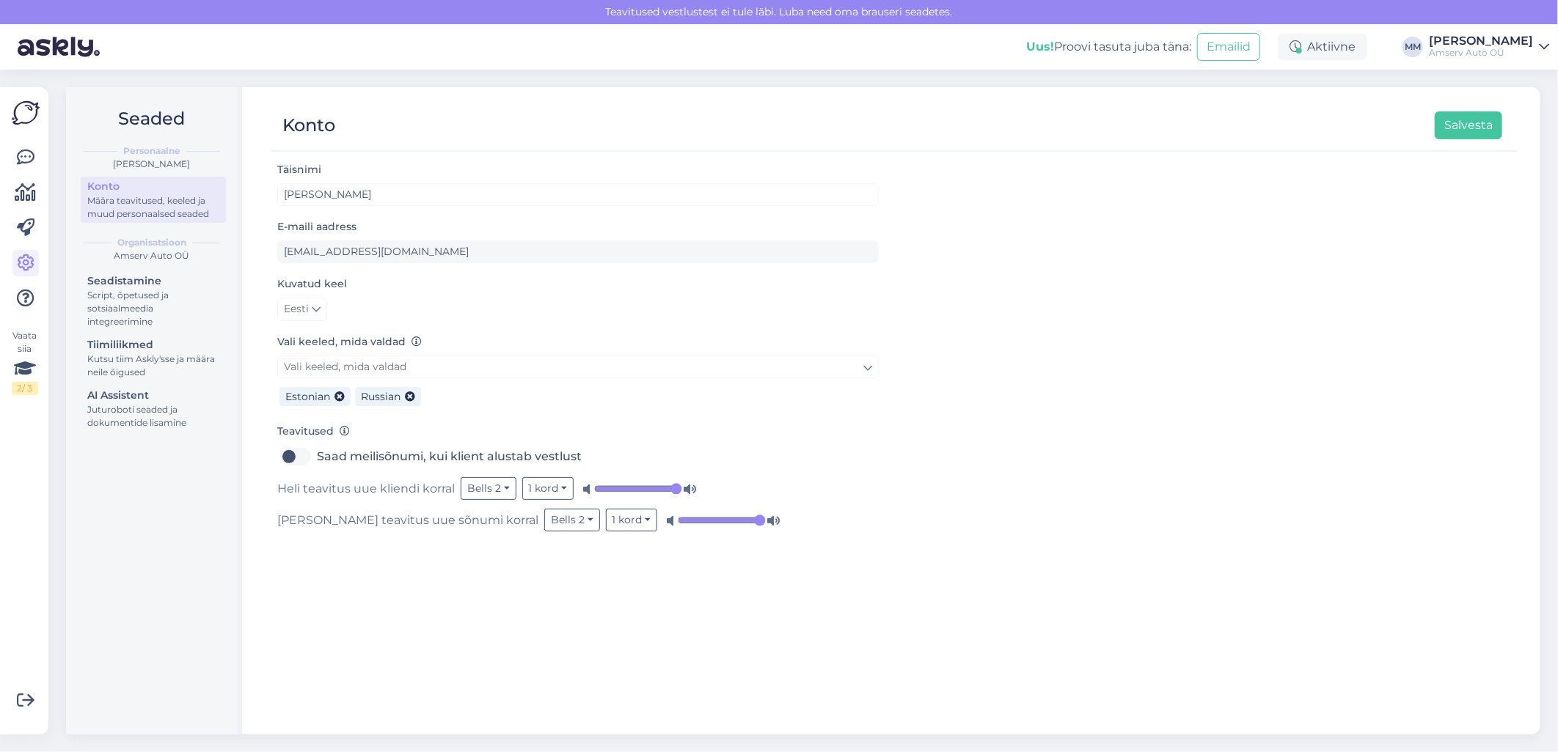
click at [682, 486] on input "range" at bounding box center [638, 489] width 88 height 15
click at [680, 522] on input "range" at bounding box center [722, 520] width 88 height 15
drag, startPoint x: 648, startPoint y: 544, endPoint x: 603, endPoint y: 561, distance: 48.5
click at [644, 546] on div "Täisnimi Marina Mamutina E-maili aadress marina.mamutina@amserv.ee Kuvatud keel…" at bounding box center [893, 441] width 1245 height 561
click at [23, 155] on icon at bounding box center [26, 158] width 18 height 18
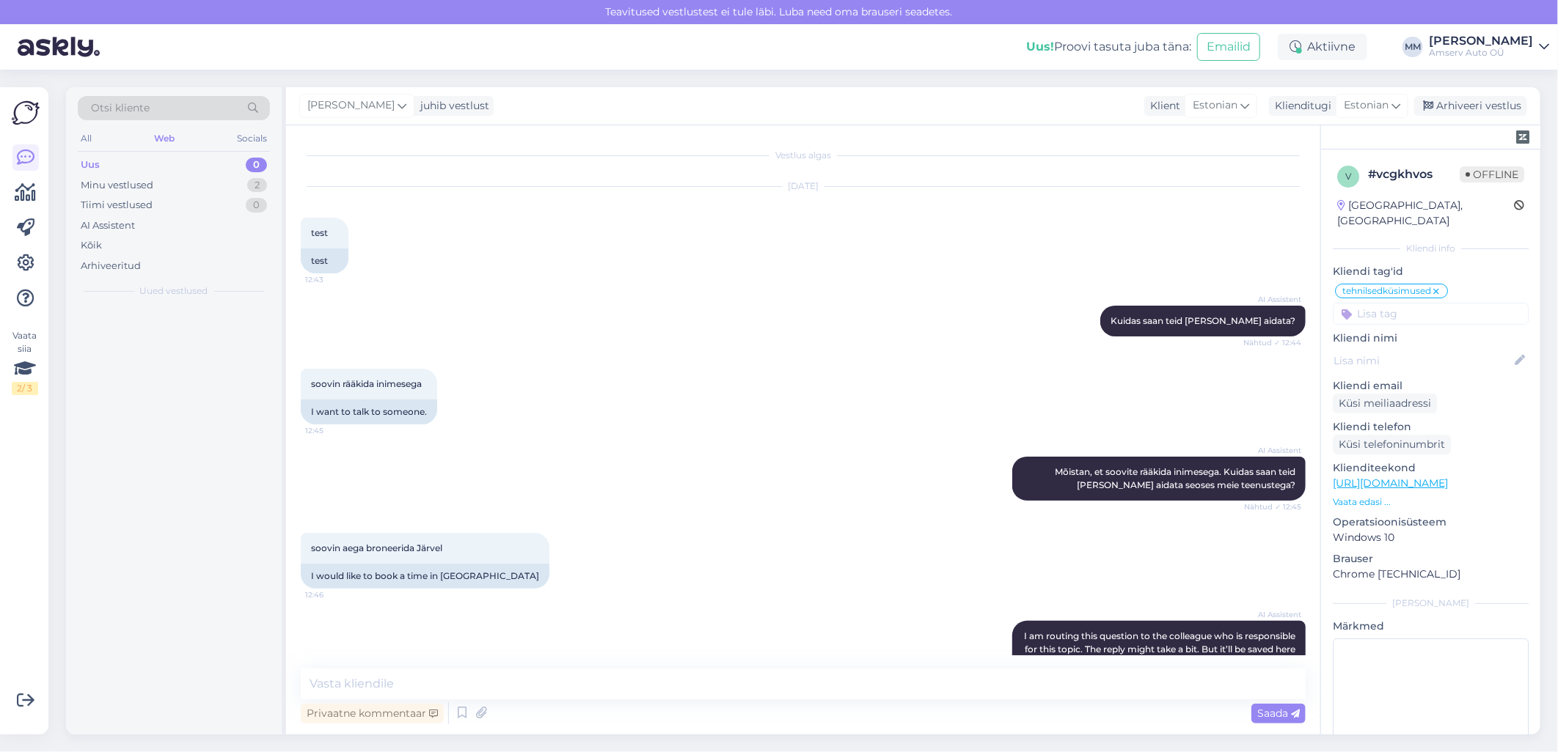
scroll to position [743, 0]
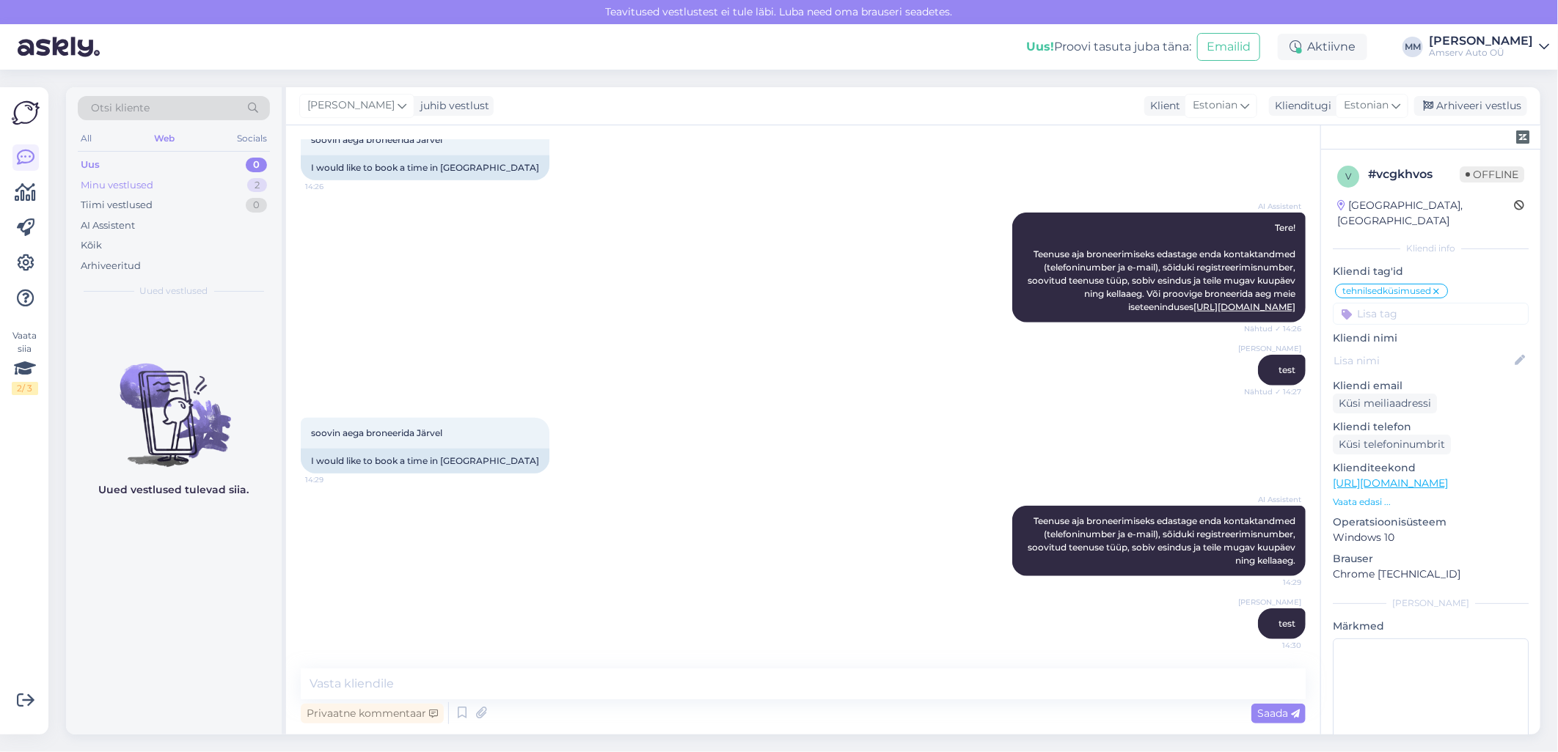
click at [213, 181] on div "Minu vestlused 2" at bounding box center [174, 185] width 192 height 21
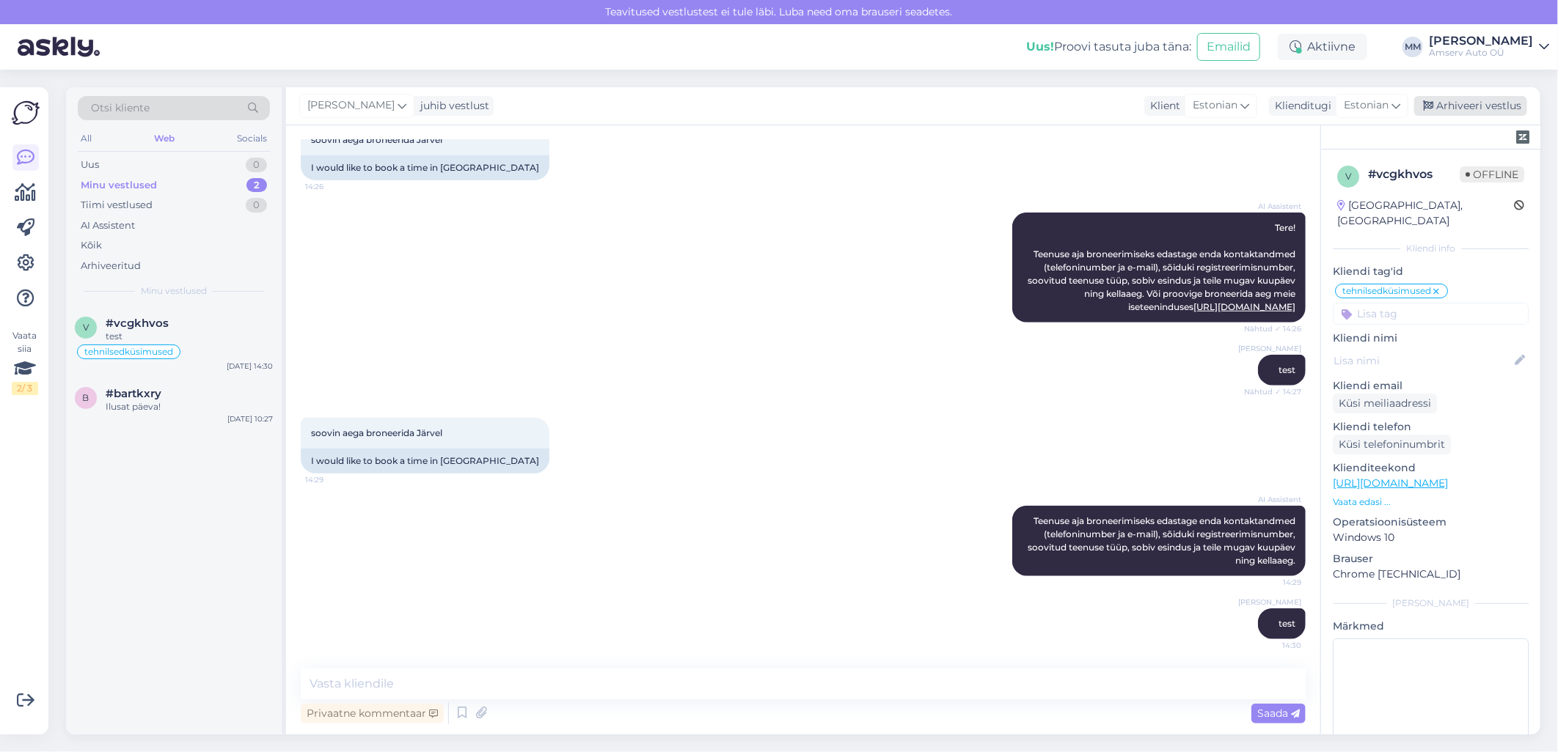
click at [1457, 101] on div "Arhiveeri vestlus" at bounding box center [1470, 106] width 113 height 20
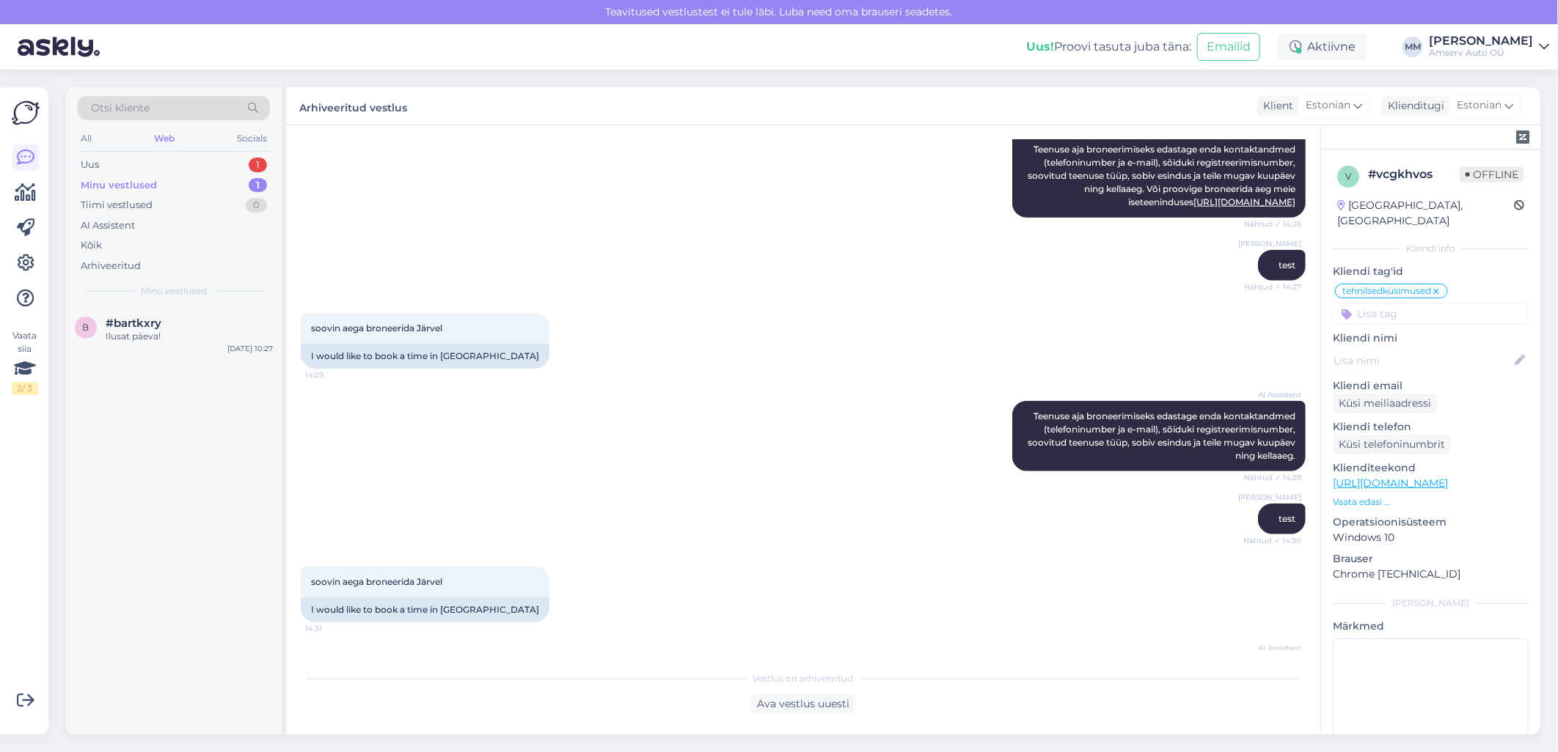
scroll to position [965, 0]
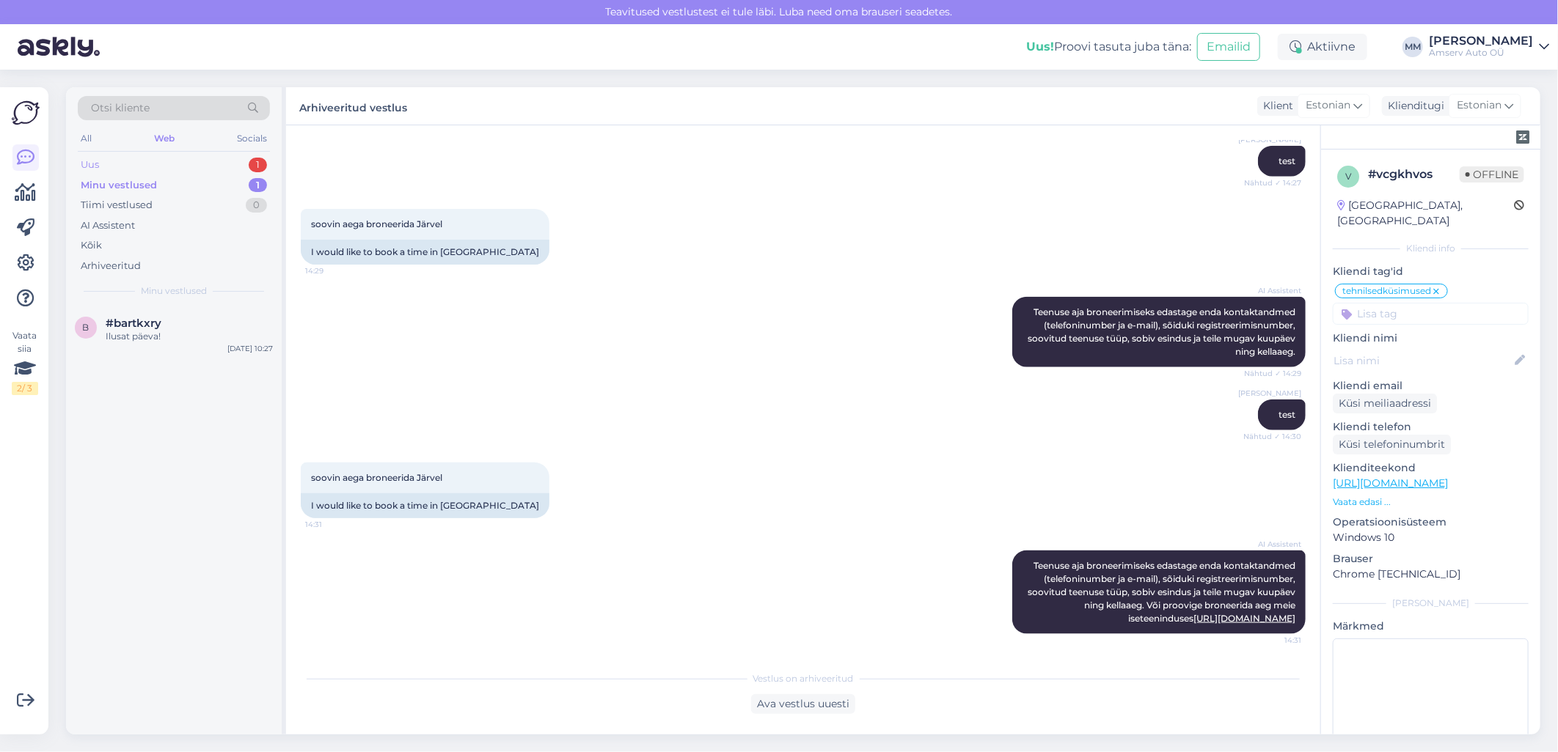
click at [185, 156] on div "Uus 1" at bounding box center [174, 165] width 192 height 21
click at [184, 336] on div "Teenuse aja broneerimiseks edastage enda kontaktandmed (telefoninumber ja e-mai…" at bounding box center [189, 343] width 167 height 26
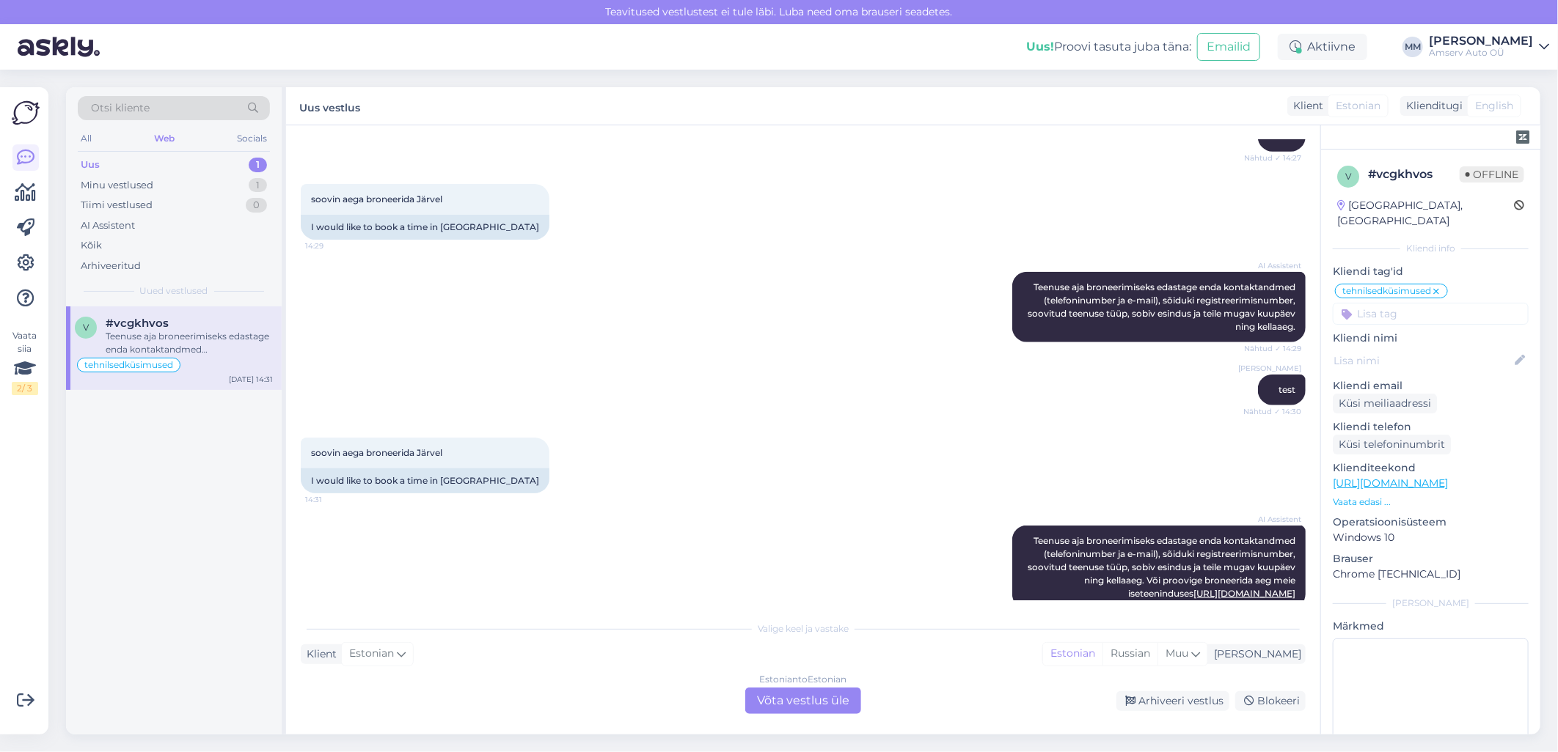
scroll to position [1015, 0]
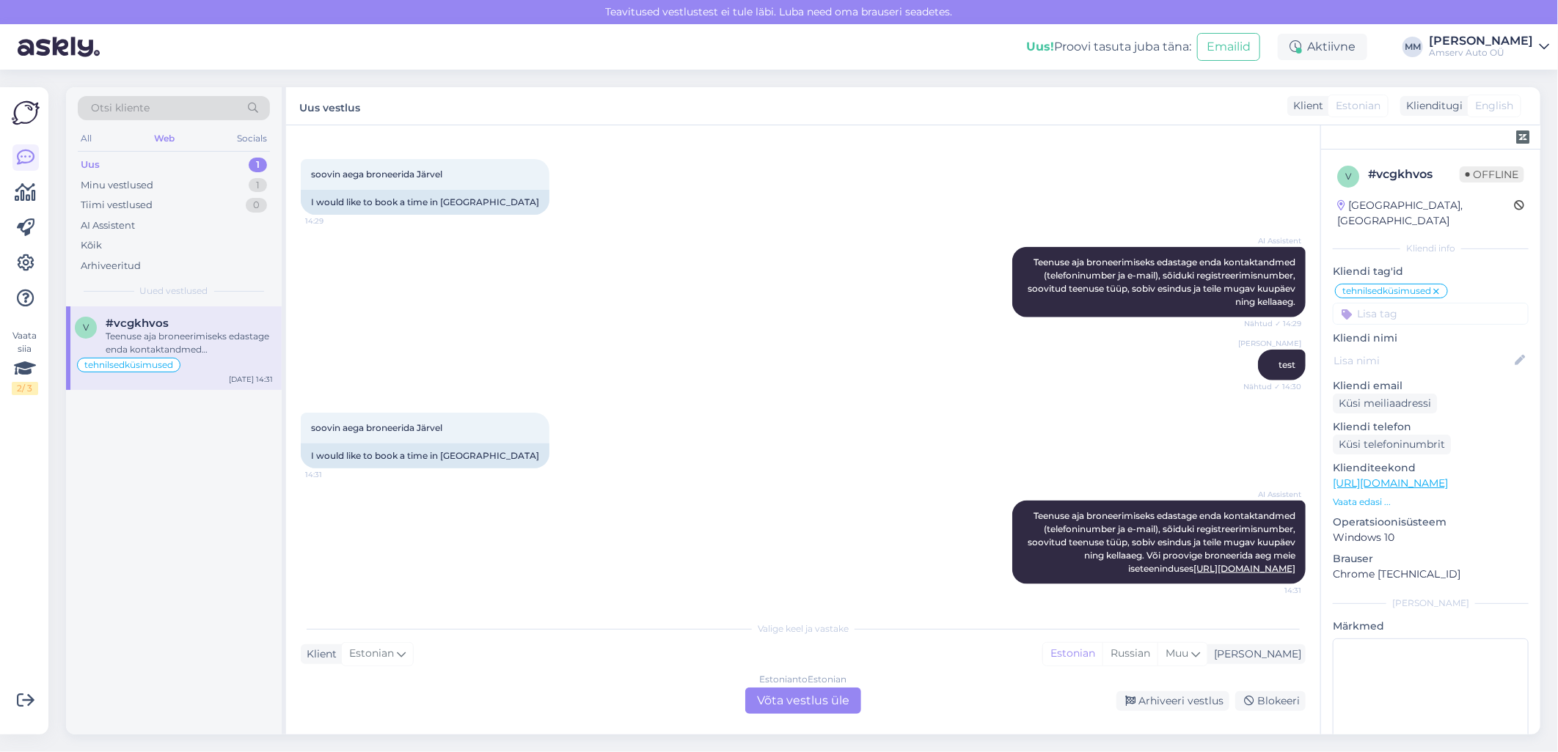
click at [139, 169] on div "Uus 1" at bounding box center [174, 165] width 192 height 21
click at [1146, 706] on div "Arhiveeri vestlus" at bounding box center [1172, 702] width 113 height 20
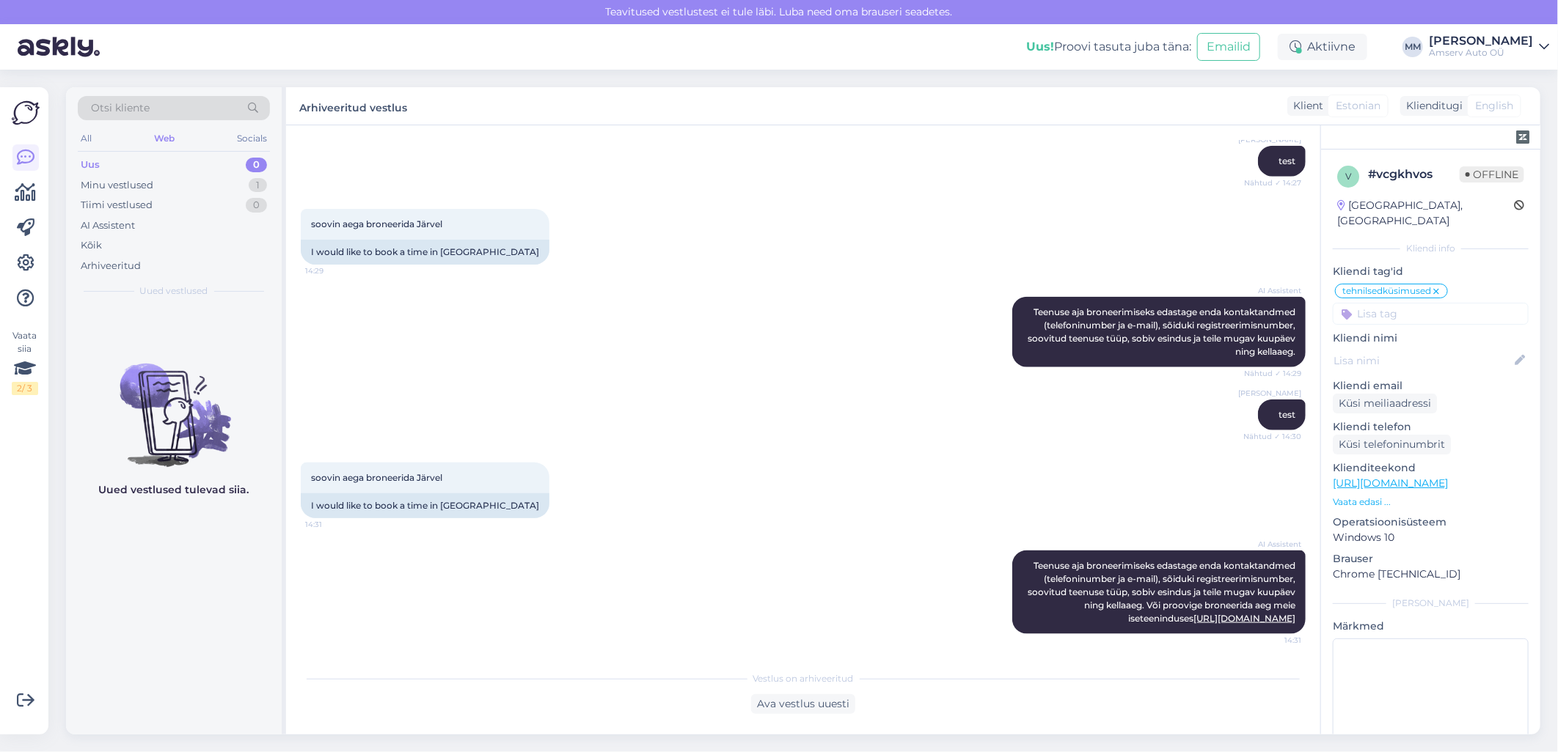
scroll to position [965, 0]
click at [26, 158] on icon at bounding box center [26, 158] width 18 height 18
click at [21, 259] on icon at bounding box center [26, 263] width 18 height 18
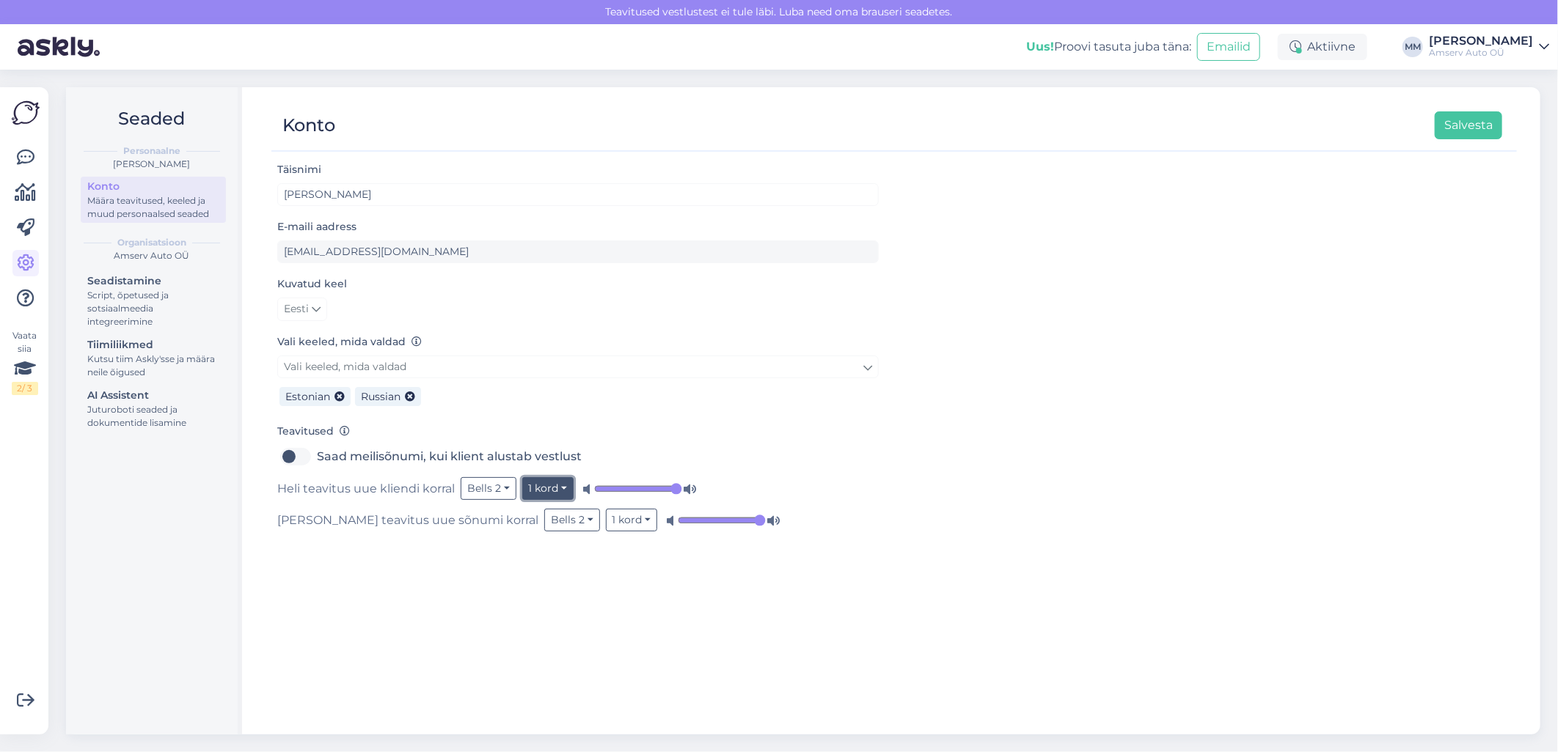
click at [560, 488] on button "1 kord" at bounding box center [548, 488] width 52 height 23
click at [524, 538] on link "5 korda" at bounding box center [511, 542] width 125 height 23
click at [565, 488] on button "5 korda" at bounding box center [552, 488] width 60 height 23
click at [510, 519] on link "1 kord" at bounding box center [519, 518] width 125 height 23
click at [502, 492] on button "Bells 2" at bounding box center [489, 488] width 56 height 23
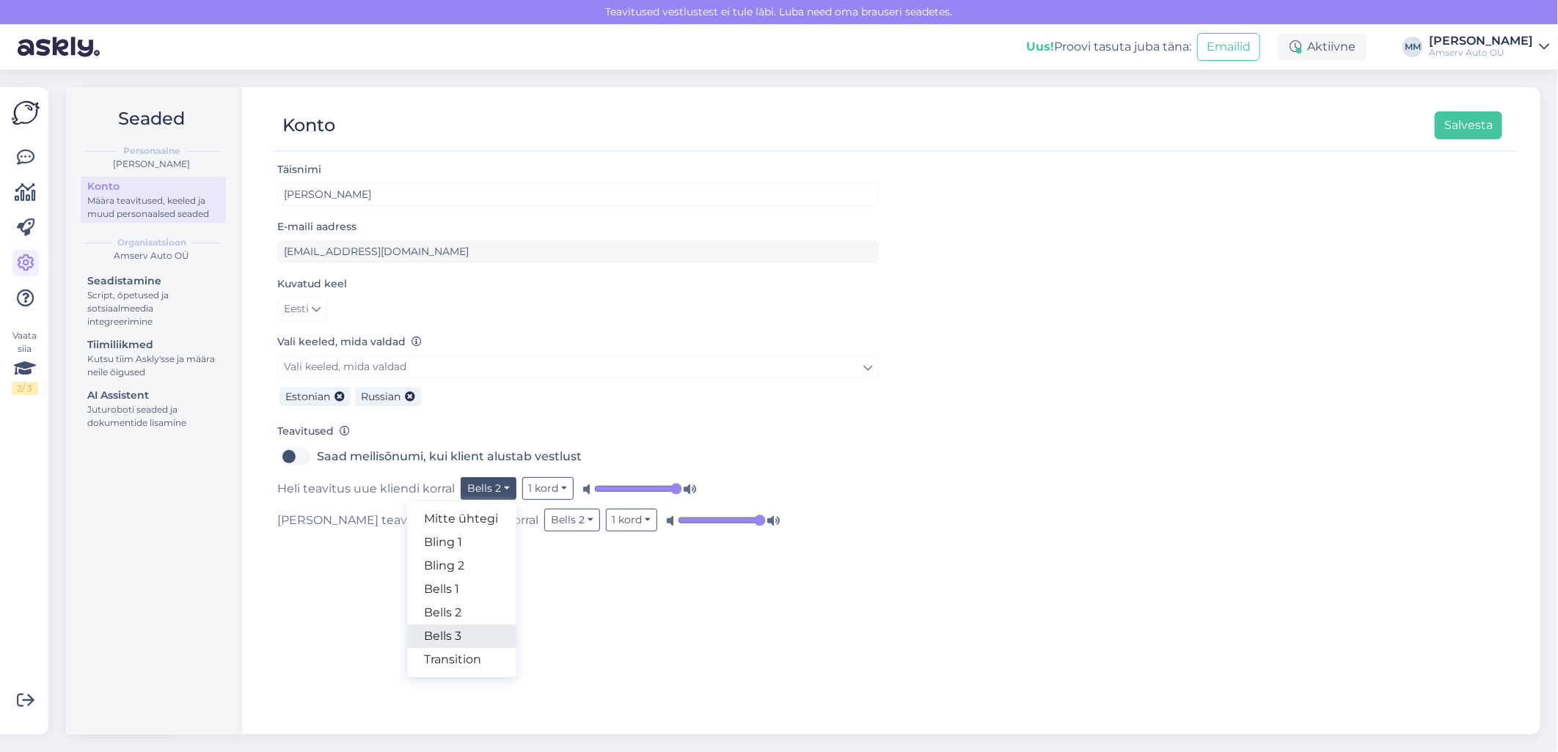
click at [452, 638] on link "Bells 3" at bounding box center [461, 636] width 109 height 23
click at [544, 518] on button "Bells 2" at bounding box center [572, 520] width 56 height 23
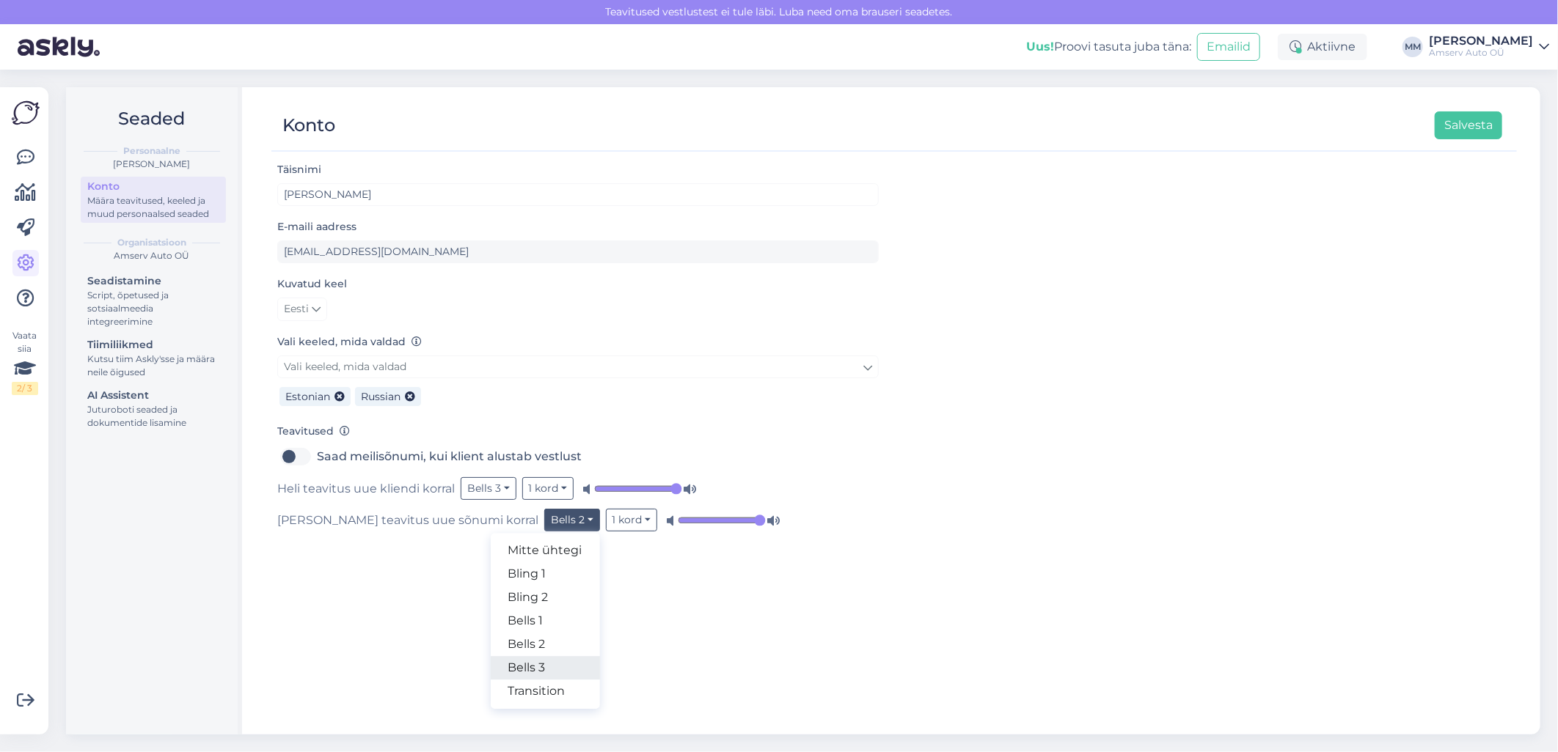
click at [491, 663] on link "Bells 3" at bounding box center [545, 667] width 109 height 23
click at [1462, 130] on button "Salvesta" at bounding box center [1467, 125] width 67 height 28
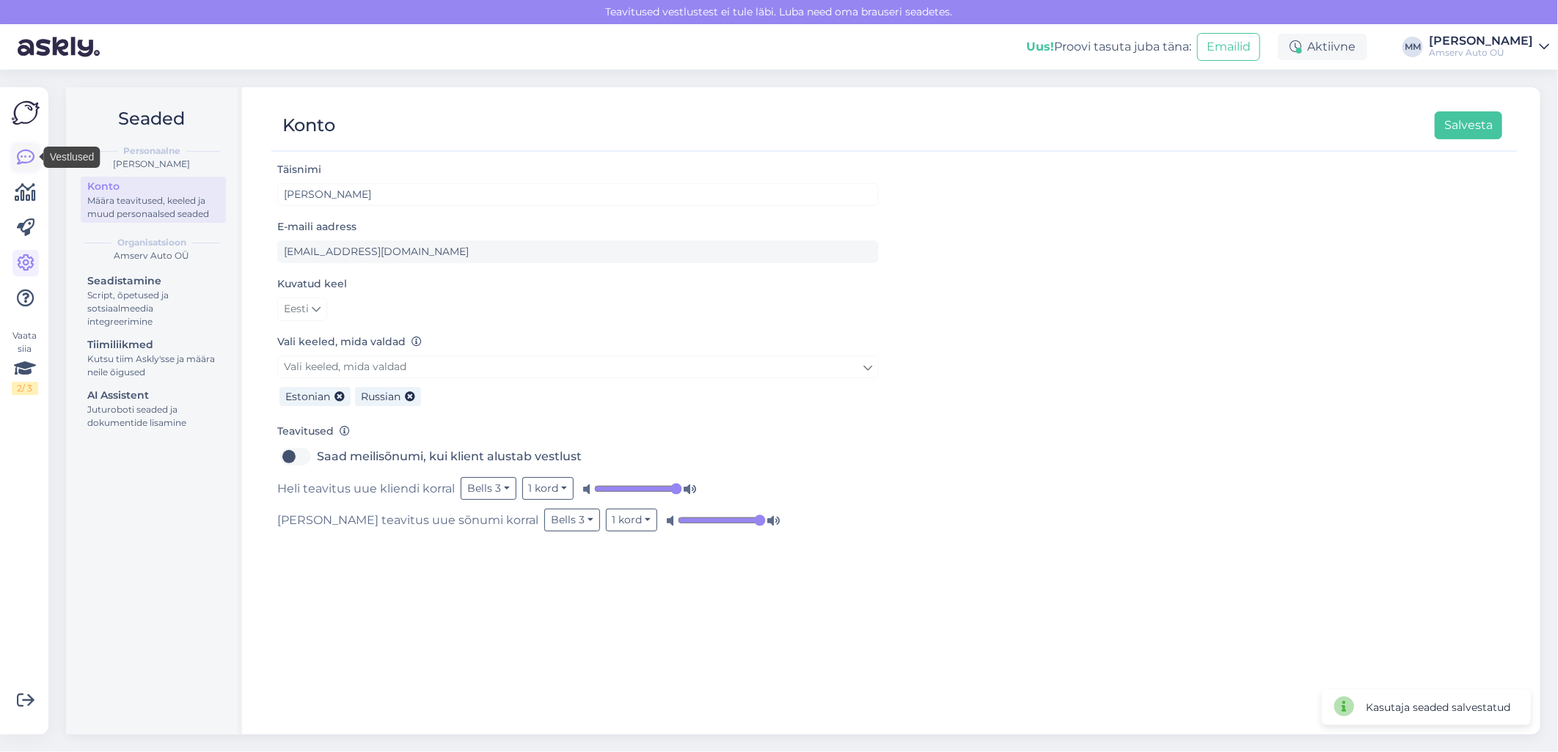
click at [27, 162] on icon at bounding box center [26, 158] width 18 height 18
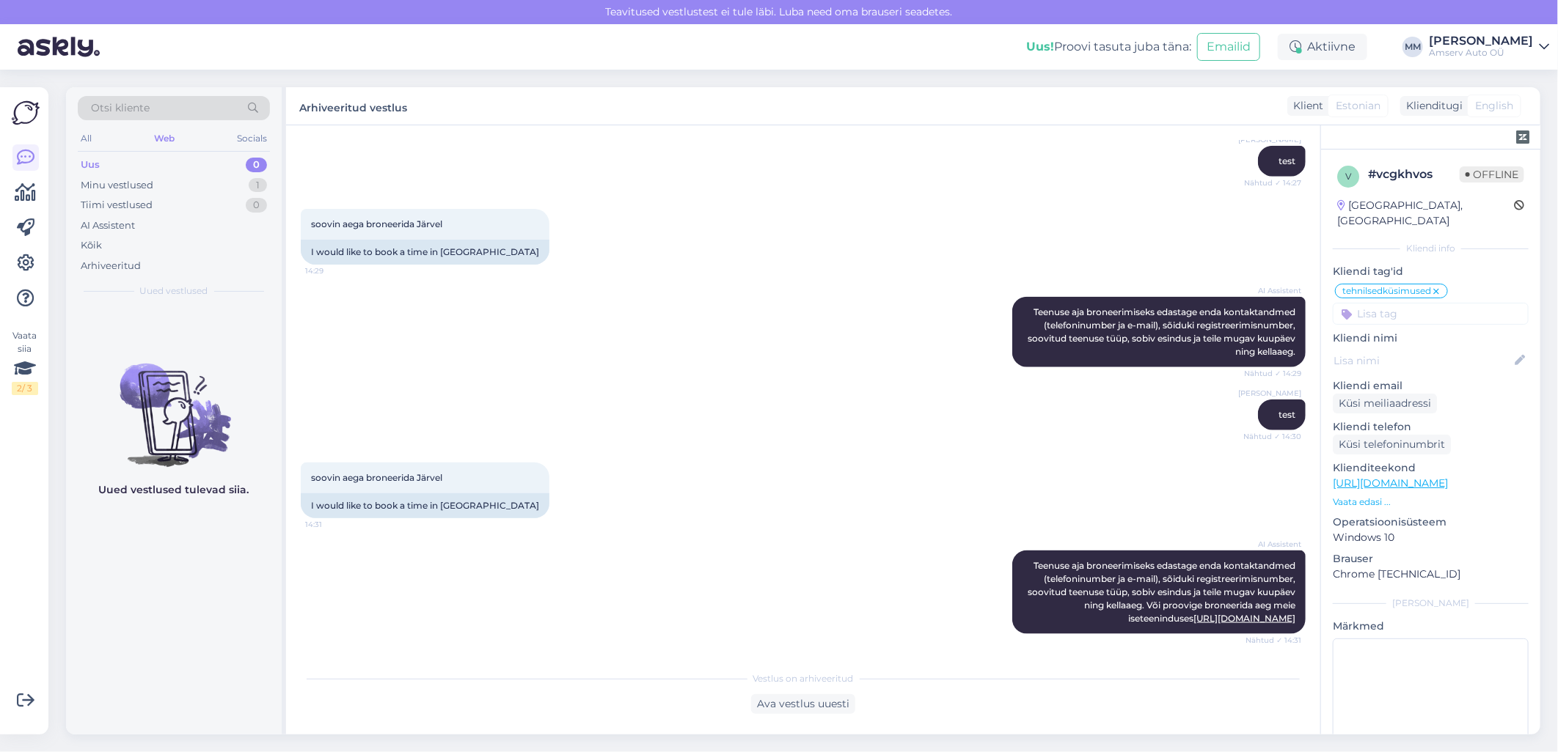
scroll to position [1053, 0]
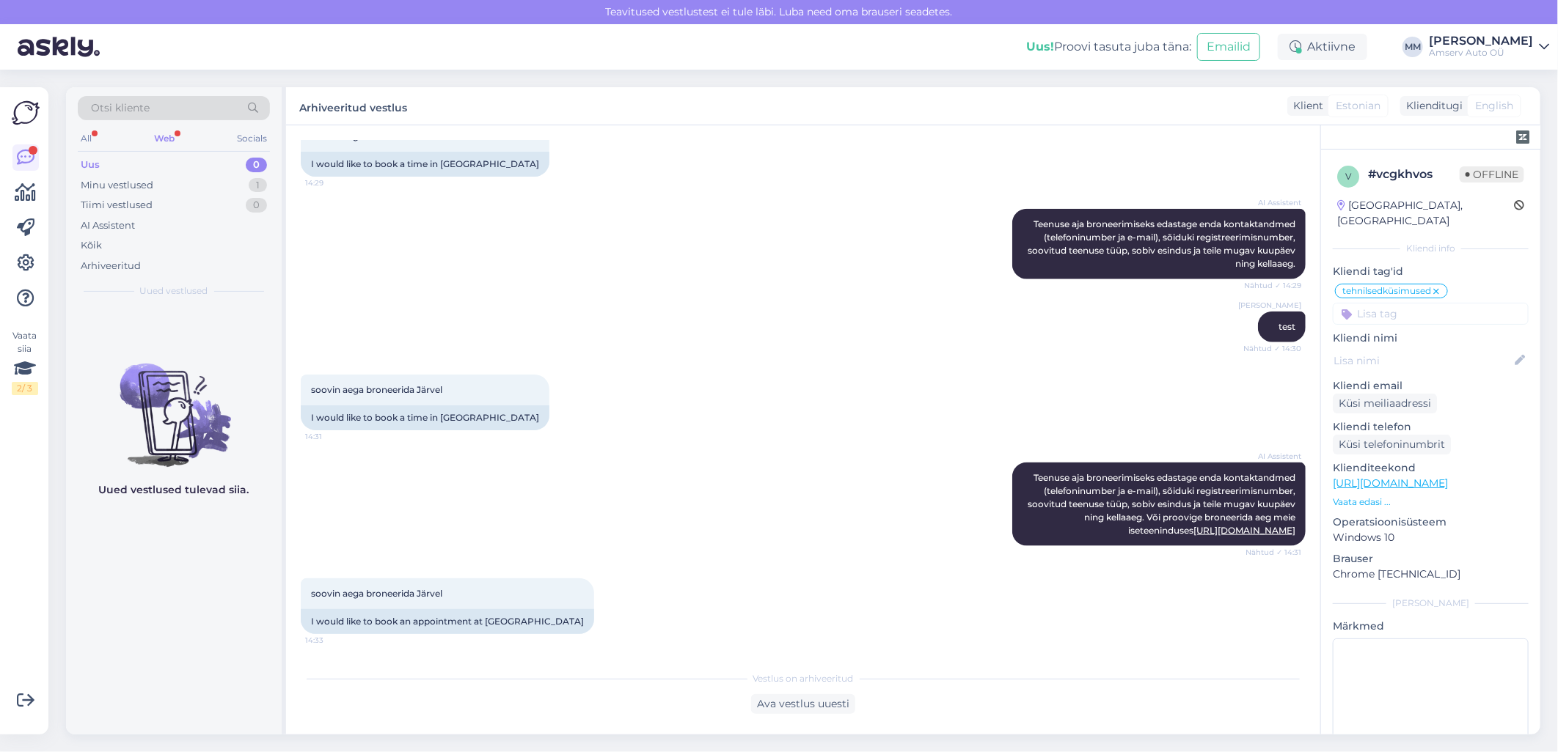
click at [166, 136] on div "Web" at bounding box center [164, 138] width 26 height 19
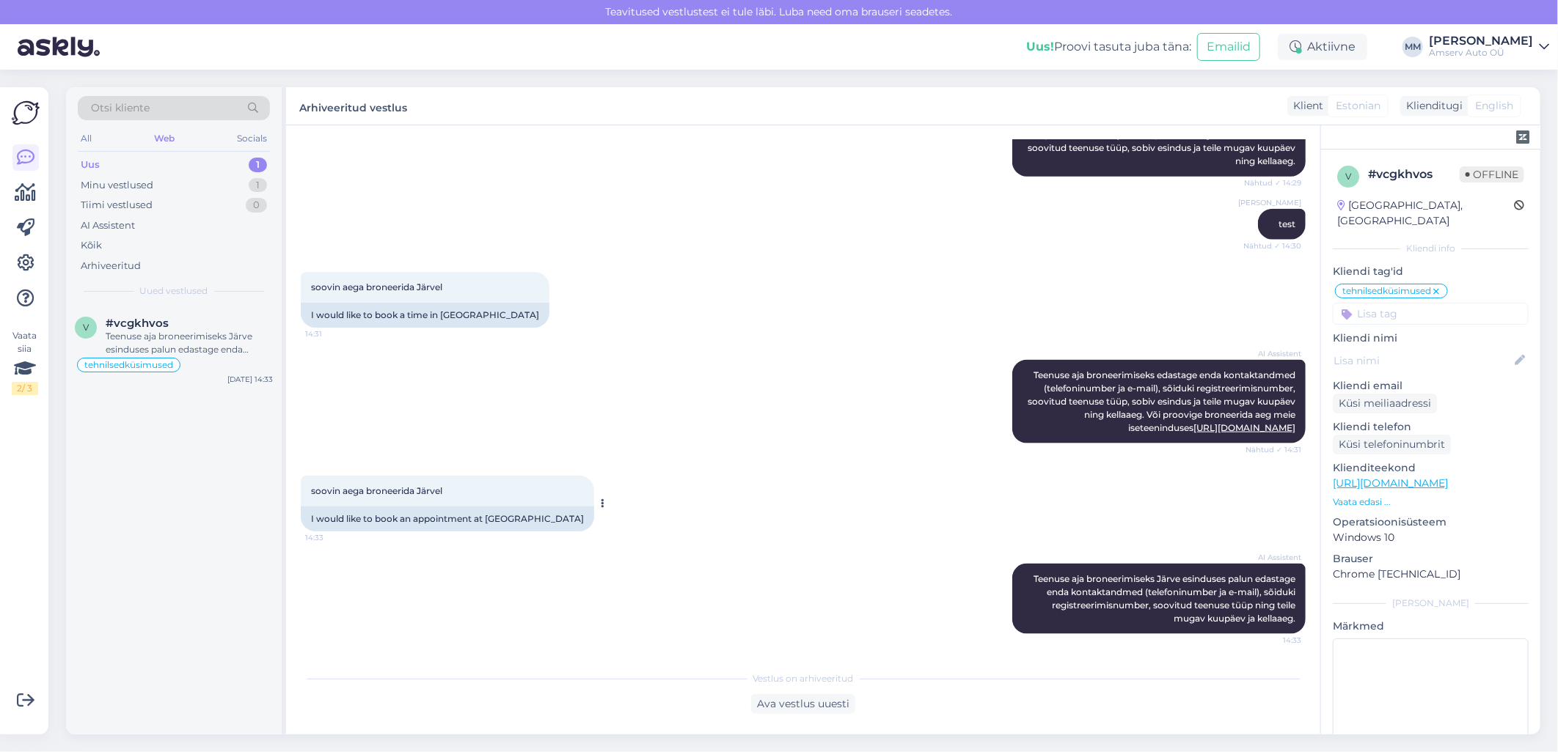
scroll to position [1155, 0]
drag, startPoint x: 177, startPoint y: 159, endPoint x: 182, endPoint y: 195, distance: 36.3
click at [177, 159] on div "Uus 1" at bounding box center [174, 165] width 192 height 21
click at [169, 345] on div "Teenuse aja broneerimiseks Järve esinduses palun edastage enda kontaktandmed (t…" at bounding box center [189, 343] width 167 height 26
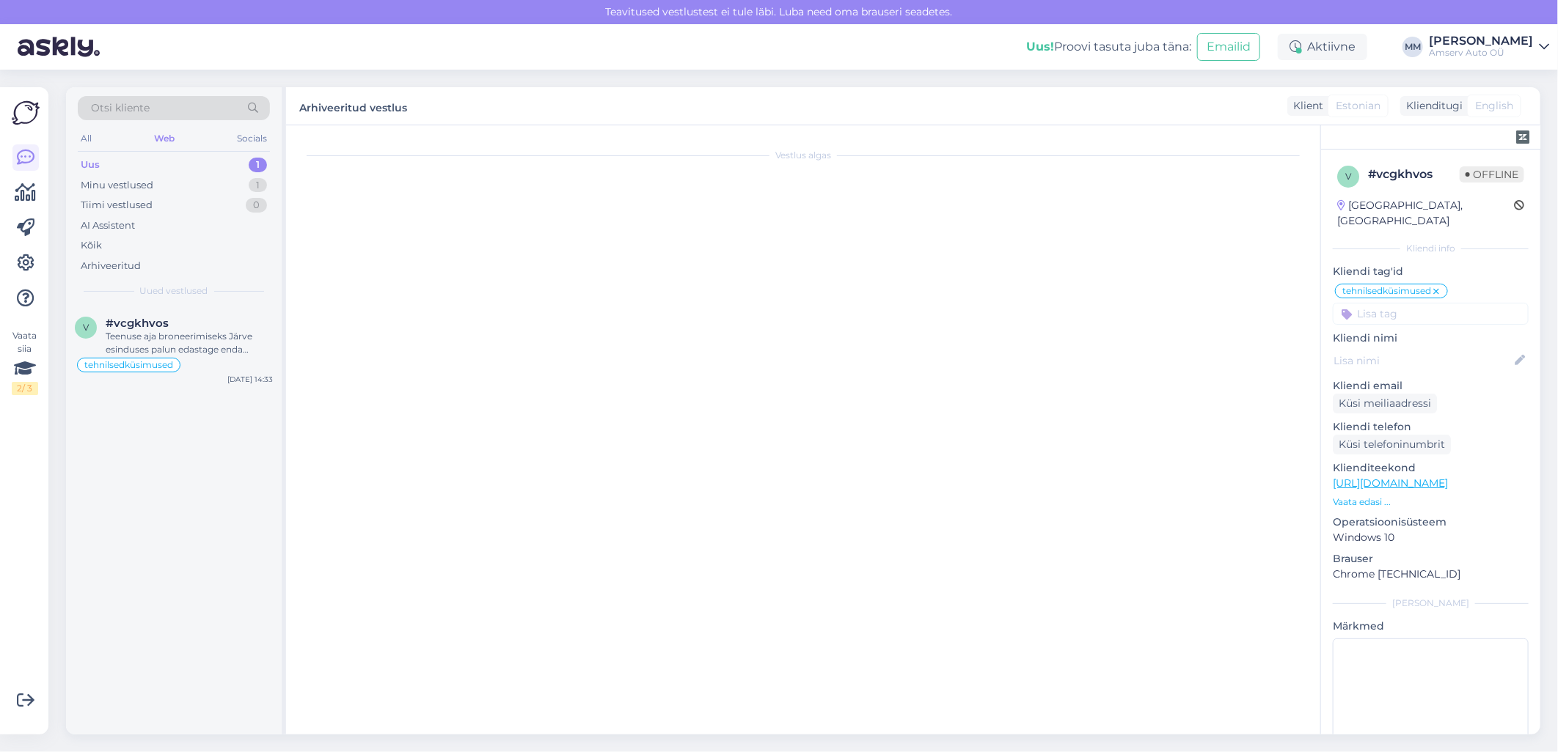
scroll to position [1206, 0]
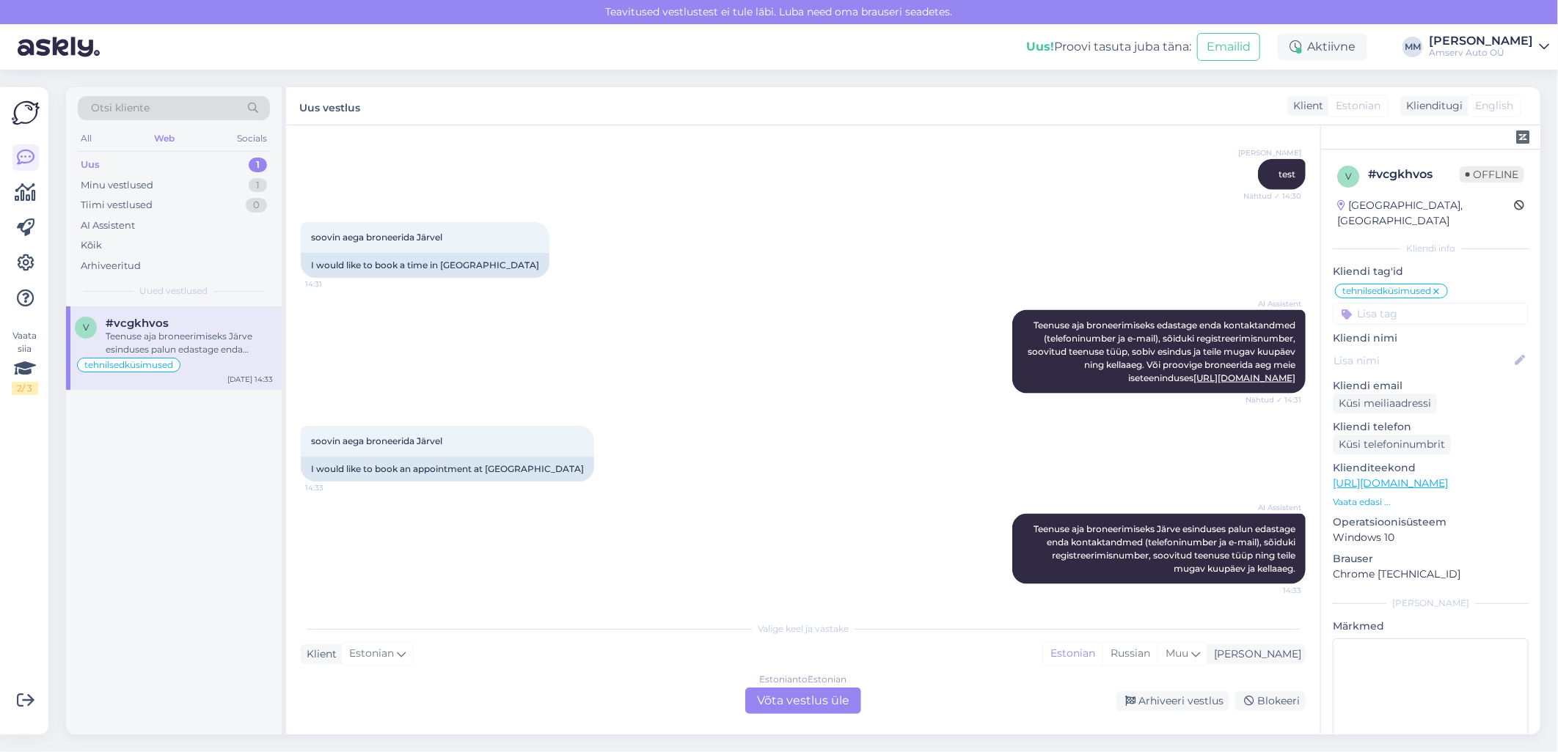
click at [829, 705] on div "Estonian to Estonian Võta vestlus üle" at bounding box center [803, 701] width 116 height 26
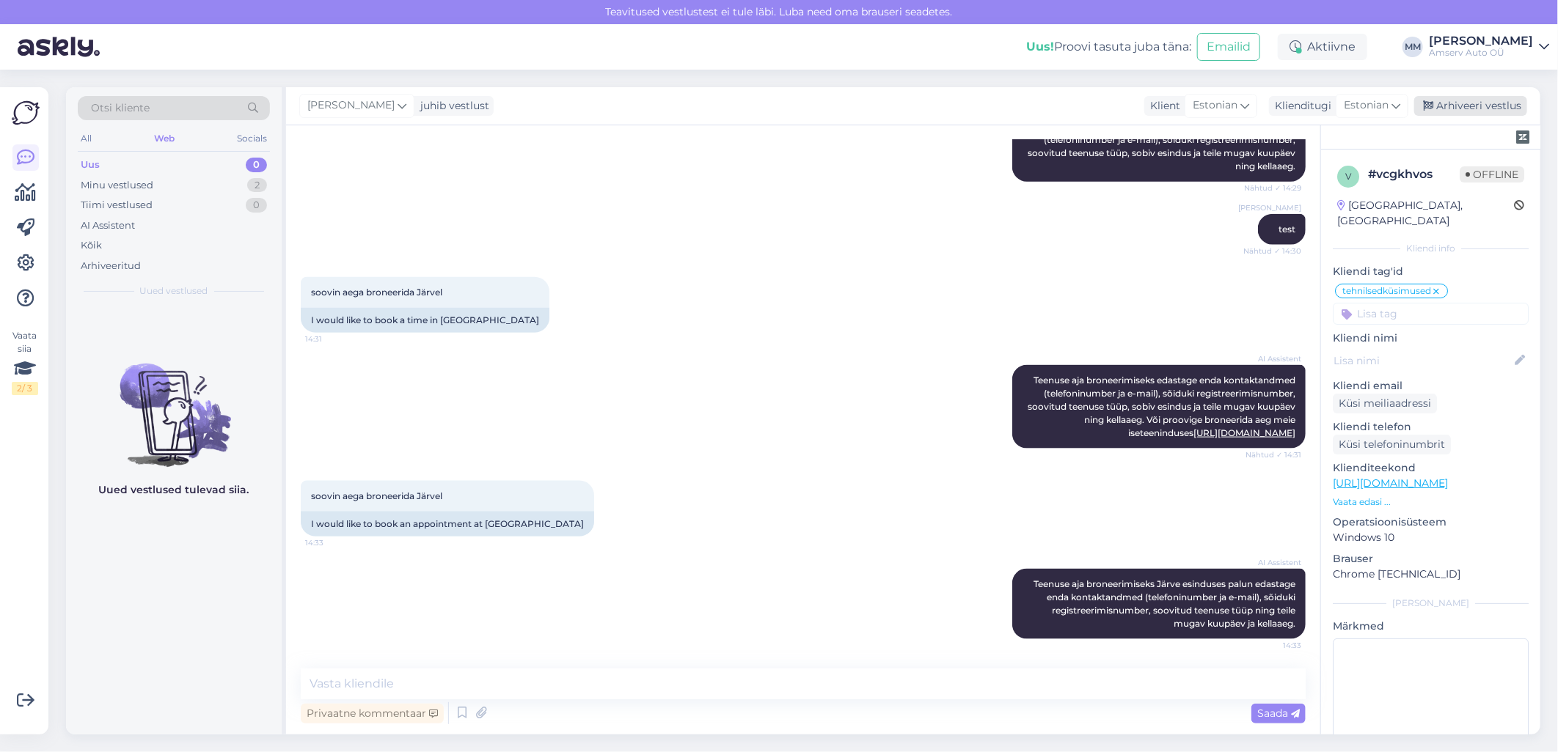
click at [1467, 103] on div "Arhiveeri vestlus" at bounding box center [1470, 106] width 113 height 20
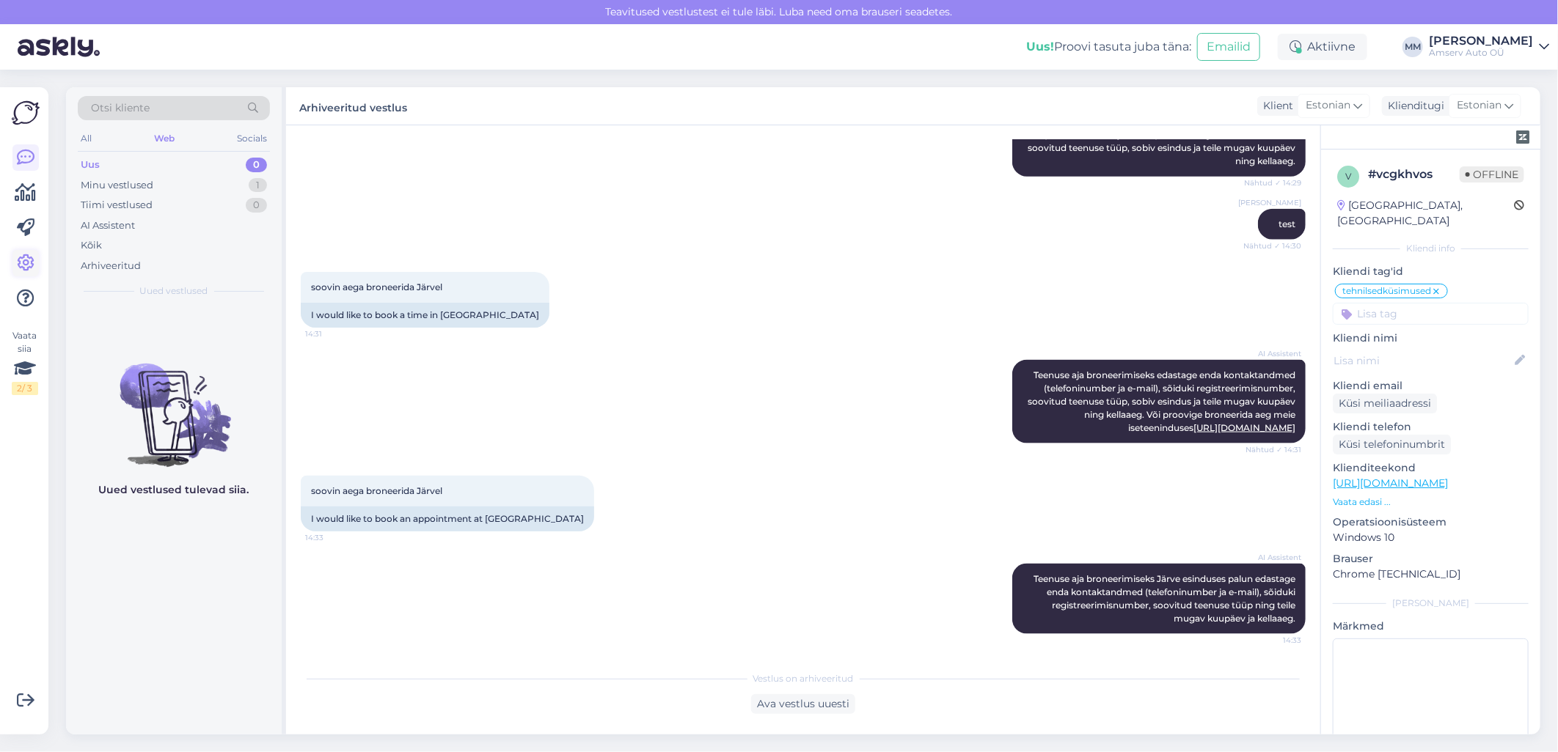
click at [32, 254] on icon at bounding box center [26, 263] width 18 height 18
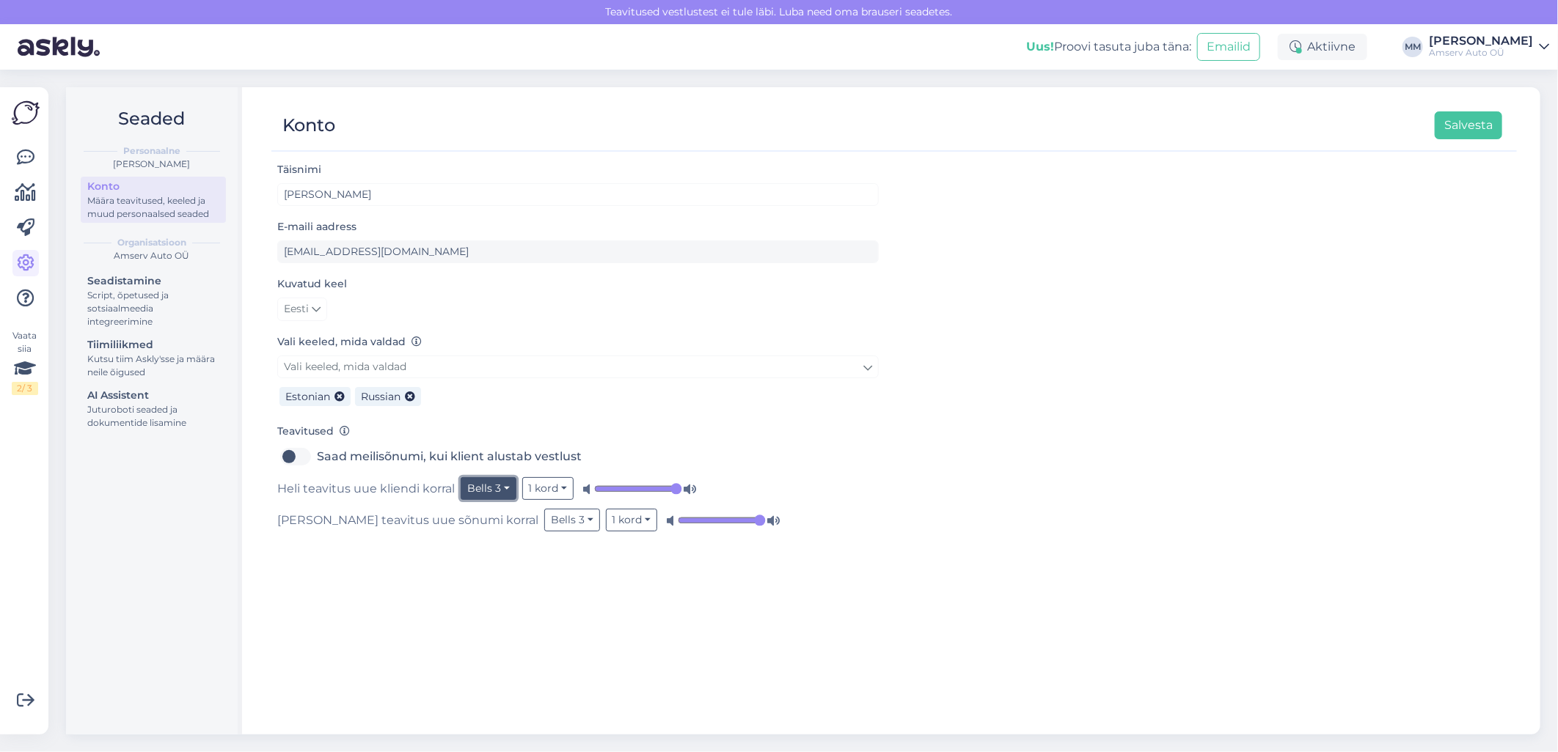
click at [506, 490] on button "Bells 3" at bounding box center [489, 488] width 56 height 23
click at [464, 562] on link "Bling 2" at bounding box center [461, 565] width 109 height 23
click at [544, 519] on button "Bells 3" at bounding box center [572, 520] width 56 height 23
click at [491, 598] on link "Bling 2" at bounding box center [545, 597] width 109 height 23
click at [528, 589] on div "Täisnimi Marina Mamutina E-maili aadress marina.mamutina@amserv.ee Kuvatud keel…" at bounding box center [893, 441] width 1245 height 561
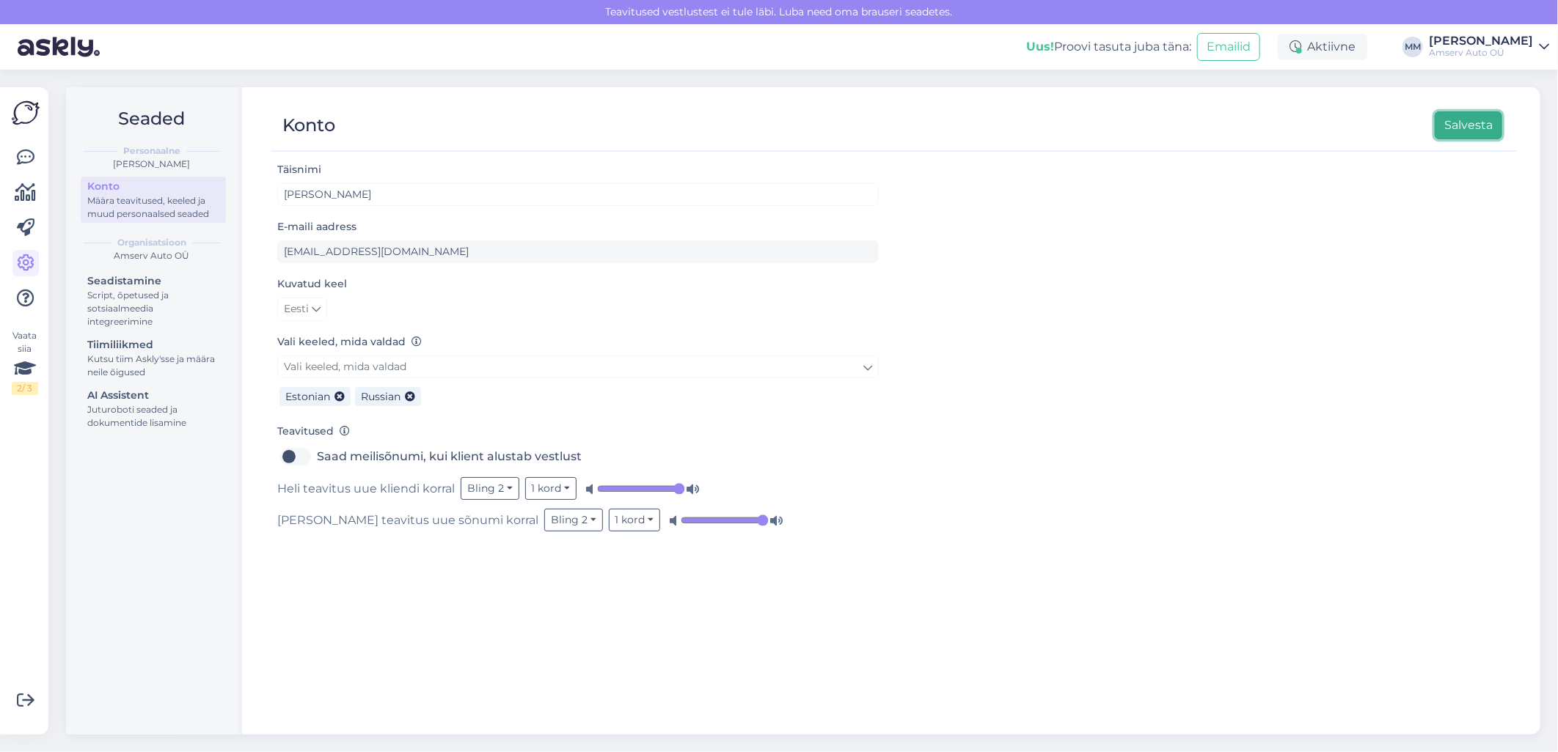
click at [1457, 125] on button "Salvesta" at bounding box center [1467, 125] width 67 height 28
click at [29, 161] on icon at bounding box center [26, 158] width 18 height 18
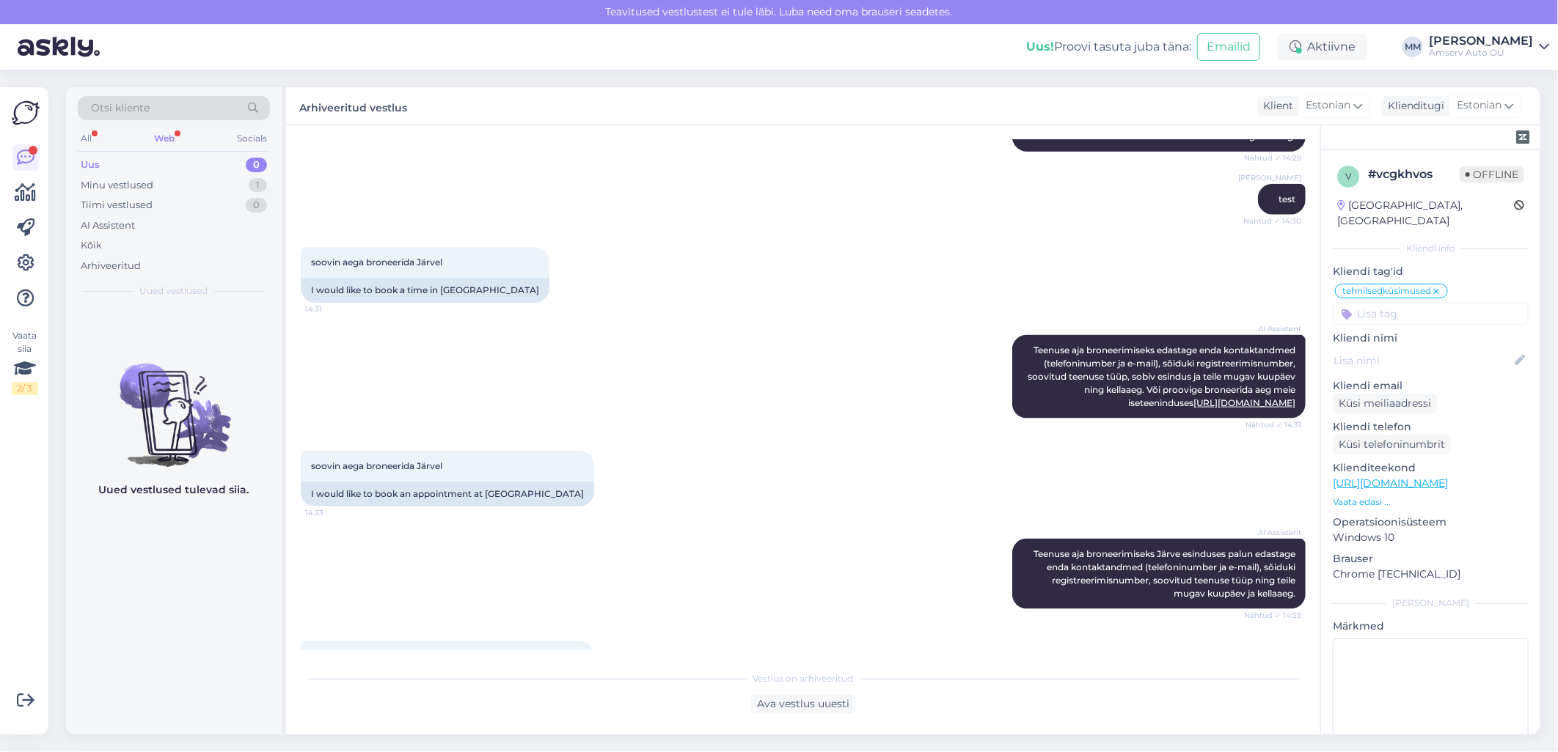
scroll to position [1243, 0]
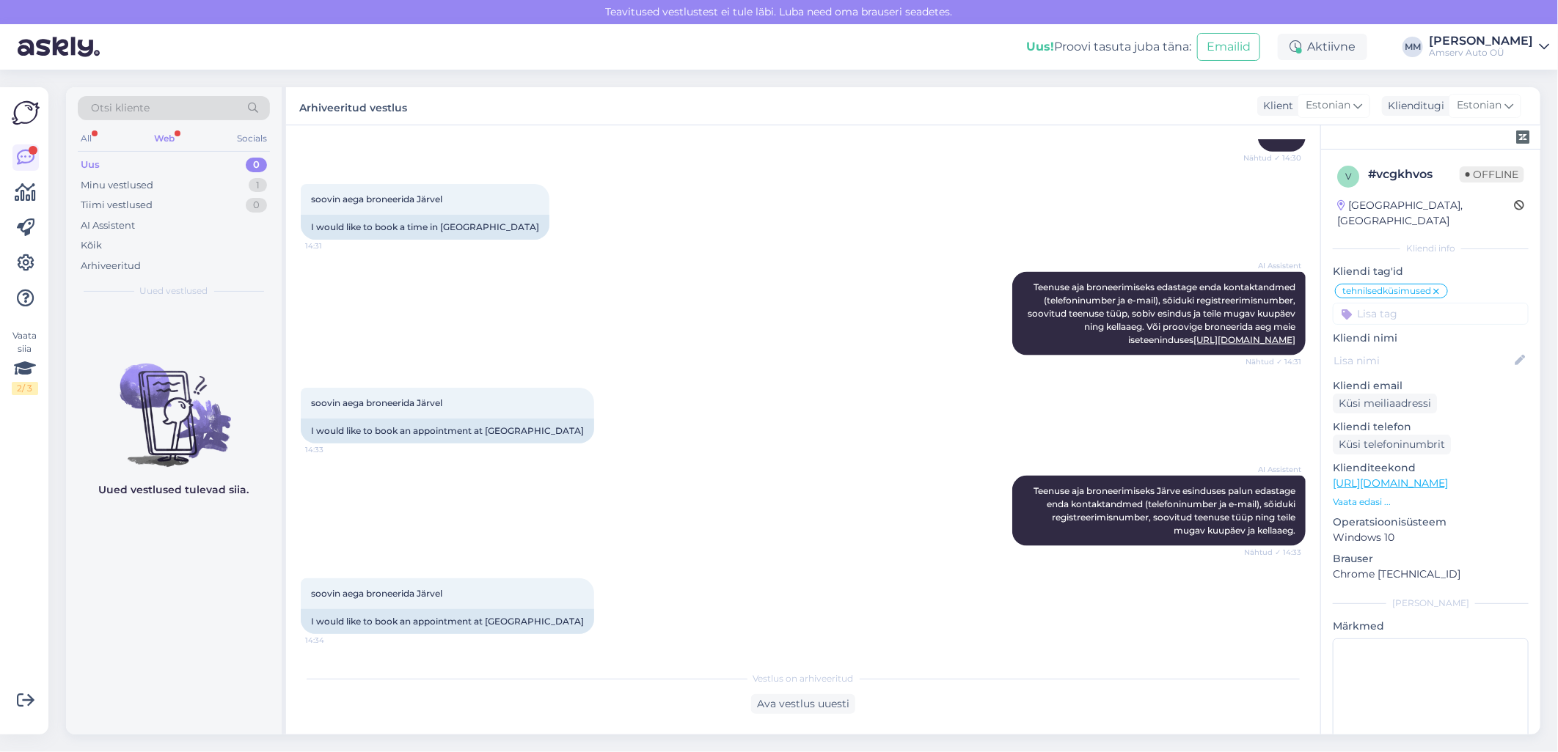
drag, startPoint x: 163, startPoint y: 138, endPoint x: 178, endPoint y: 144, distance: 16.5
click at [164, 138] on div "Web" at bounding box center [164, 138] width 26 height 19
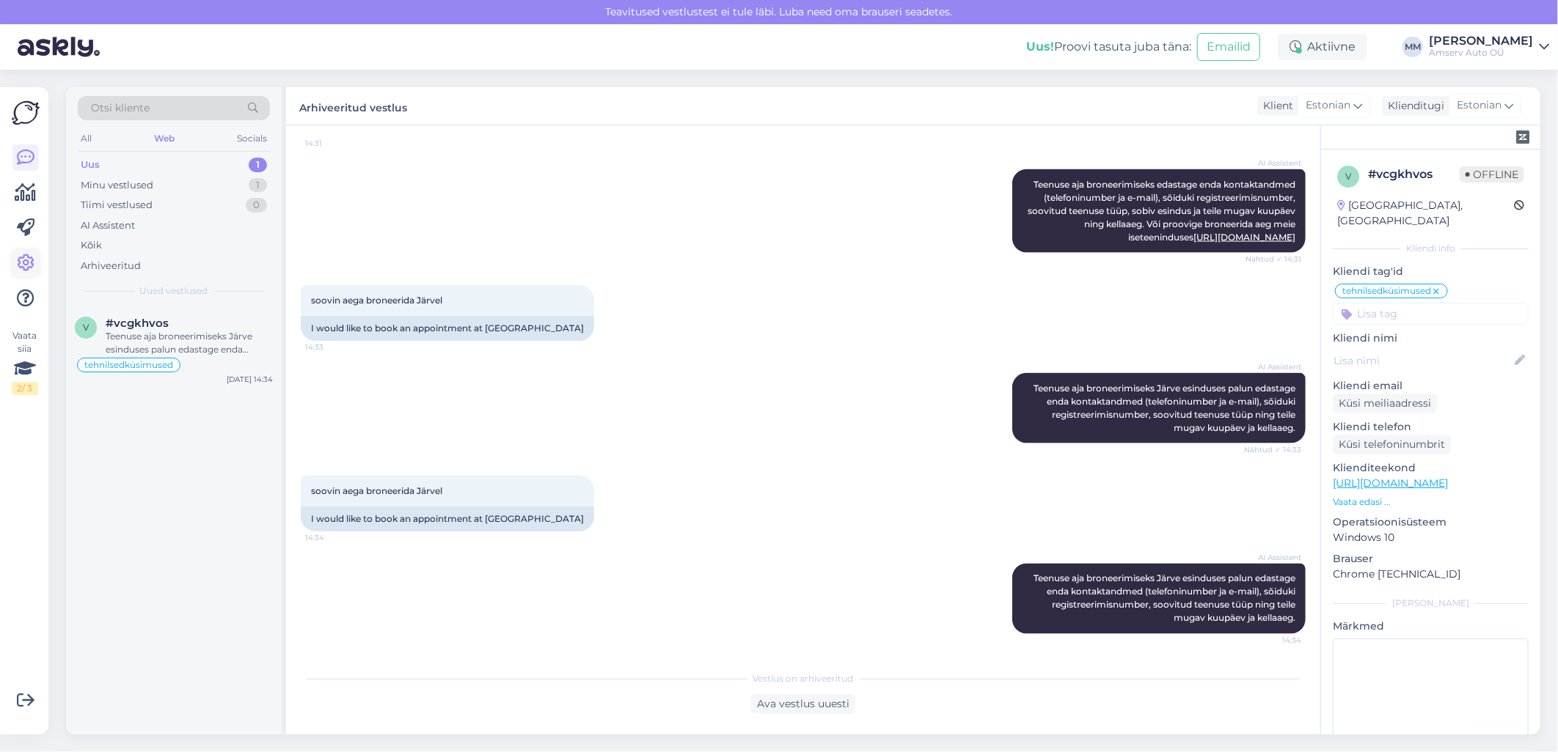
click at [26, 265] on icon at bounding box center [26, 263] width 18 height 18
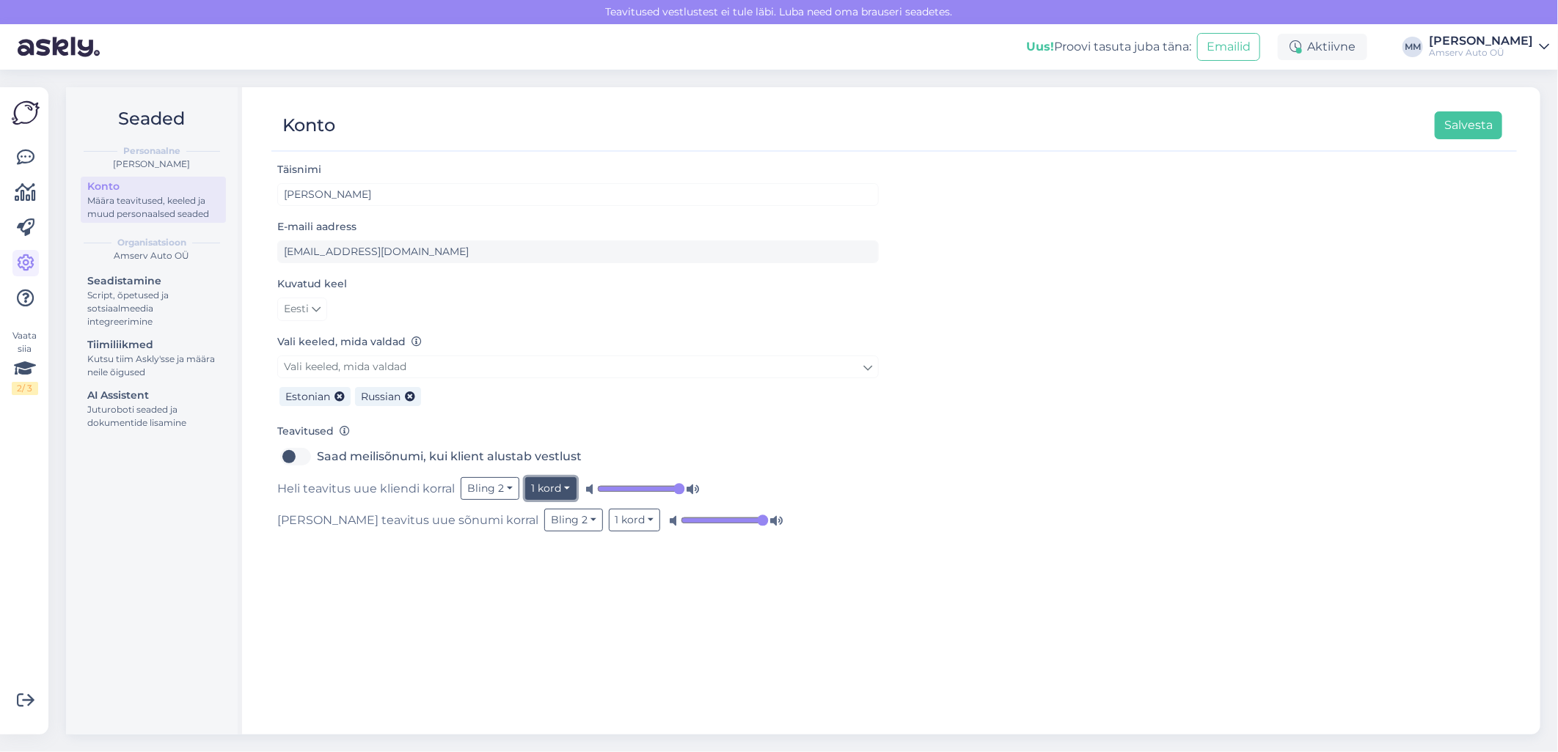
click at [562, 492] on button "1 kord" at bounding box center [551, 488] width 52 height 23
click at [506, 541] on link "5 korda" at bounding box center [514, 542] width 125 height 23
click at [609, 523] on button "1 kord" at bounding box center [635, 520] width 52 height 23
click at [535, 573] on link "5 korda" at bounding box center [597, 573] width 125 height 23
click at [422, 604] on div "Täisnimi Marina Mamutina E-maili aadress marina.mamutina@amserv.ee Kuvatud keel…" at bounding box center [893, 441] width 1245 height 561
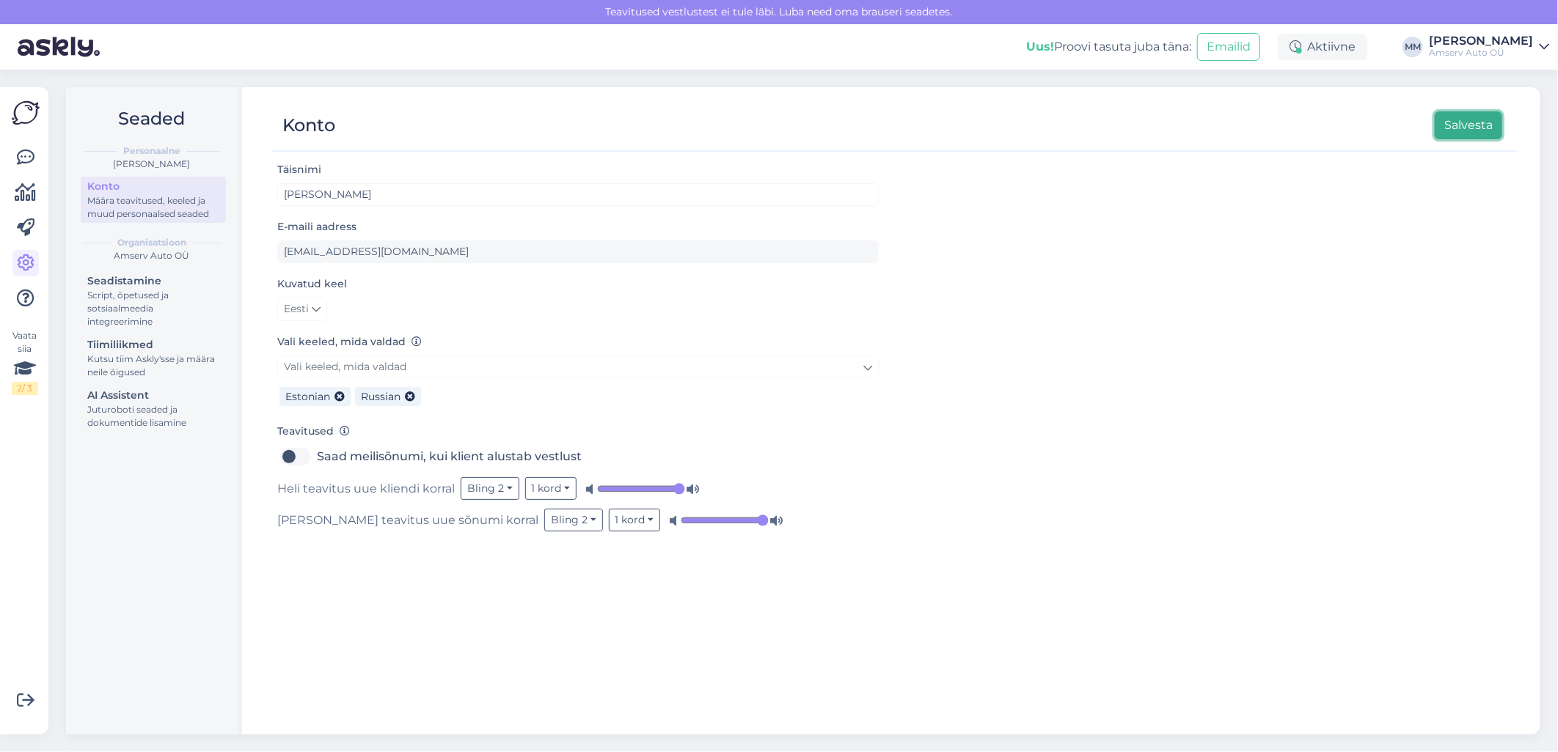
click at [1478, 123] on button "Salvesta" at bounding box center [1467, 125] width 67 height 28
click at [26, 157] on icon at bounding box center [26, 158] width 18 height 18
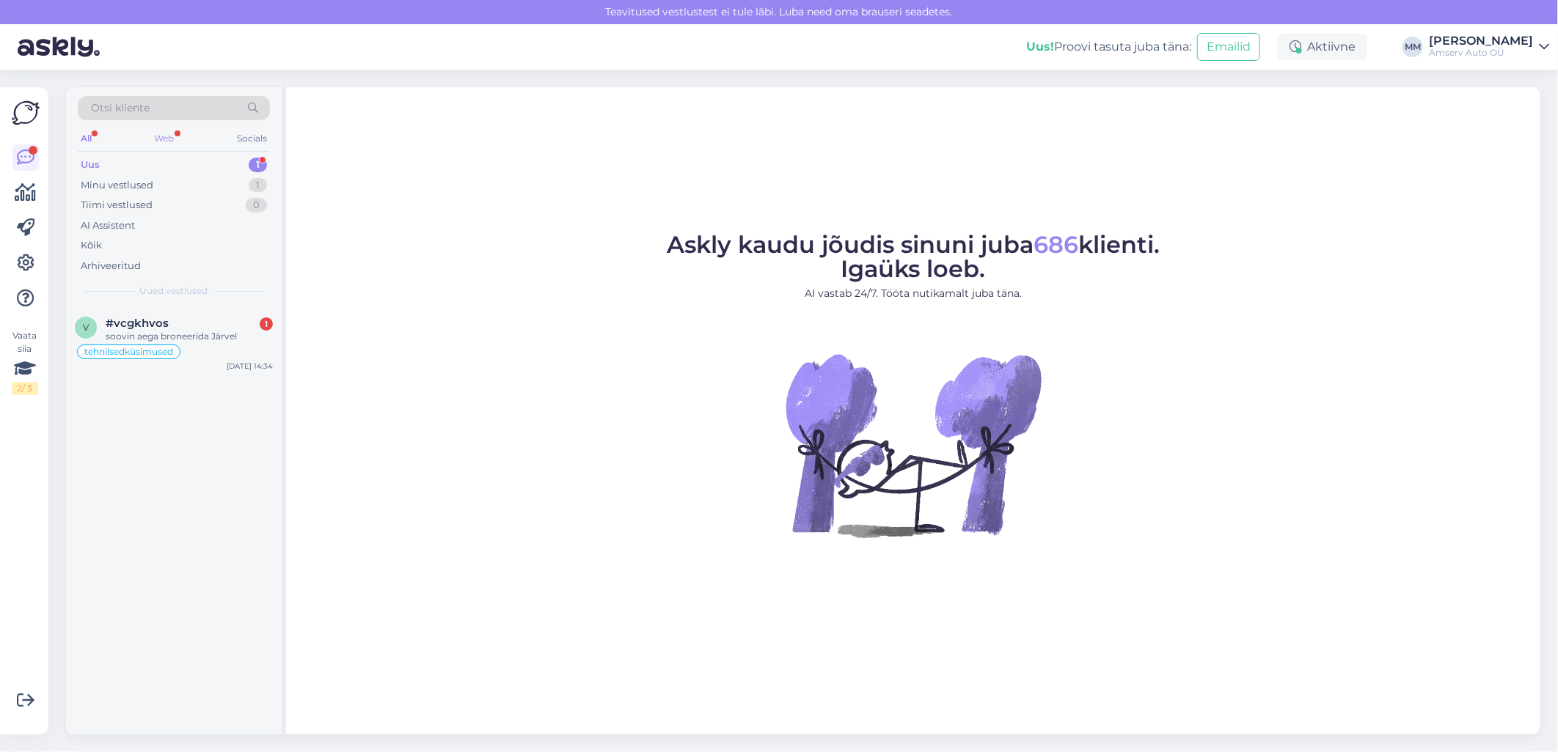
click at [175, 136] on div "Web" at bounding box center [165, 138] width 26 height 19
click at [245, 169] on div "Uus 1" at bounding box center [174, 165] width 192 height 21
click at [229, 335] on div "soovin aega broneerida Järvel" at bounding box center [189, 336] width 167 height 13
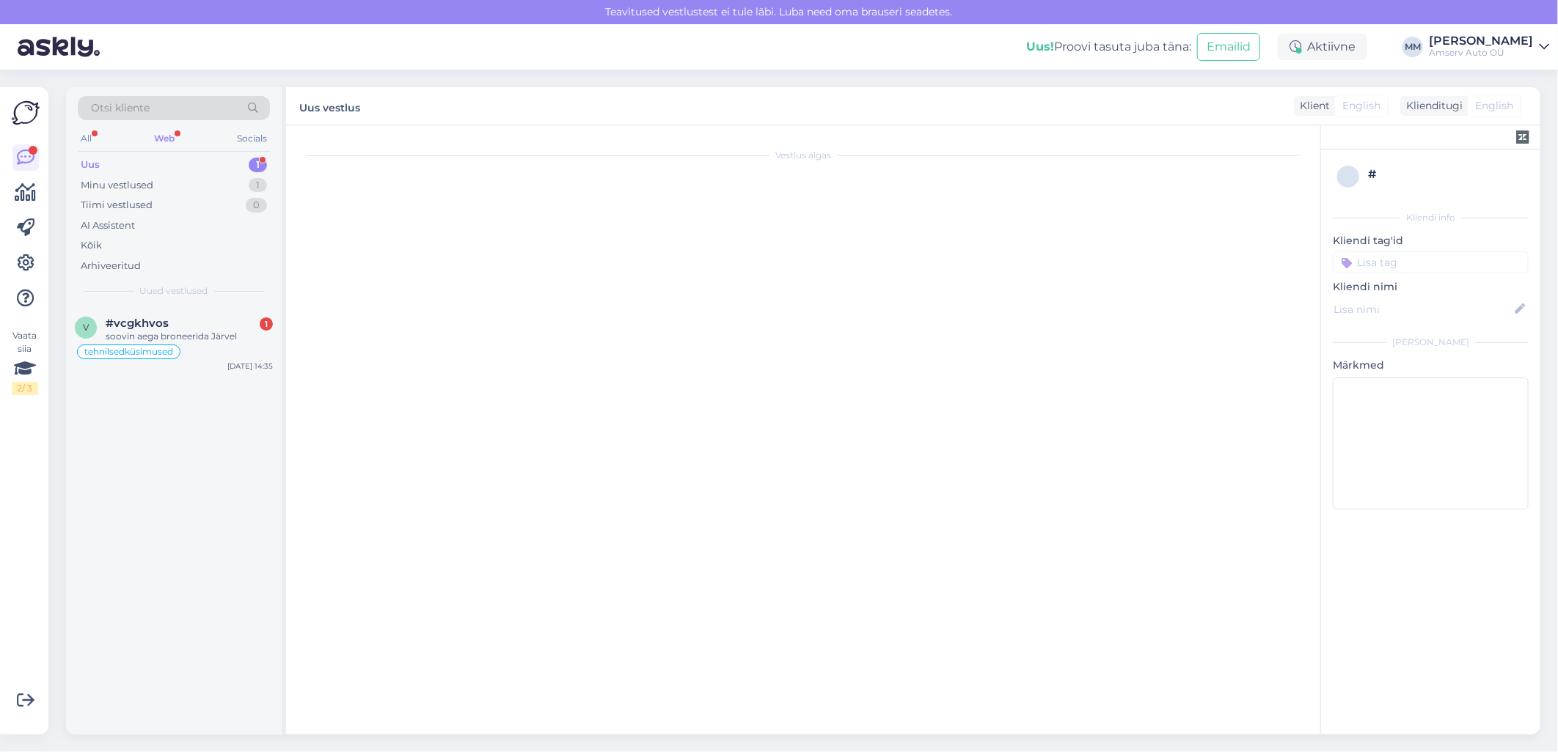
scroll to position [1484, 0]
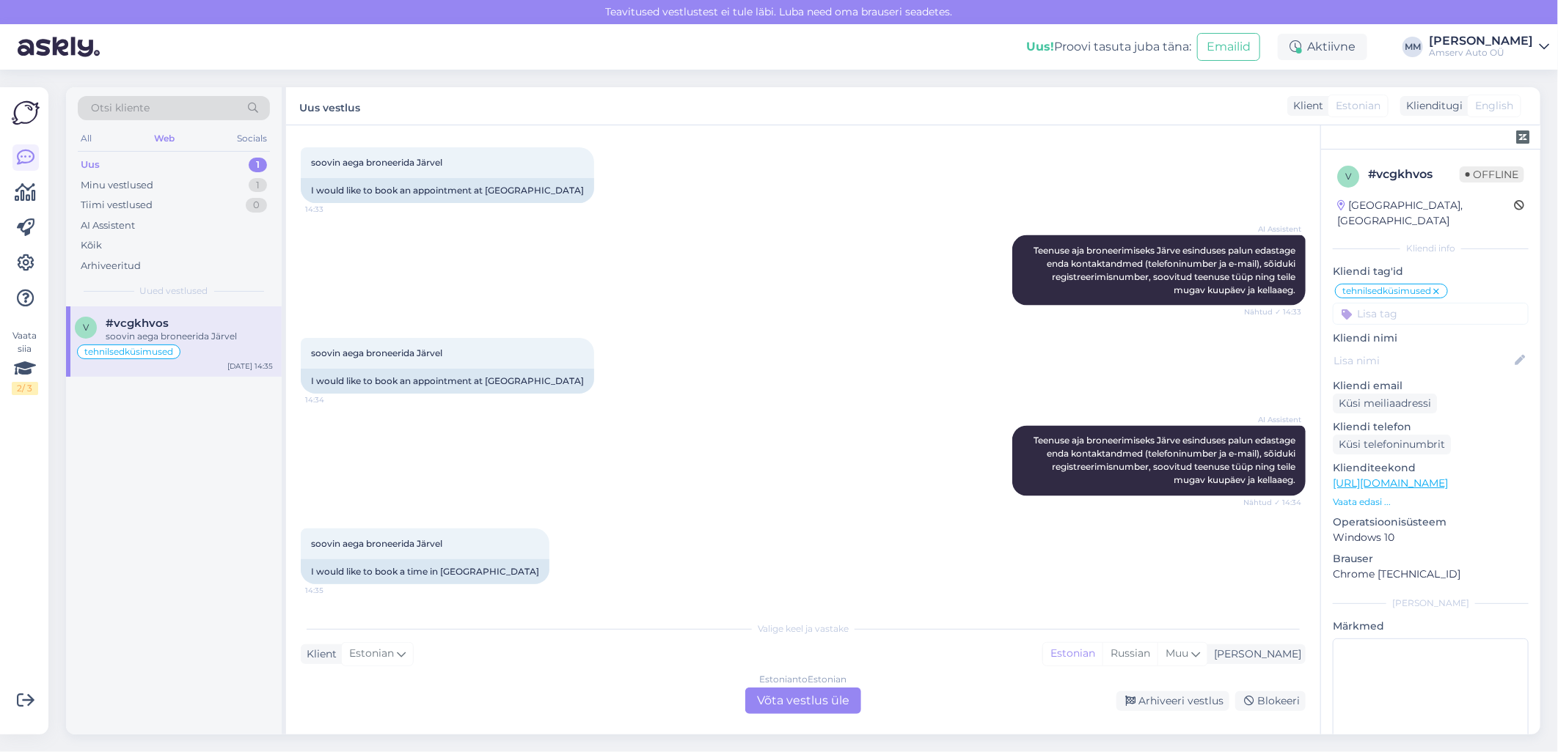
click at [208, 166] on div "Uus 1" at bounding box center [174, 165] width 192 height 21
drag, startPoint x: 213, startPoint y: 157, endPoint x: 235, endPoint y: 162, distance: 22.6
click at [213, 157] on div "Uus 1" at bounding box center [174, 165] width 192 height 21
click at [788, 706] on div "Estonian to Estonian Võta vestlus üle" at bounding box center [803, 701] width 116 height 26
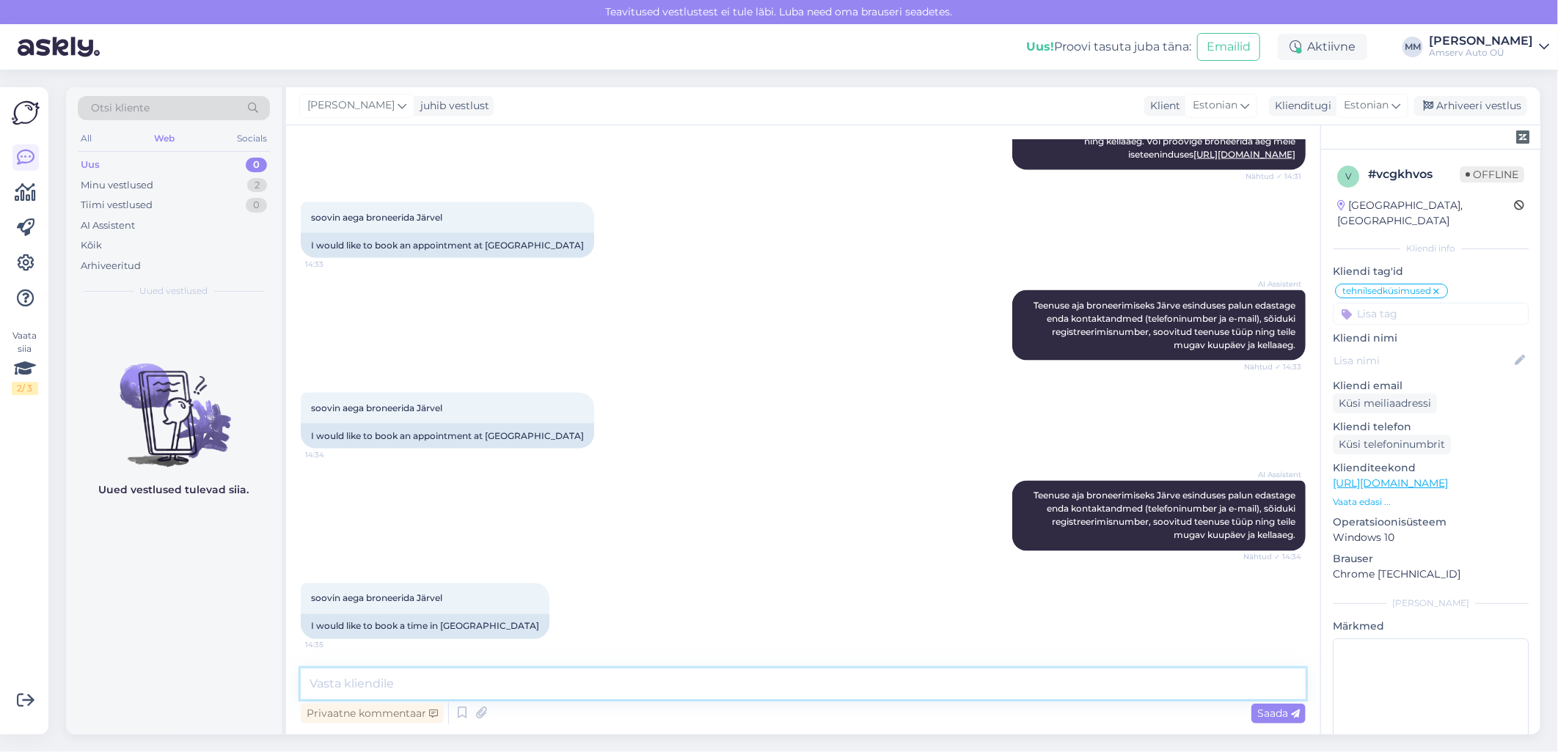
click at [1118, 678] on textarea at bounding box center [803, 684] width 1005 height 31
type textarea "test"
click at [1264, 715] on span "Saada" at bounding box center [1278, 713] width 43 height 13
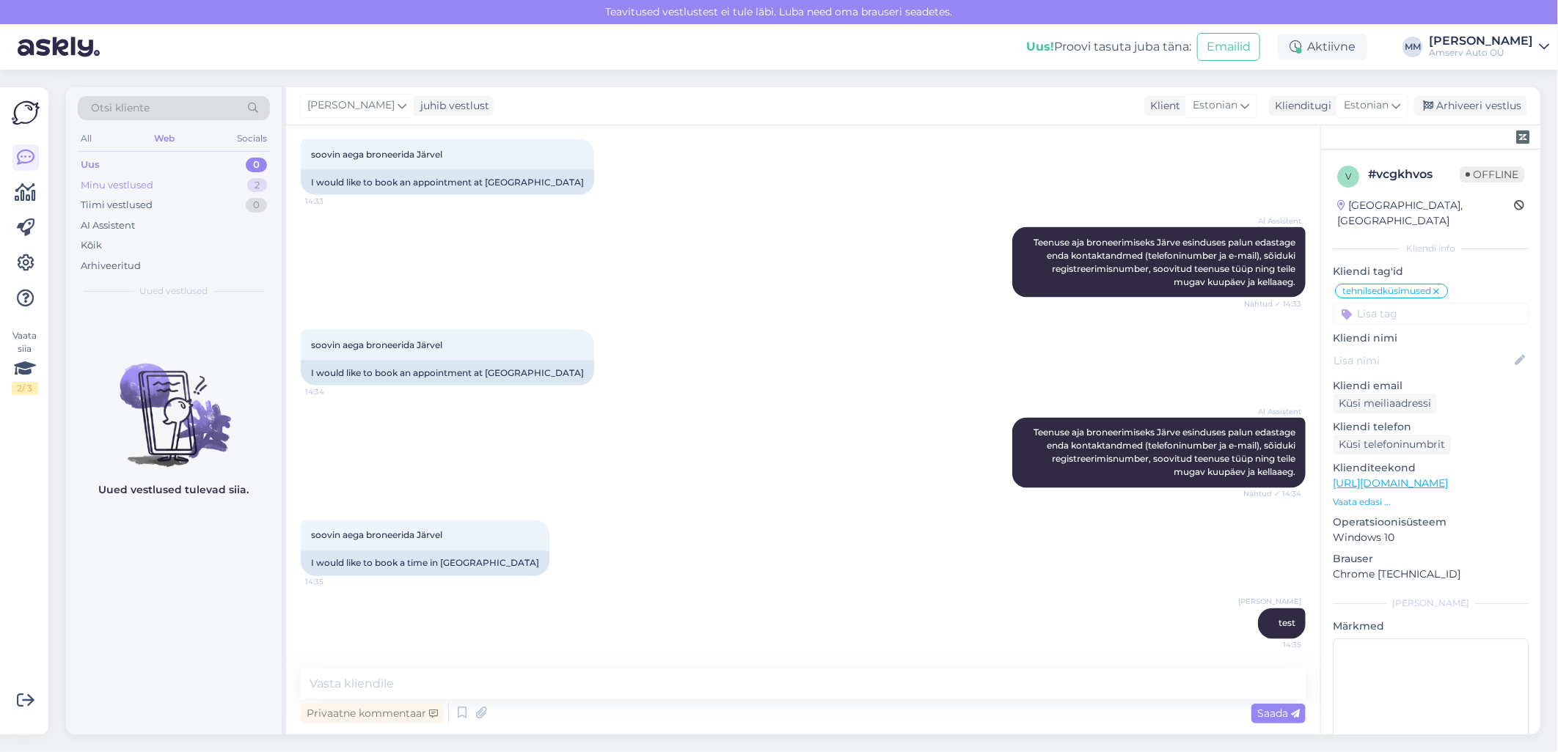
click at [151, 191] on div "Minu vestlused" at bounding box center [117, 185] width 73 height 15
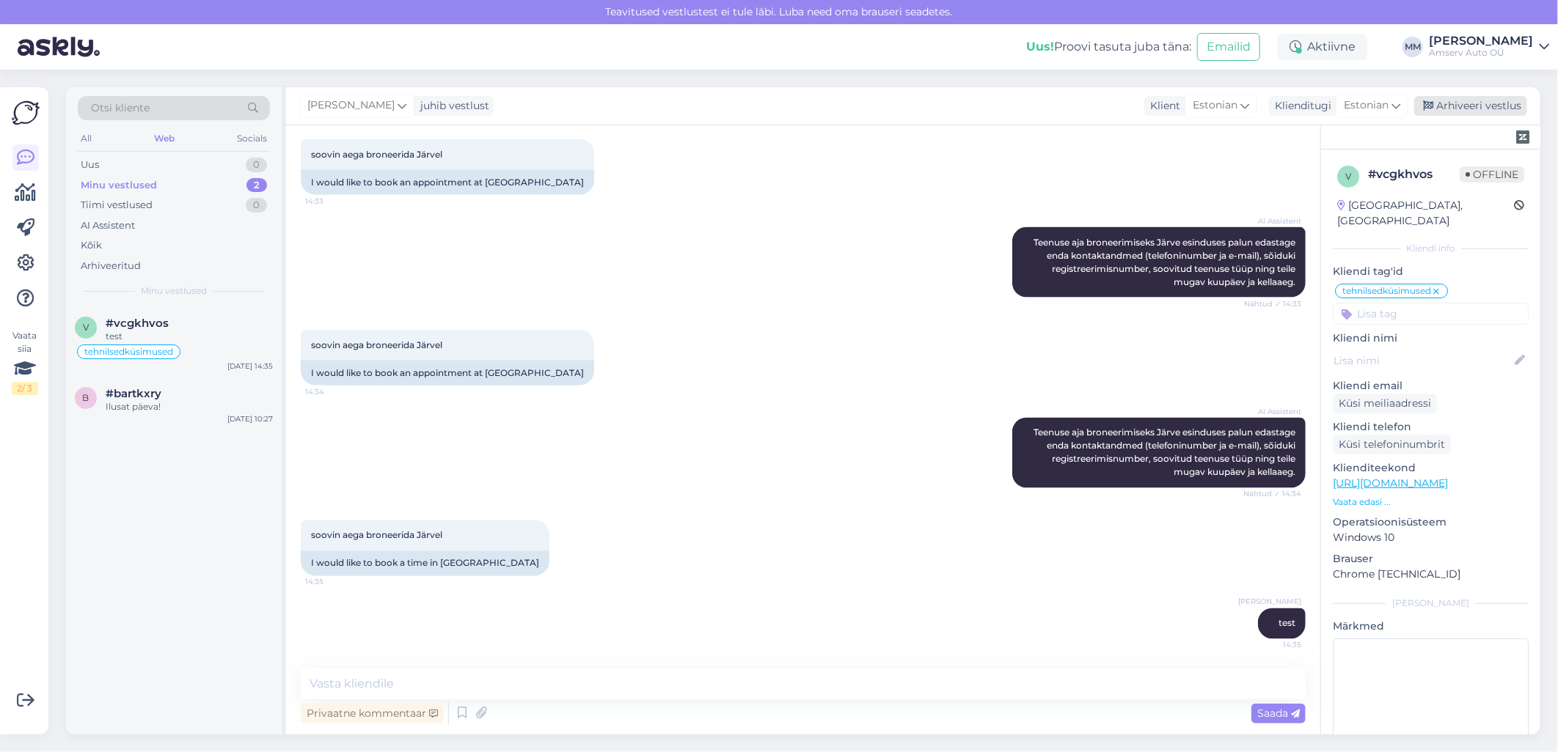
click at [1458, 109] on div "Arhiveeri vestlus" at bounding box center [1470, 106] width 113 height 20
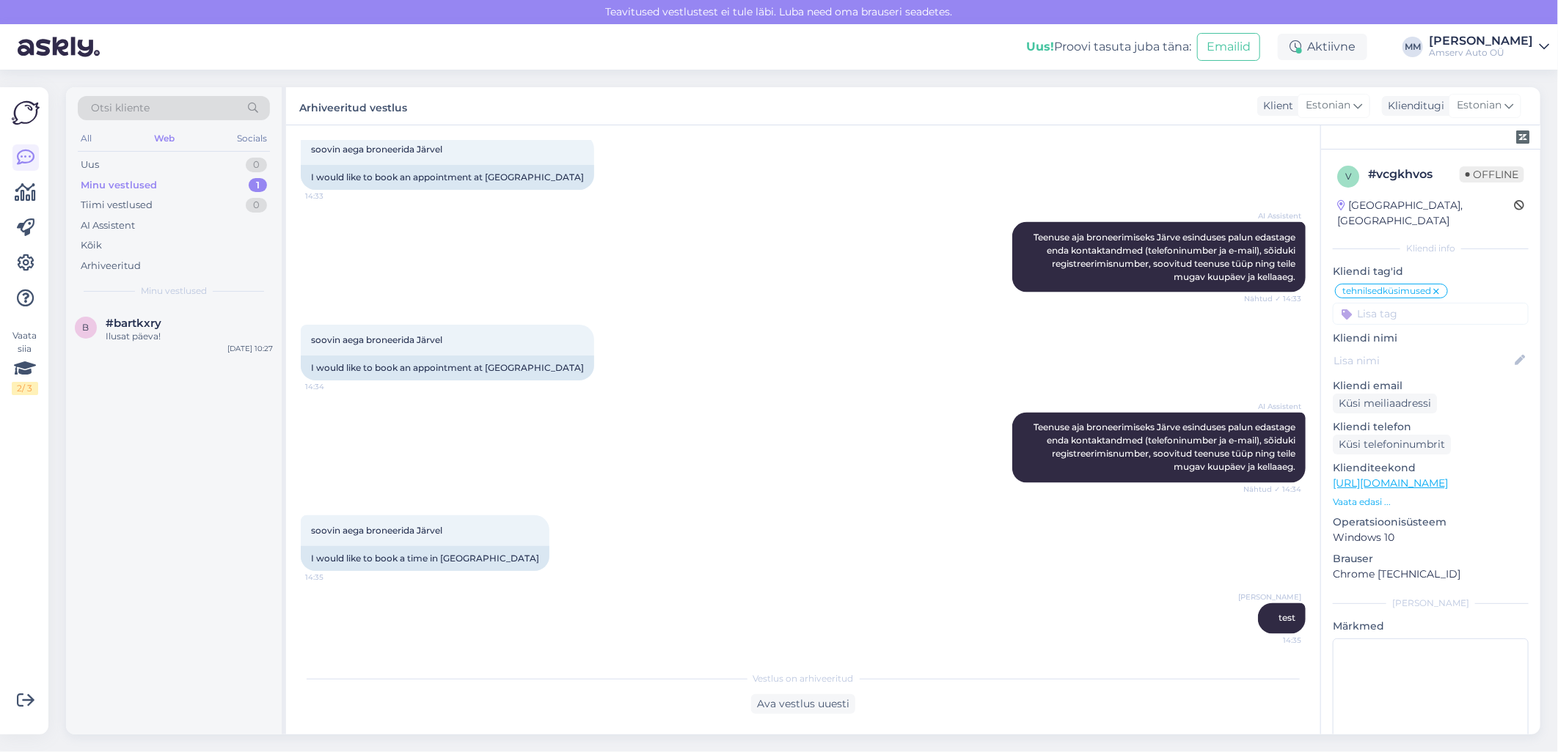
click at [164, 188] on div "Minu vestlused 1" at bounding box center [174, 185] width 192 height 21
drag, startPoint x: 133, startPoint y: 334, endPoint x: 143, endPoint y: 336, distance: 10.4
click at [133, 336] on div "Ilusat päeva!" at bounding box center [189, 336] width 167 height 13
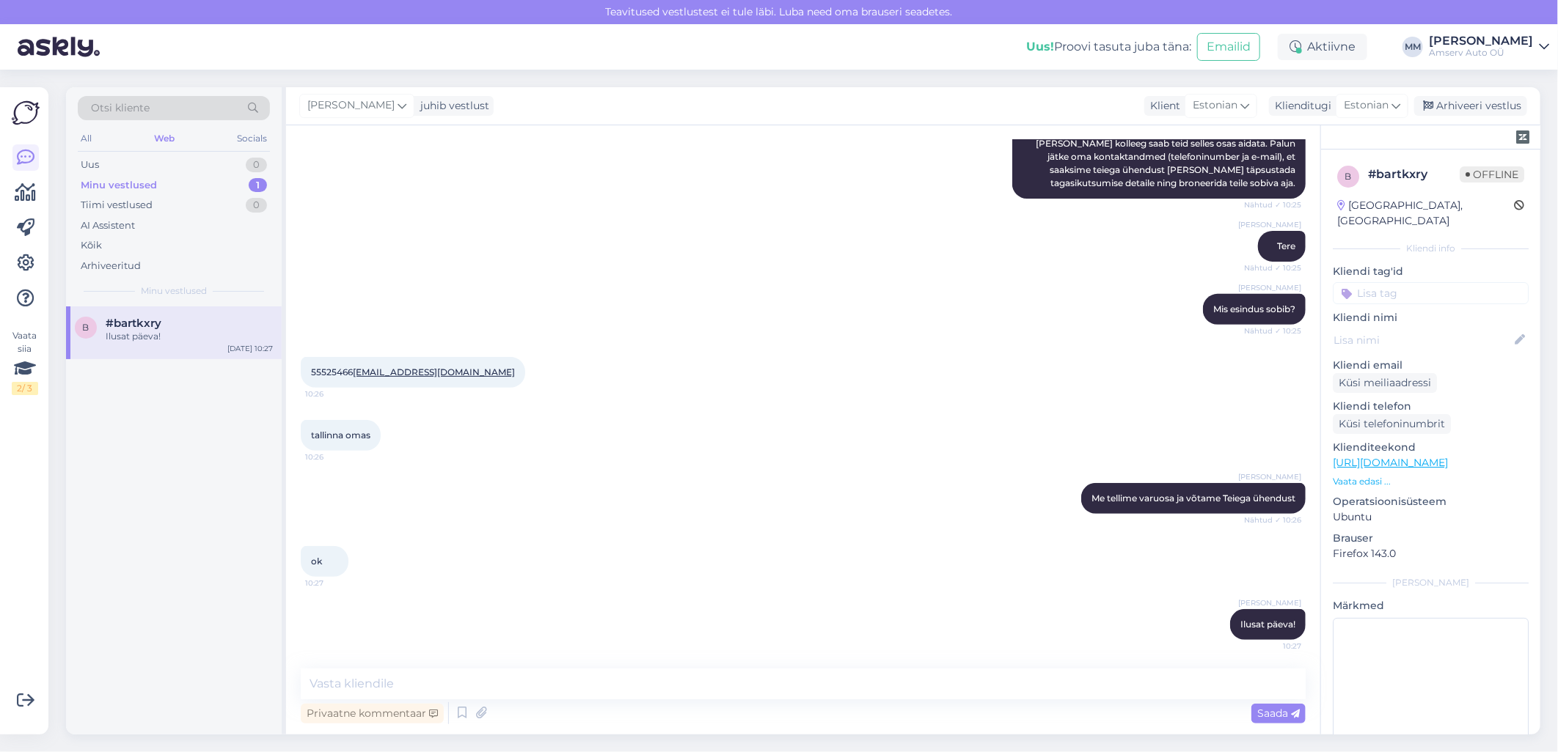
click at [111, 182] on div "Minu vestlused" at bounding box center [119, 185] width 76 height 15
drag, startPoint x: 352, startPoint y: 370, endPoint x: 309, endPoint y: 370, distance: 42.5
click at [309, 370] on div "55525466 tonu.sein@gmail.com 10:26" at bounding box center [413, 372] width 224 height 31
copy span "55525466"
click at [689, 641] on div "Marina Mamutina Ilusat päeva! 10:27" at bounding box center [803, 624] width 1005 height 63
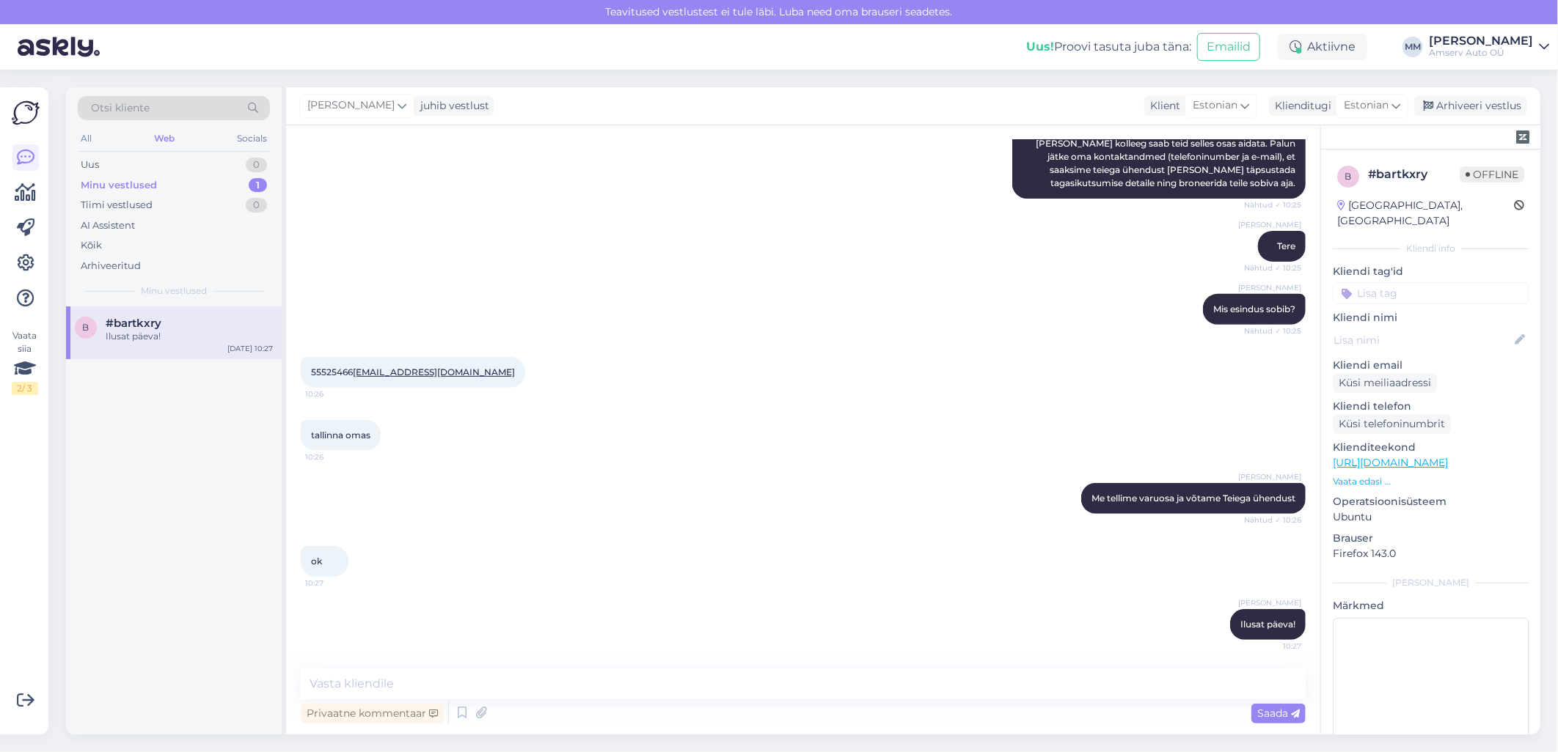
click at [928, 472] on div "Marina Mamutina Me tellime varuosa ja võtame Teiega ühendust Nähtud ✓ 10:26" at bounding box center [803, 498] width 1005 height 63
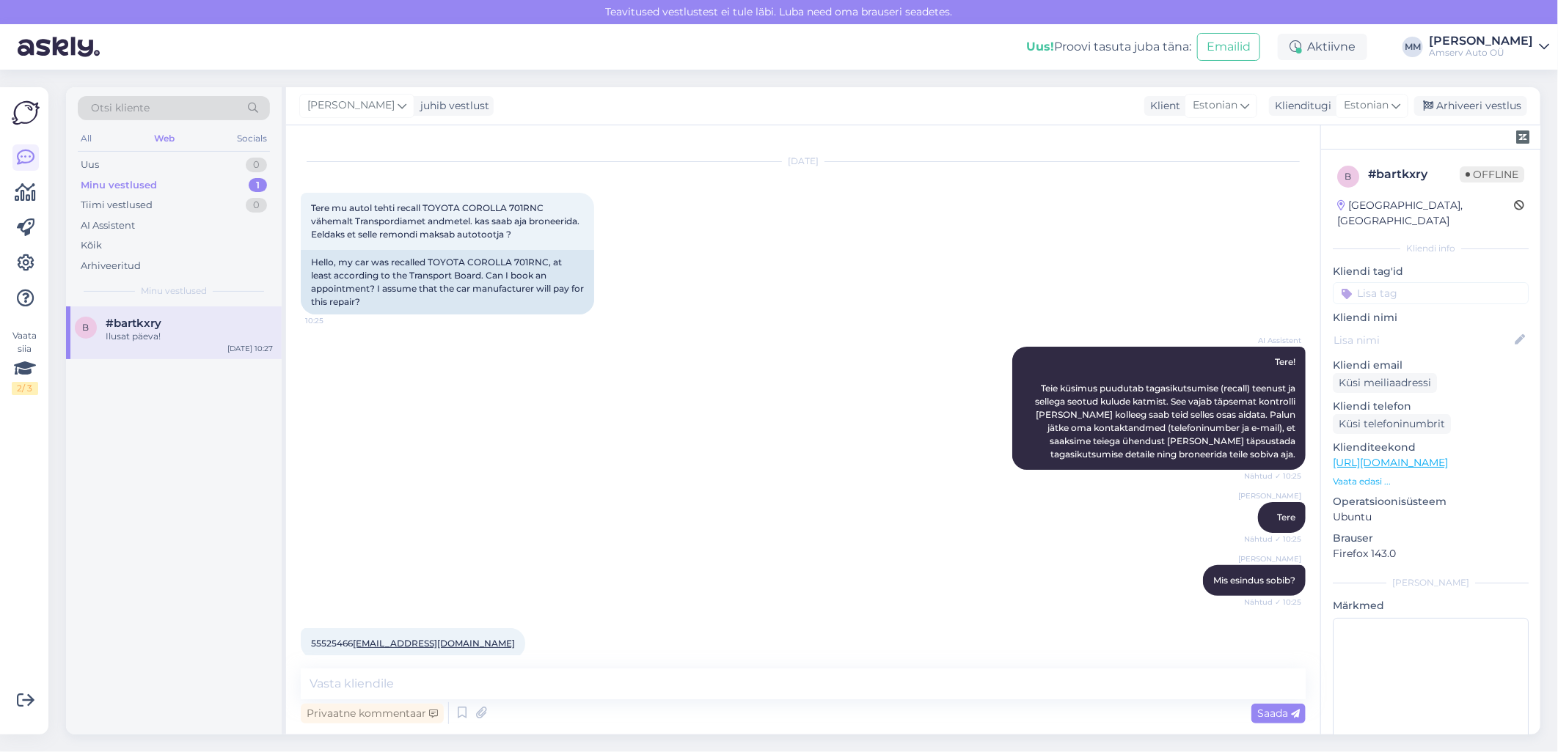
scroll to position [0, 0]
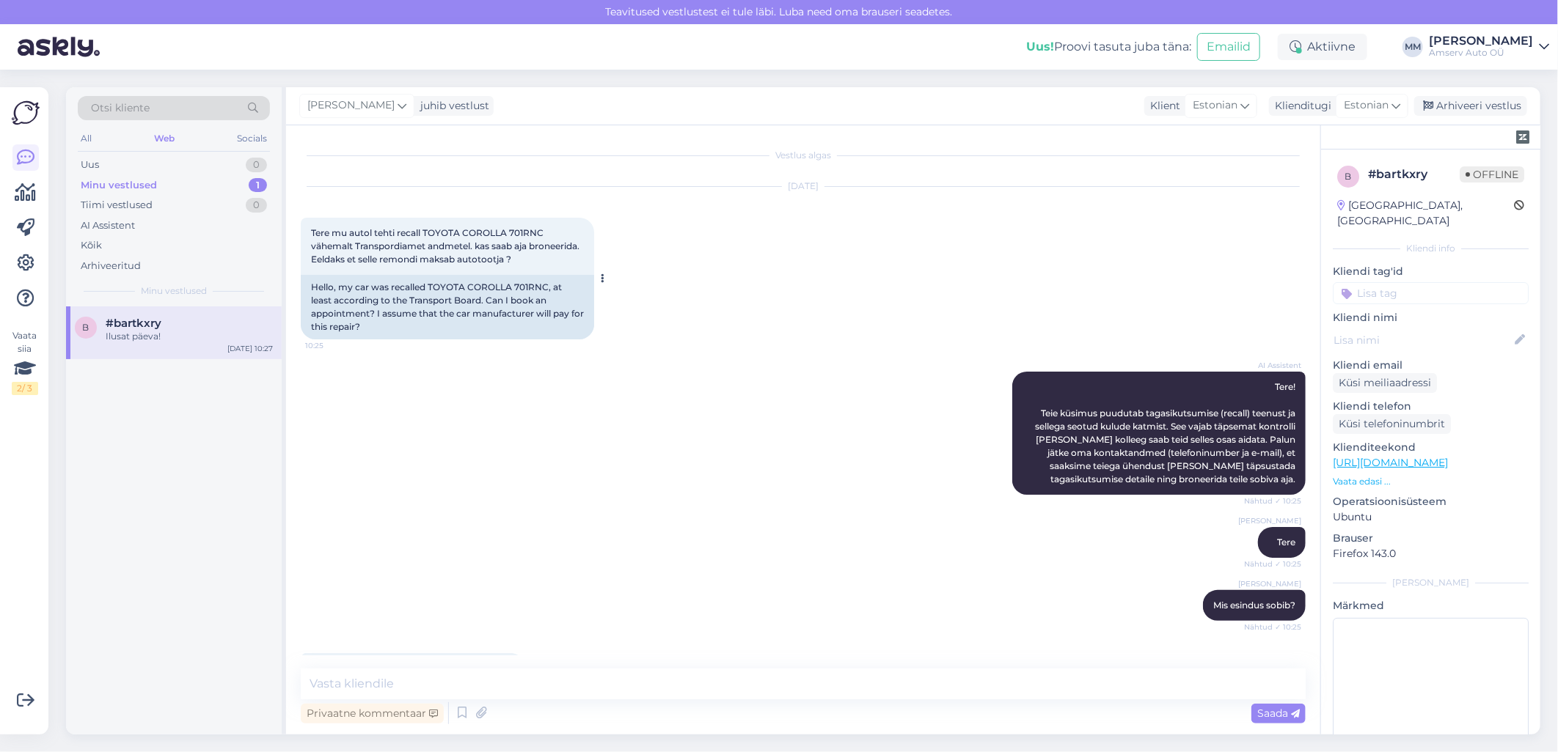
click at [538, 229] on span "Tere mu autol tehti recall TOYOTA COROLLA 701RNC vähemalt Transpordiamet andmet…" at bounding box center [446, 245] width 271 height 37
copy span "701RNC"
click at [516, 634] on div "Marina Mamutina Mis esindus sobib? Nähtud ✓ 10:25" at bounding box center [803, 605] width 1005 height 63
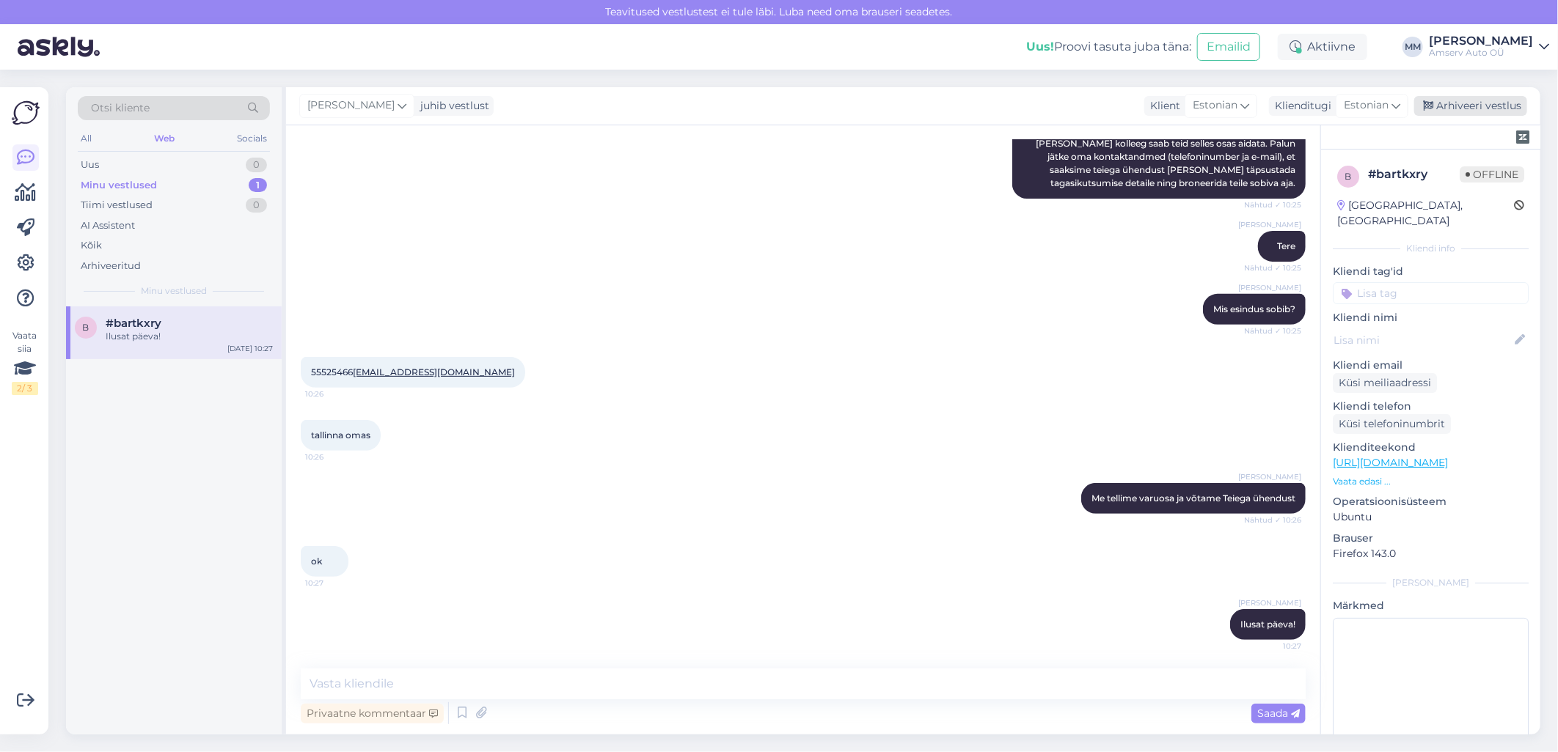
click at [1467, 109] on div "Arhiveeri vestlus" at bounding box center [1470, 106] width 113 height 20
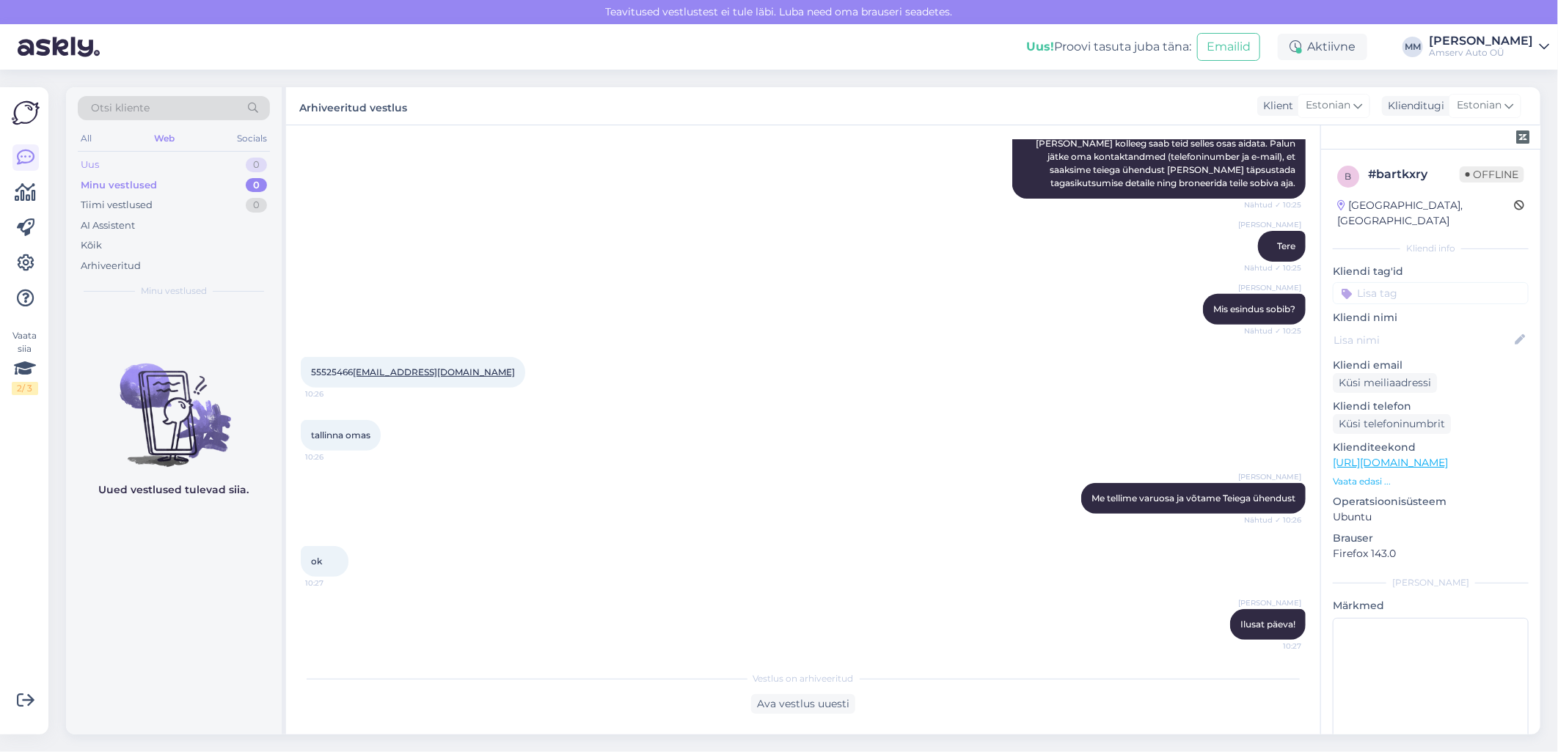
click at [122, 169] on div "Uus 0" at bounding box center [174, 165] width 192 height 21
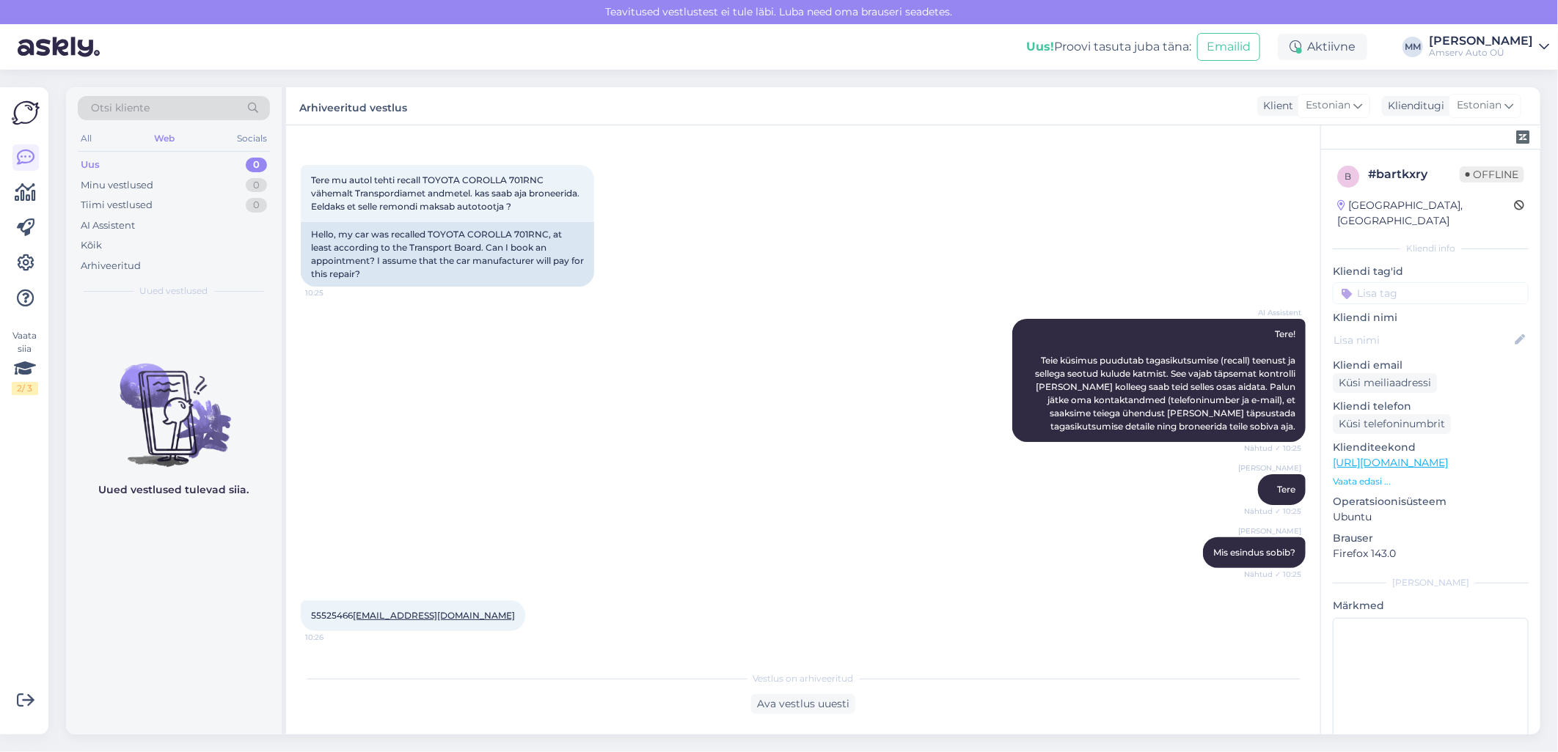
scroll to position [52, 0]
